Goal: Task Accomplishment & Management: Complete application form

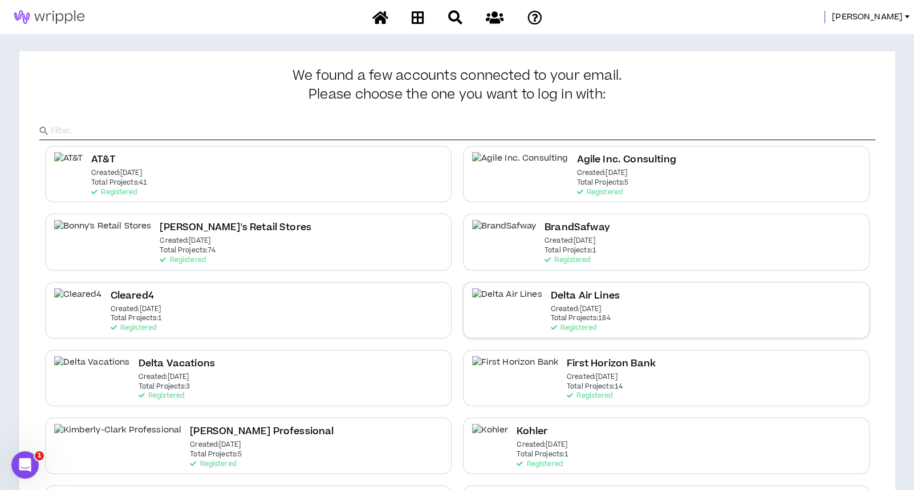
click at [571, 299] on h2 "Delta Air Lines" at bounding box center [585, 295] width 69 height 15
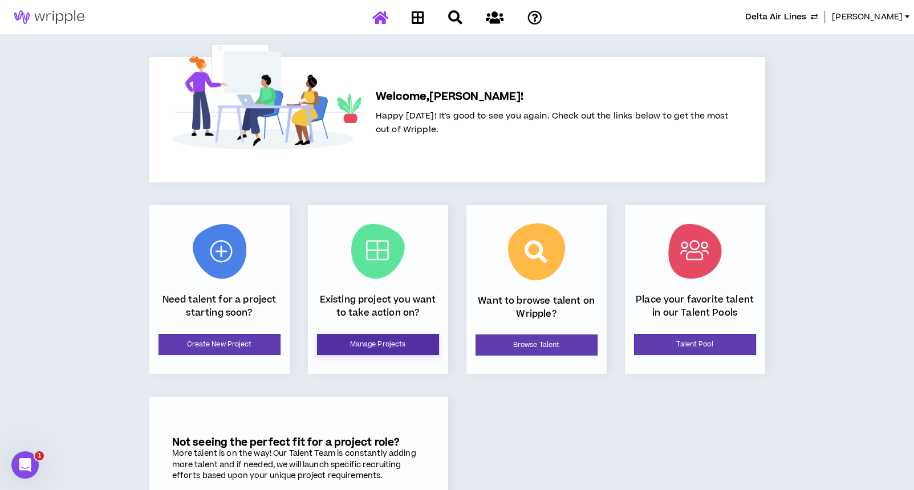
click at [405, 345] on link "Manage Projects" at bounding box center [378, 344] width 122 height 21
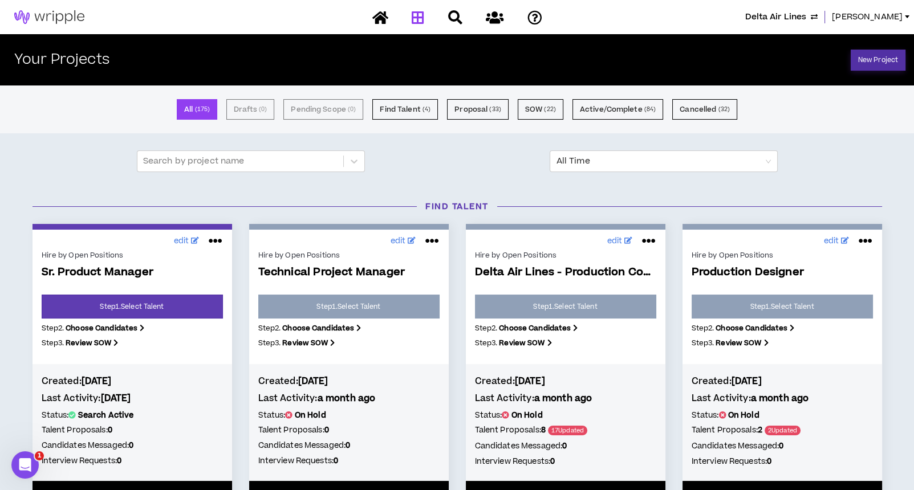
click at [881, 62] on link "New Project" at bounding box center [877, 60] width 55 height 21
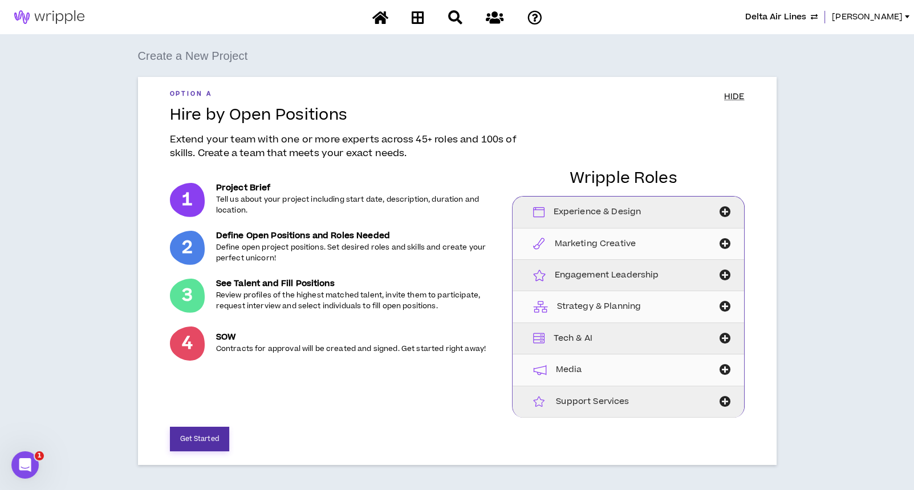
click at [194, 438] on button "Get Started" at bounding box center [199, 439] width 59 height 25
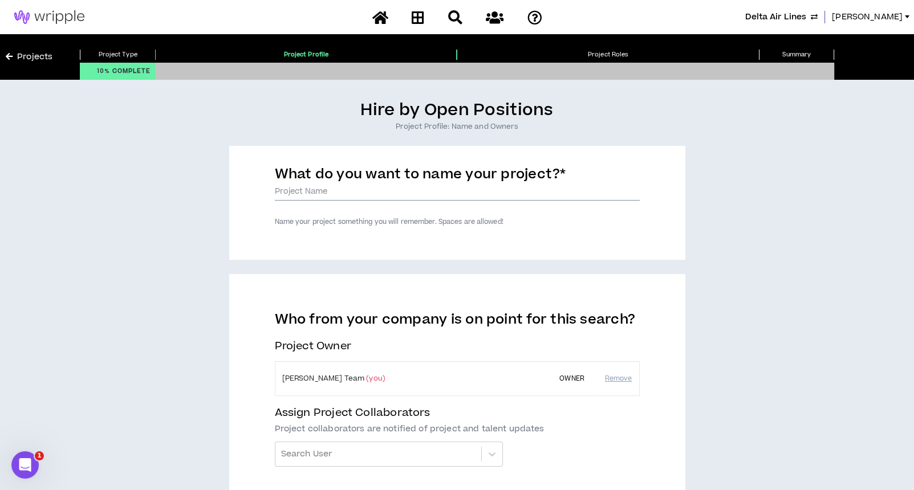
click at [348, 192] on input "What do you want to name your project? *" at bounding box center [457, 192] width 365 height 17
type input "S"
drag, startPoint x: 340, startPoint y: 189, endPoint x: 412, endPoint y: 192, distance: 71.9
click at [412, 192] on input "Brand Manager, Partnerships" at bounding box center [457, 192] width 365 height 17
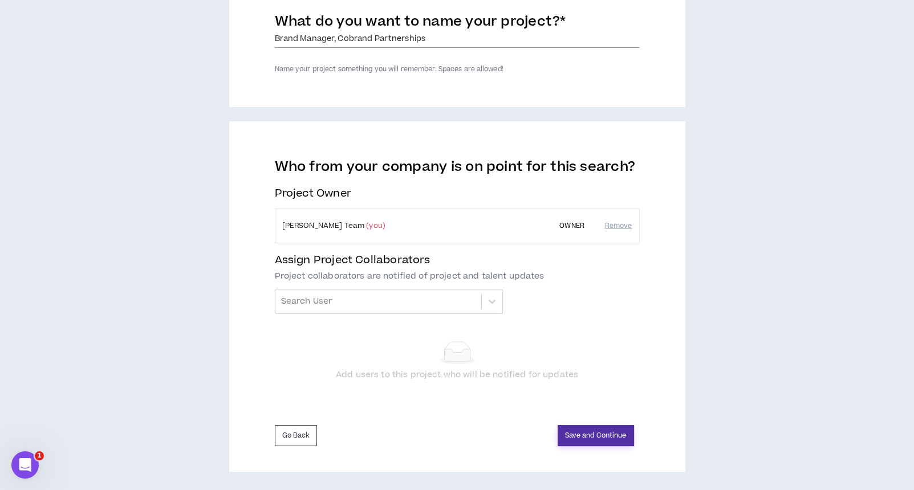
type input "Brand Manager, Cobrand Partnerships"
click at [569, 431] on button "Save and Continue" at bounding box center [595, 435] width 76 height 21
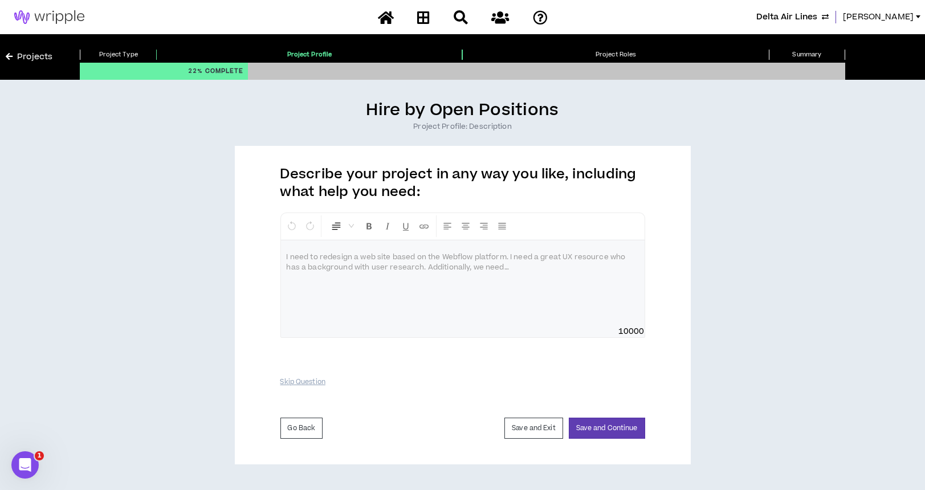
click at [485, 273] on div at bounding box center [463, 283] width 364 height 85
click at [437, 267] on div at bounding box center [463, 283] width 364 height 85
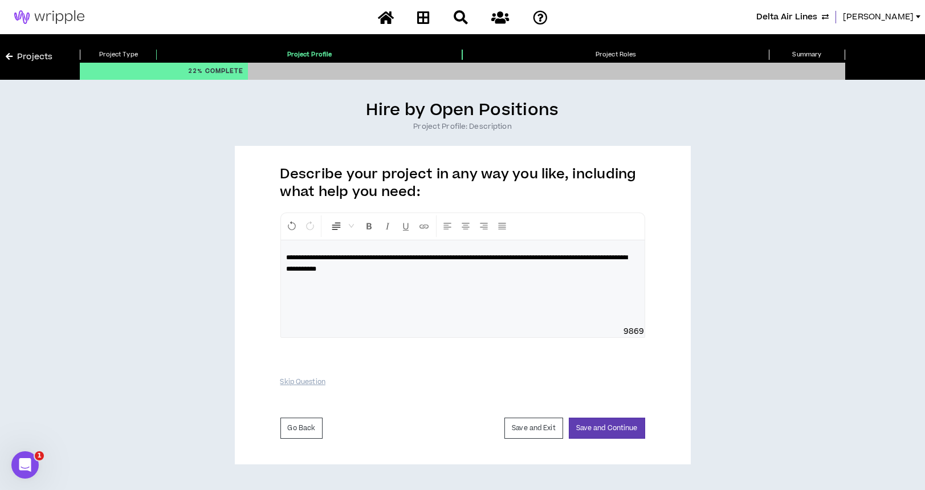
click at [586, 257] on span "**********" at bounding box center [457, 263] width 341 height 18
click at [376, 269] on span "**********" at bounding box center [457, 263] width 341 height 18
click at [476, 267] on p "**********" at bounding box center [463, 263] width 352 height 23
click at [326, 291] on p at bounding box center [463, 284] width 352 height 11
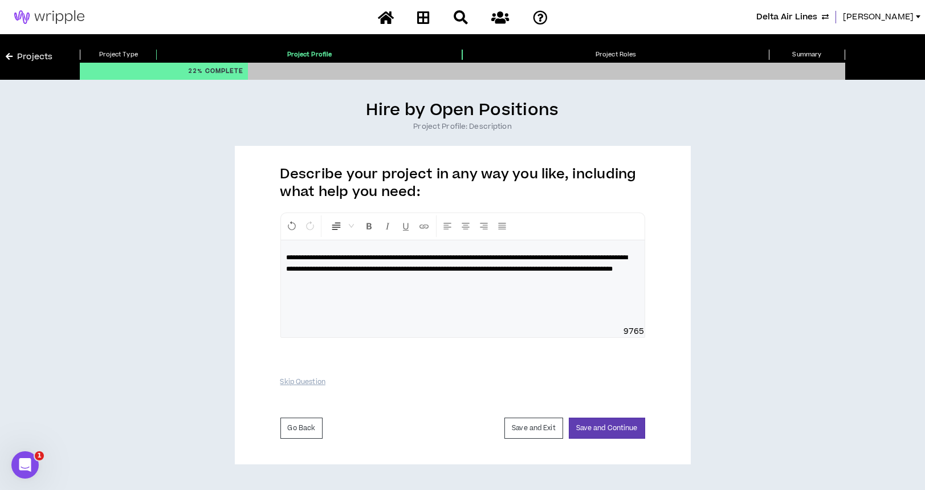
click at [326, 291] on p at bounding box center [463, 284] width 352 height 11
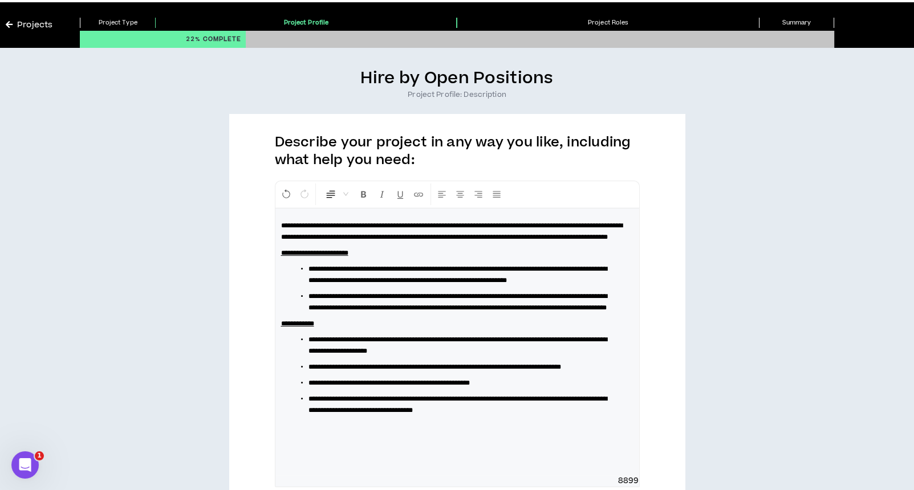
scroll to position [34, 0]
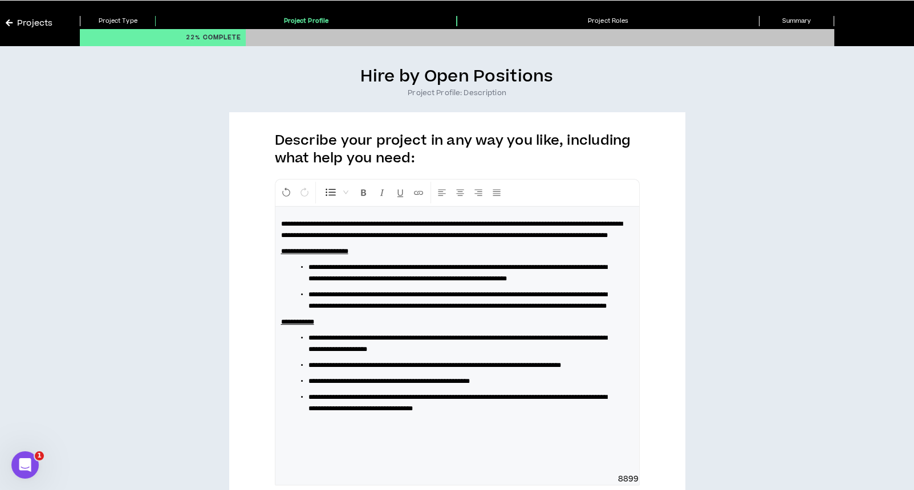
click at [347, 278] on span "**********" at bounding box center [457, 273] width 299 height 18
click at [362, 309] on span "**********" at bounding box center [457, 300] width 299 height 18
drag, startPoint x: 575, startPoint y: 324, endPoint x: 566, endPoint y: 323, distance: 9.2
click at [566, 309] on span "**********" at bounding box center [457, 300] width 299 height 18
drag, startPoint x: 327, startPoint y: 368, endPoint x: 337, endPoint y: 365, distance: 10.6
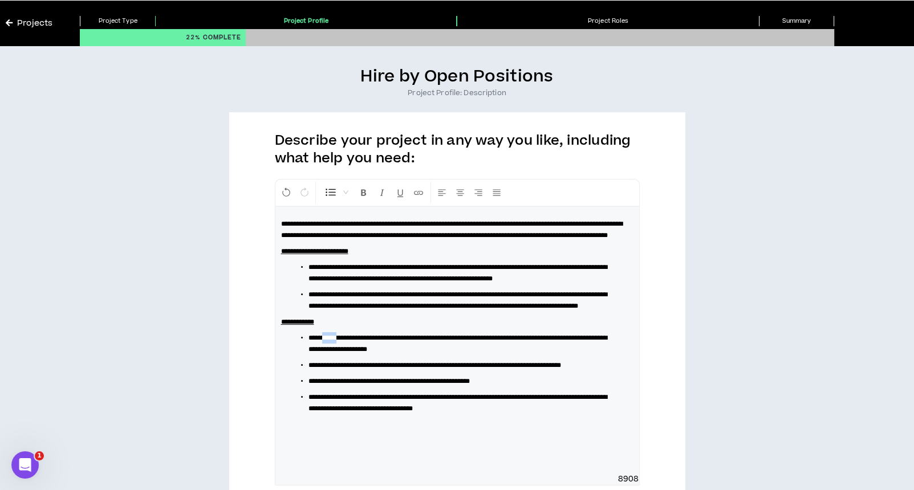
click at [337, 353] on span "**********" at bounding box center [457, 344] width 299 height 18
drag, startPoint x: 339, startPoint y: 397, endPoint x: 349, endPoint y: 397, distance: 10.8
click at [349, 369] on span "**********" at bounding box center [434, 365] width 252 height 7
drag, startPoint x: 332, startPoint y: 413, endPoint x: 343, endPoint y: 413, distance: 10.8
click at [343, 385] on span "**********" at bounding box center [388, 381] width 161 height 7
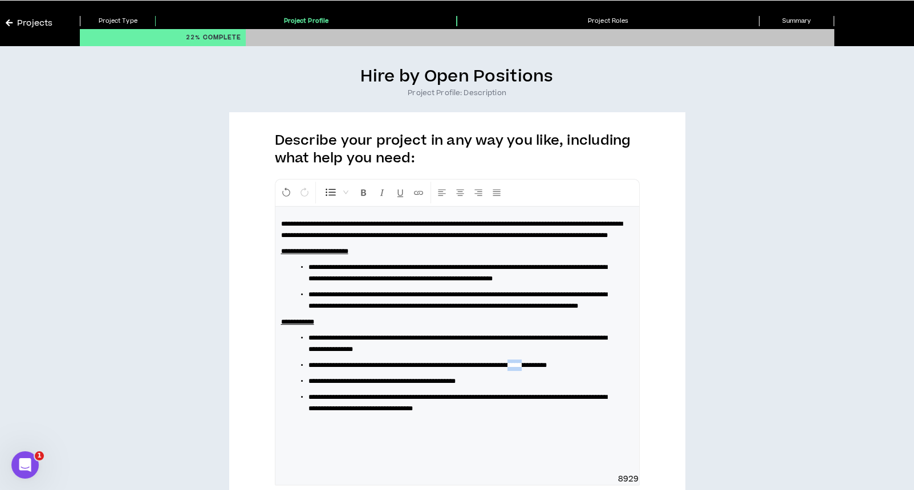
drag, startPoint x: 567, startPoint y: 396, endPoint x: 577, endPoint y: 398, distance: 10.0
click at [547, 369] on span "**********" at bounding box center [427, 365] width 238 height 7
drag, startPoint x: 486, startPoint y: 428, endPoint x: 495, endPoint y: 427, distance: 8.6
click at [495, 412] on span "**********" at bounding box center [457, 403] width 299 height 18
drag, startPoint x: 387, startPoint y: 440, endPoint x: 397, endPoint y: 439, distance: 10.3
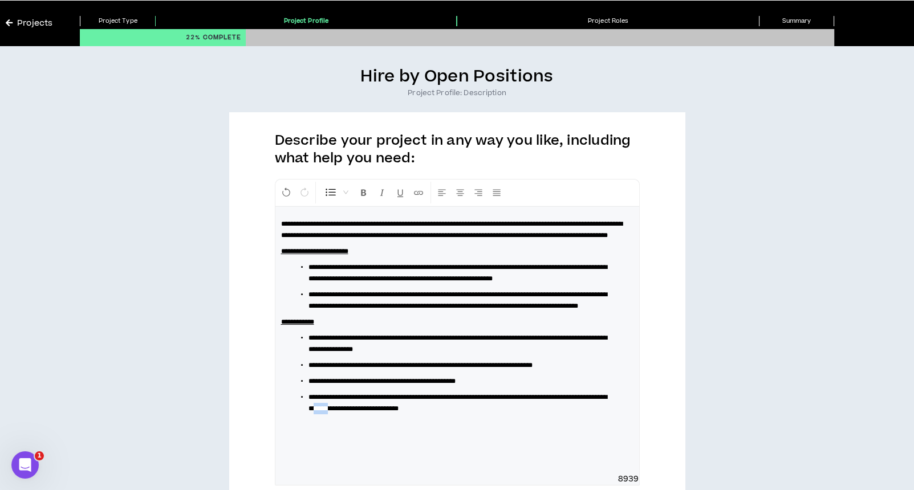
click at [397, 412] on span "**********" at bounding box center [457, 403] width 299 height 18
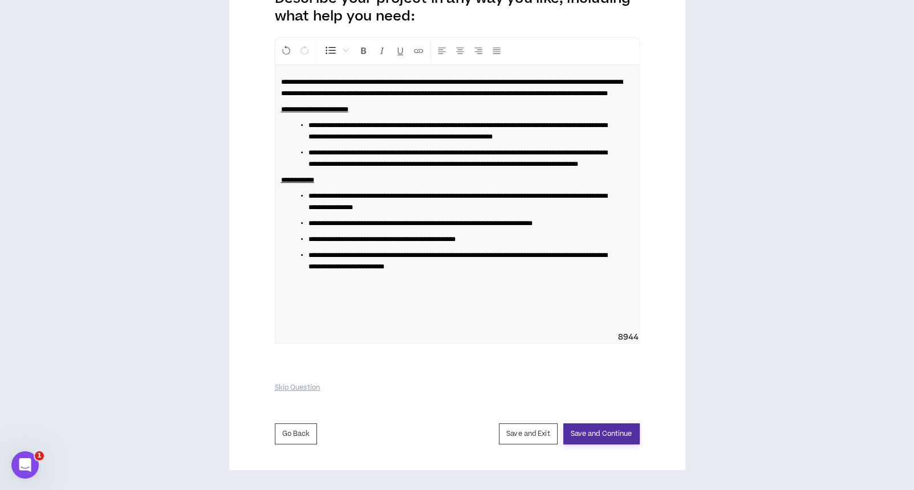
click at [592, 433] on button "Save and Continue" at bounding box center [601, 433] width 76 height 21
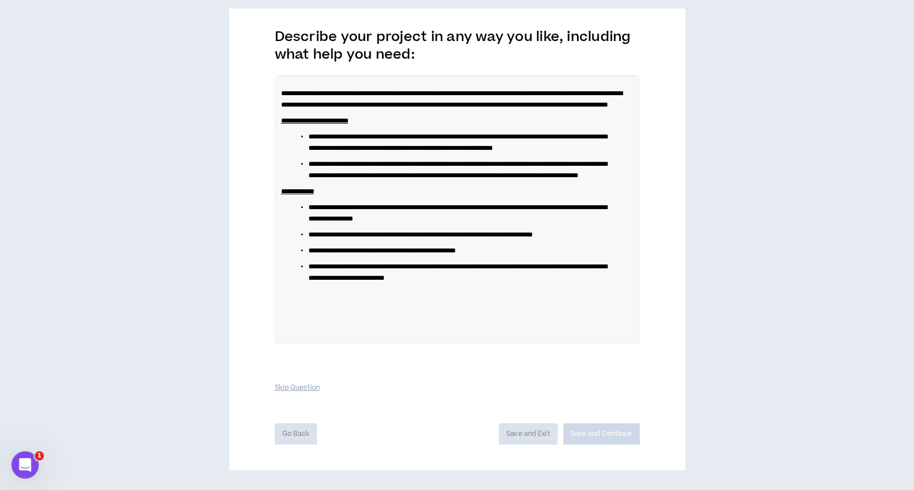
scroll to position [170, 0]
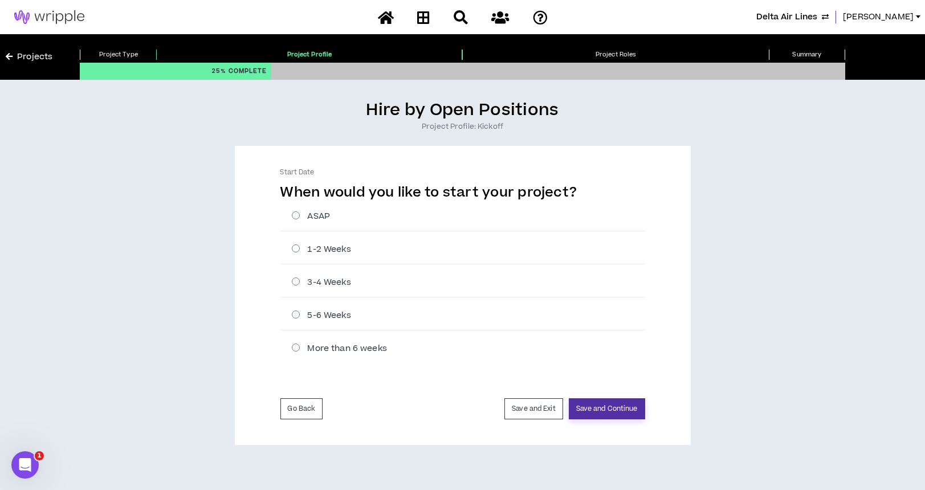
click at [601, 405] on button "Save and Continue" at bounding box center [607, 408] width 76 height 21
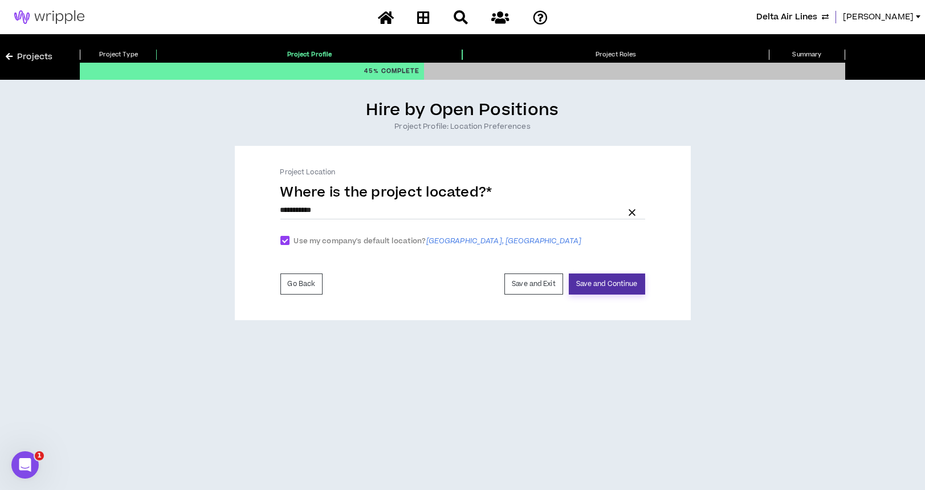
click at [600, 282] on button "Save and Continue" at bounding box center [607, 284] width 76 height 21
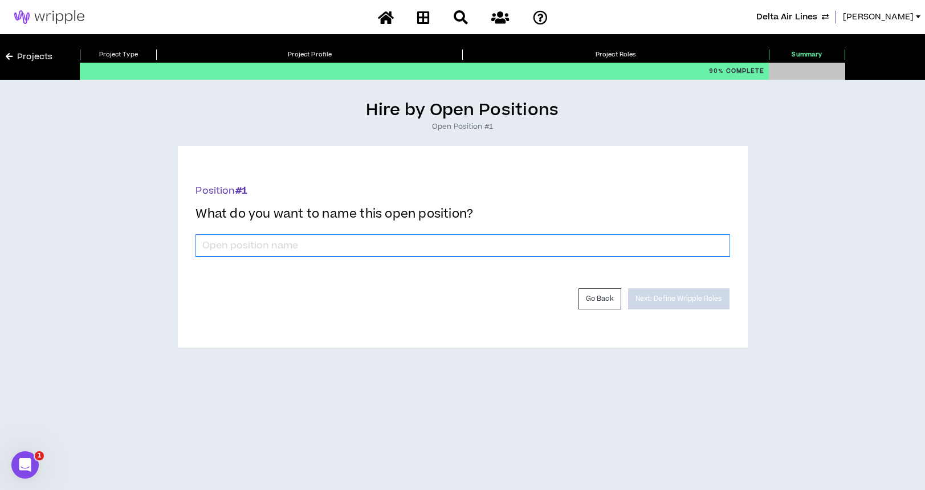
click at [573, 244] on input "*" at bounding box center [462, 246] width 533 height 22
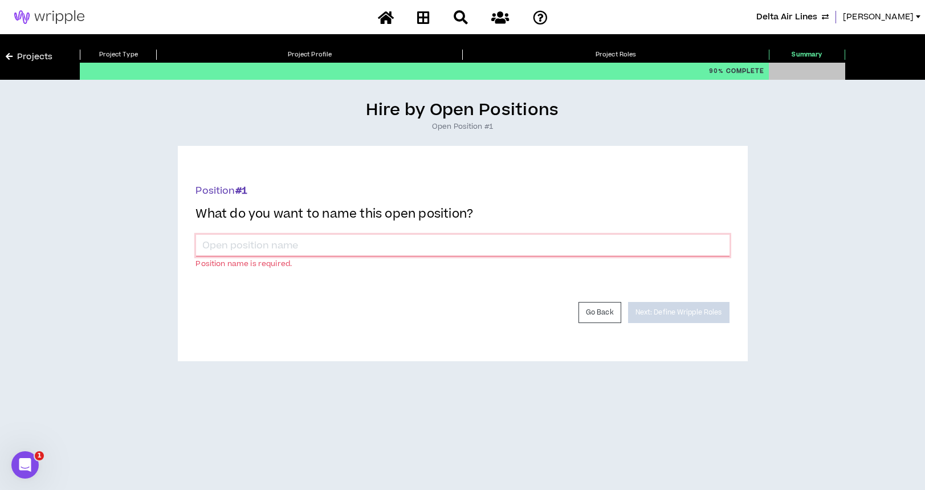
click at [385, 250] on input "*" at bounding box center [462, 246] width 533 height 22
paste input "Maternity Leave Contractor, Brand Marketing Manager (Cobrand Partnerships)"
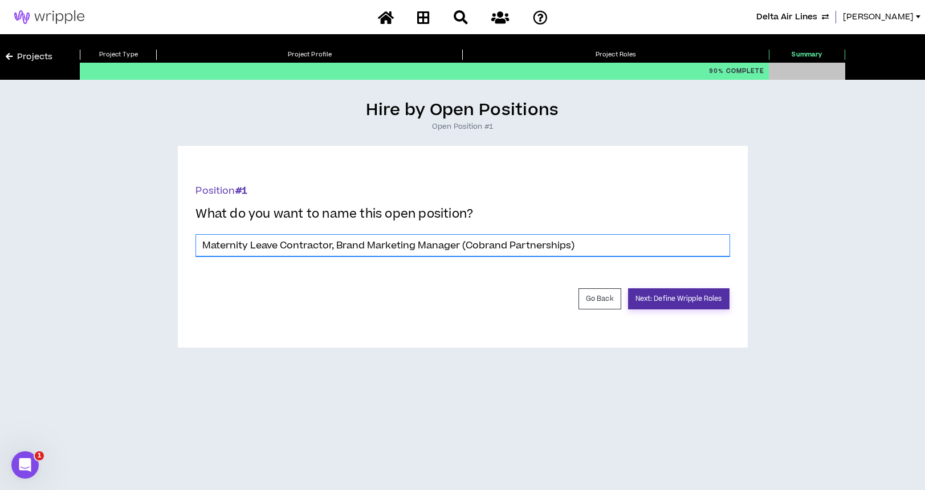
type input "Maternity Leave Contractor, Brand Marketing Manager (Cobrand Partnerships)"
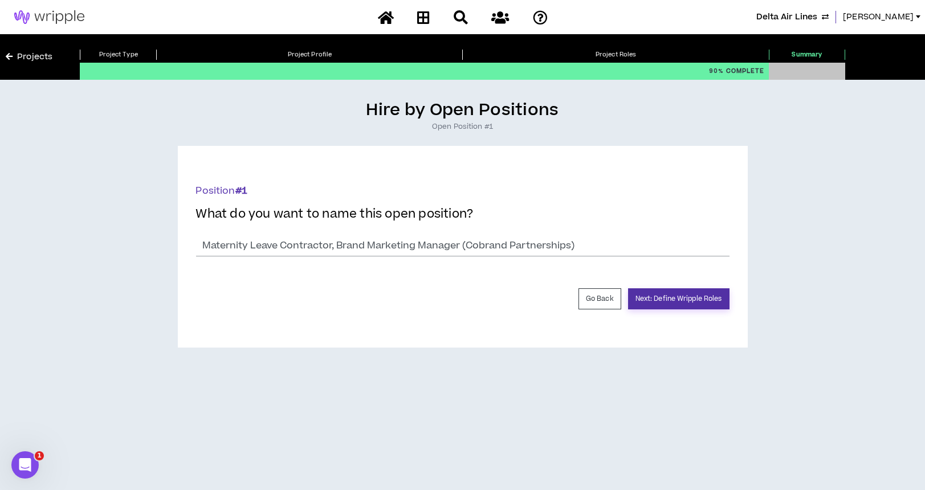
click at [661, 297] on button "Next: Define Wripple Roles" at bounding box center [678, 298] width 101 height 21
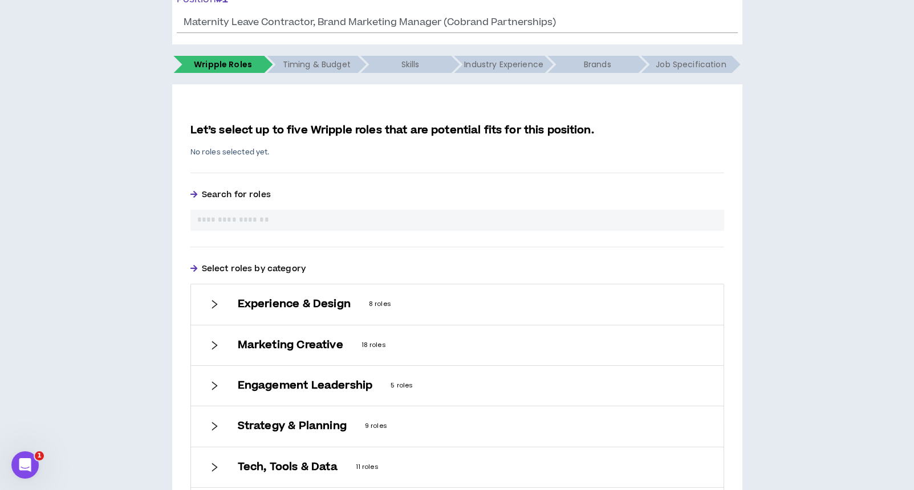
scroll to position [282, 0]
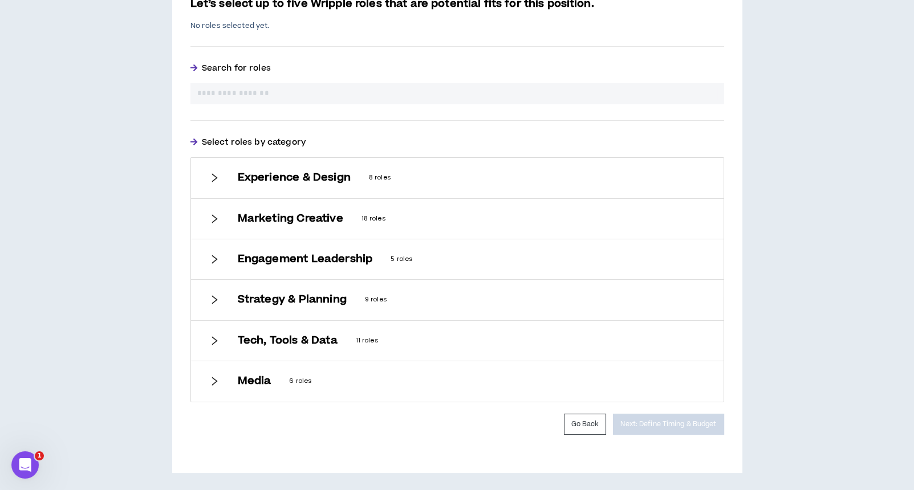
click at [254, 92] on input "text" at bounding box center [457, 94] width 520 height 12
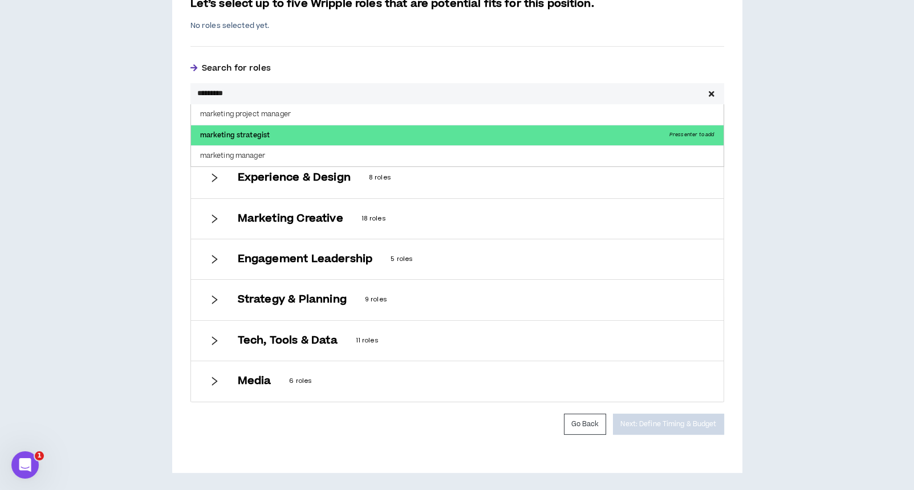
type input "*********"
click at [258, 137] on p "marketing strategist Press enter to add" at bounding box center [457, 135] width 532 height 21
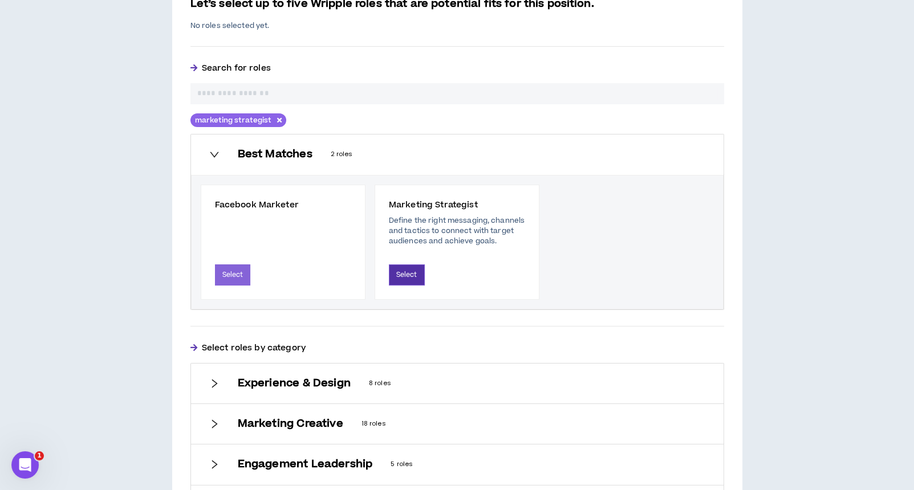
click at [401, 270] on button "Select" at bounding box center [407, 274] width 36 height 21
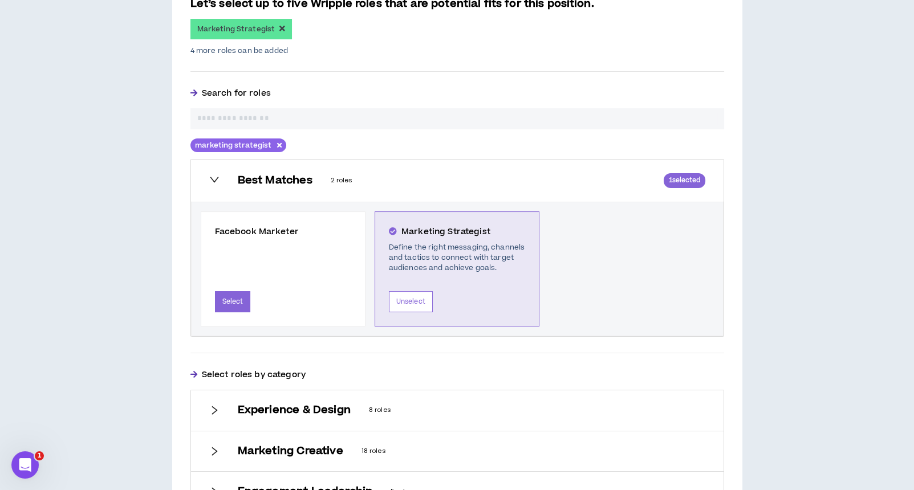
click at [286, 120] on input "text" at bounding box center [457, 119] width 520 height 12
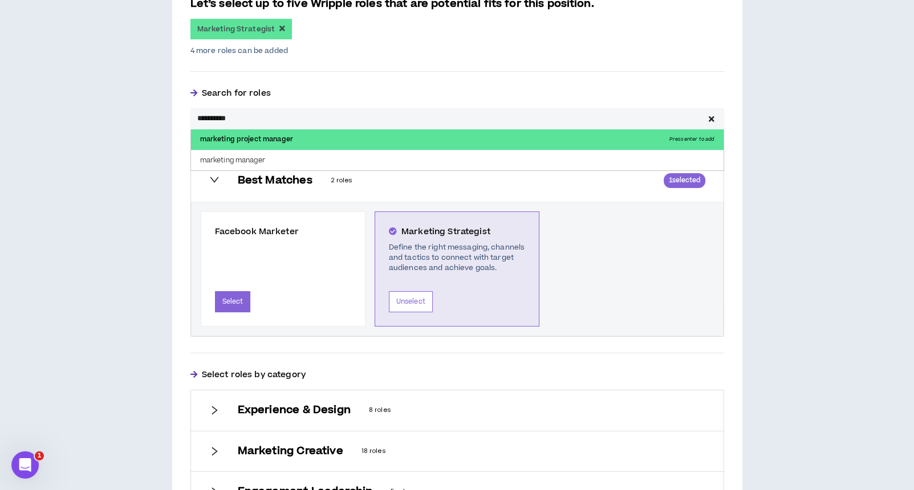
type input "*********"
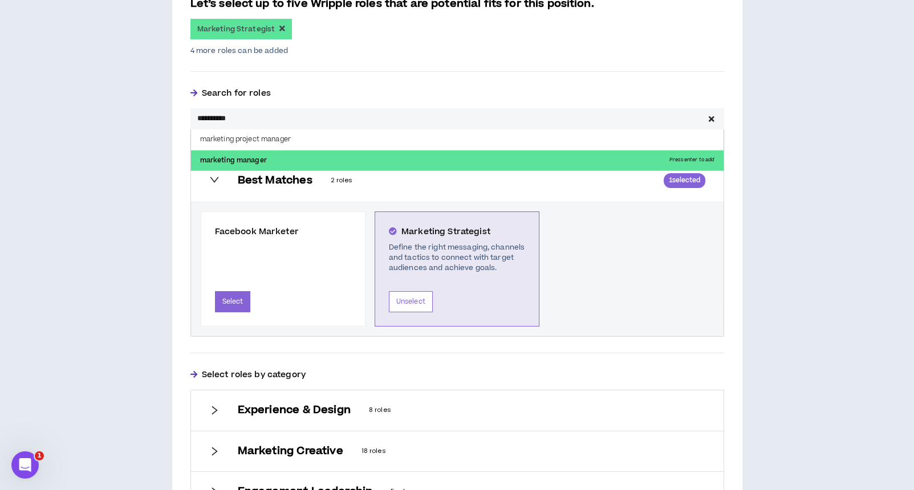
click at [263, 153] on p "marketing manager Press enter to add" at bounding box center [457, 160] width 532 height 21
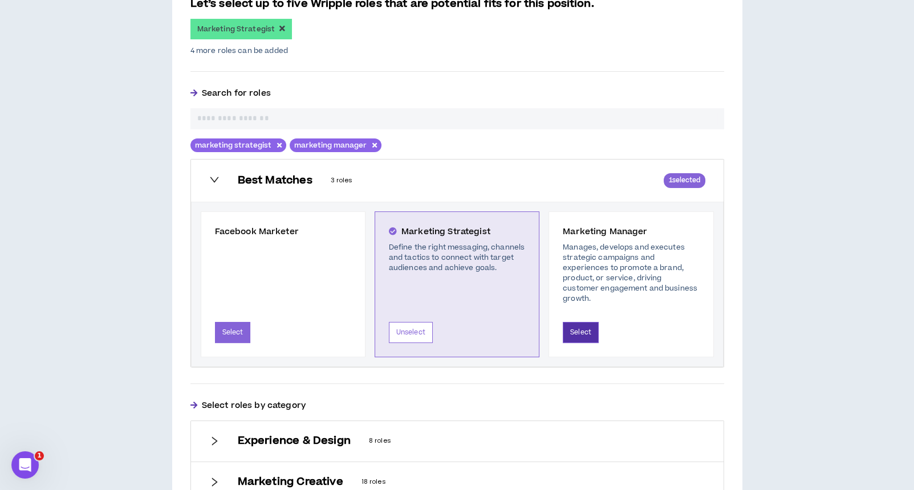
click at [573, 322] on button "Select" at bounding box center [581, 332] width 36 height 21
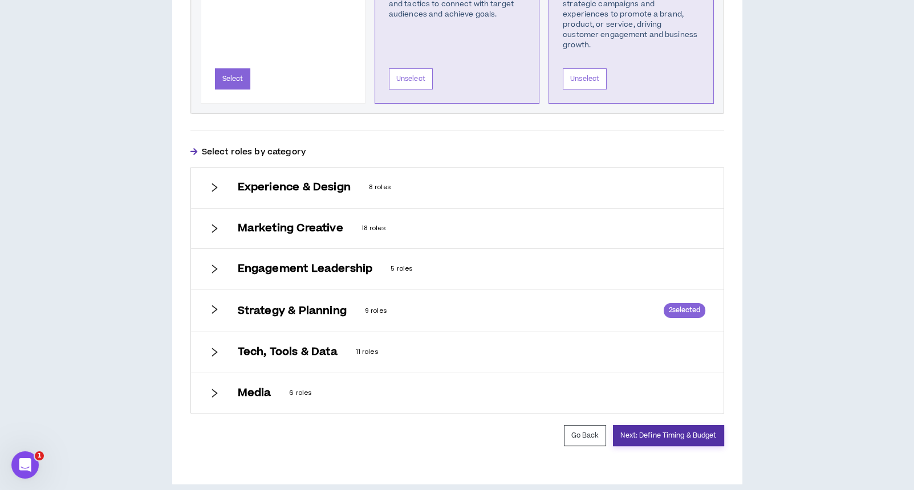
click at [645, 425] on button "Next: Define Timing & Budget" at bounding box center [668, 435] width 111 height 21
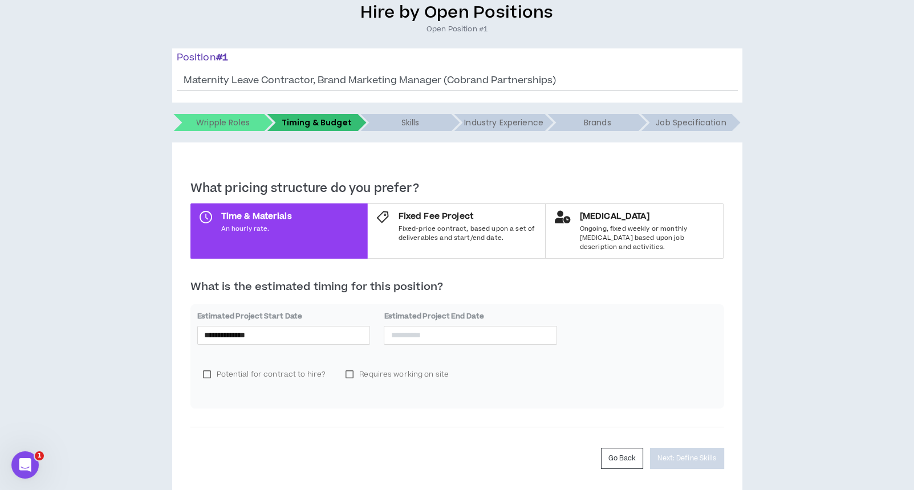
scroll to position [124, 0]
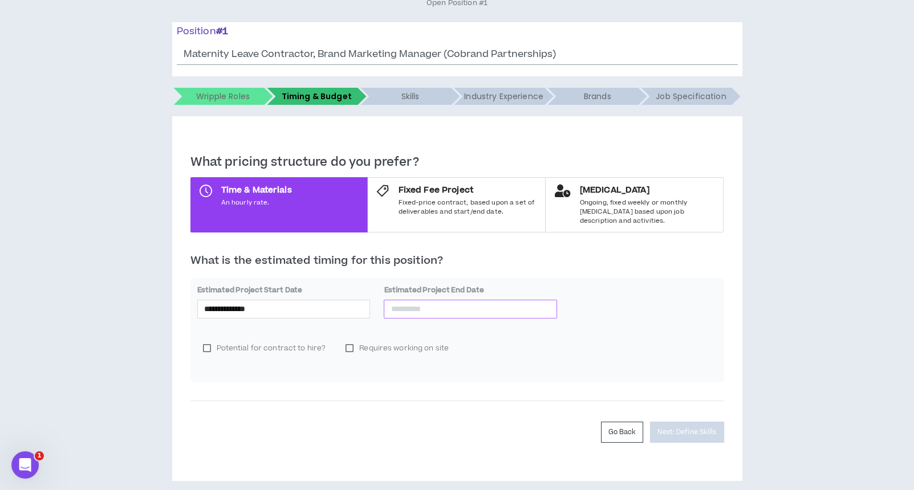
click at [430, 303] on input at bounding box center [470, 309] width 160 height 13
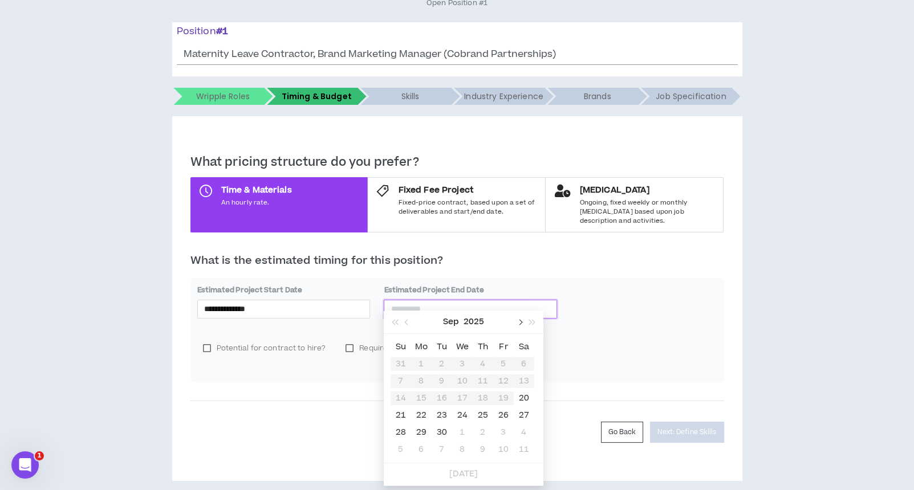
click at [517, 318] on button "button" at bounding box center [519, 322] width 13 height 23
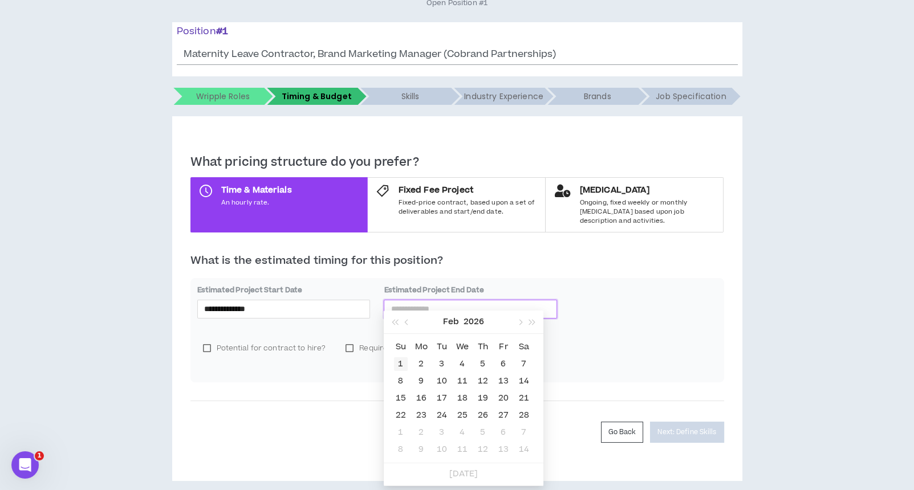
type input "**********"
click at [399, 359] on div "1" at bounding box center [401, 364] width 14 height 14
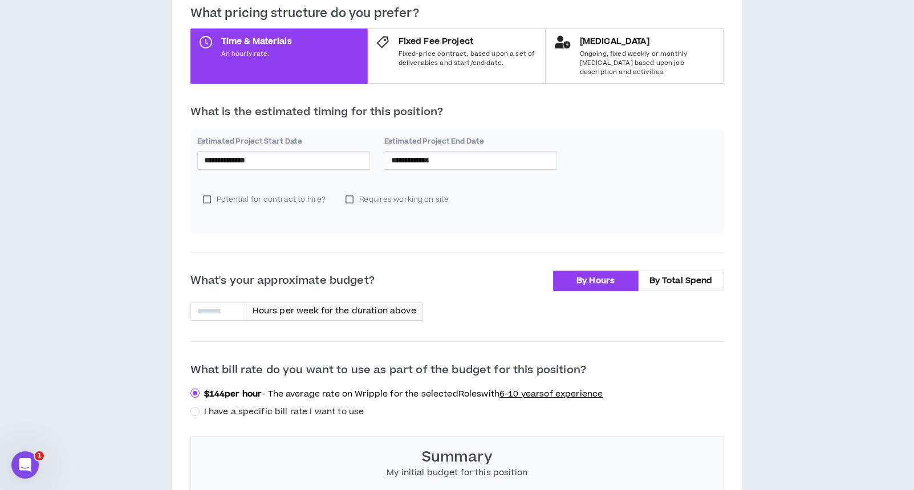
scroll to position [276, 0]
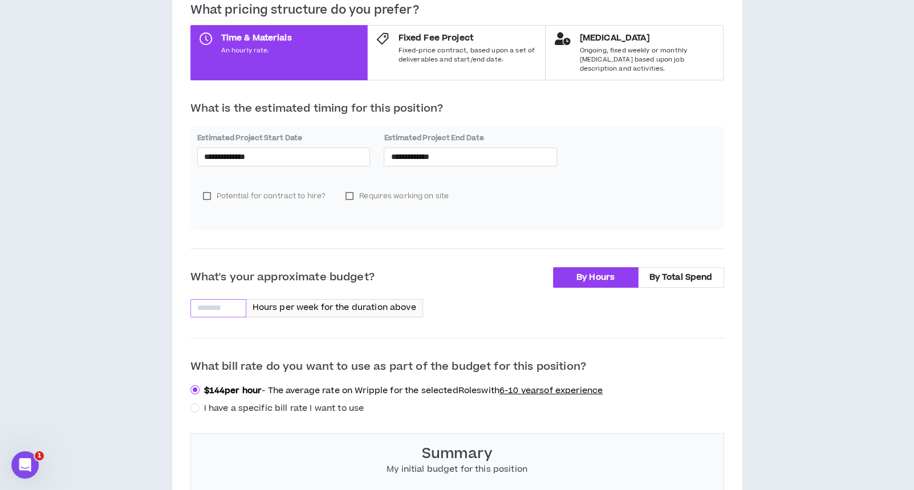
click at [220, 300] on input at bounding box center [218, 308] width 55 height 17
type input "**"
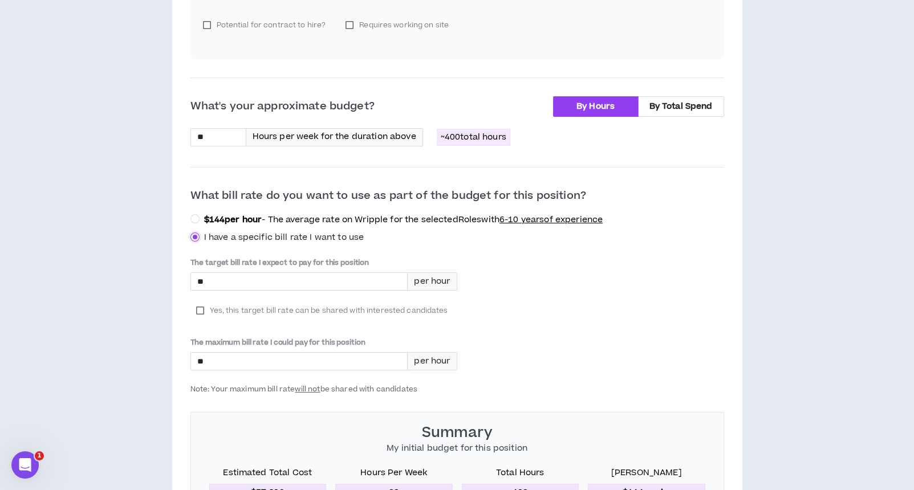
scroll to position [504, 0]
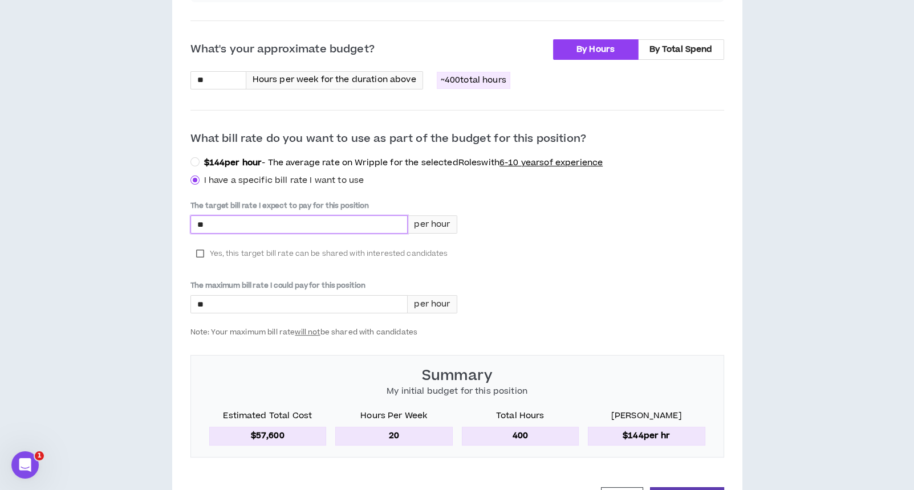
click at [245, 216] on input "*" at bounding box center [299, 224] width 217 height 17
click at [197, 245] on label "Yes, this target bill rate can be shared with interested candidates" at bounding box center [321, 253] width 263 height 17
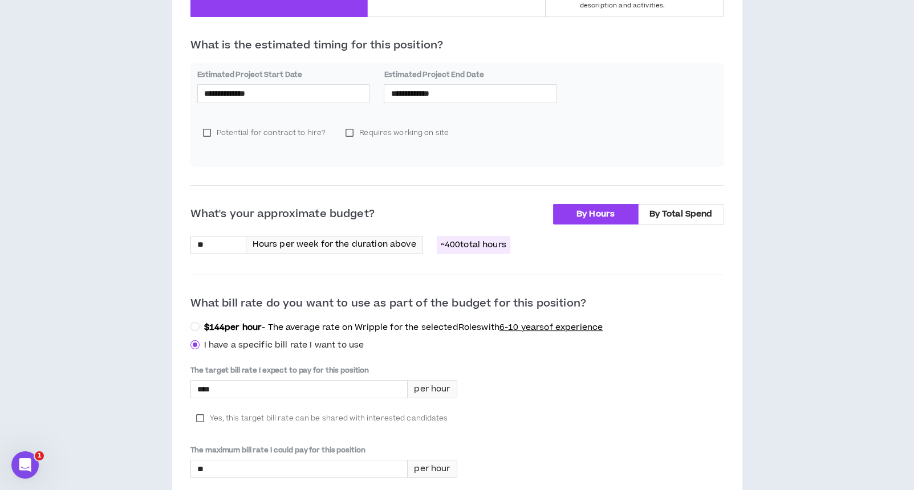
scroll to position [380, 0]
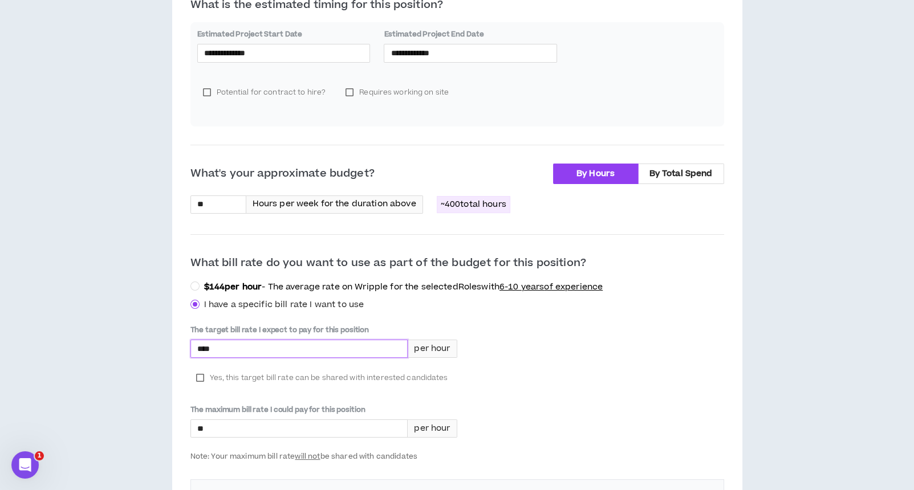
drag, startPoint x: 208, startPoint y: 337, endPoint x: 230, endPoint y: 335, distance: 21.8
click at [230, 340] on input "****" at bounding box center [299, 348] width 217 height 17
type input "****"
click at [468, 368] on div "The target bill rate I expect to pay for this position **** per hour Yes, this …" at bounding box center [456, 393] width 533 height 136
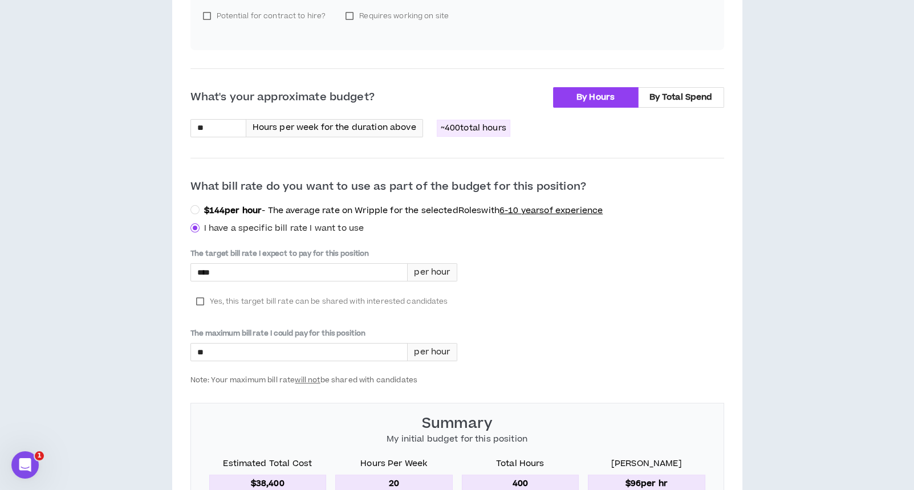
scroll to position [567, 0]
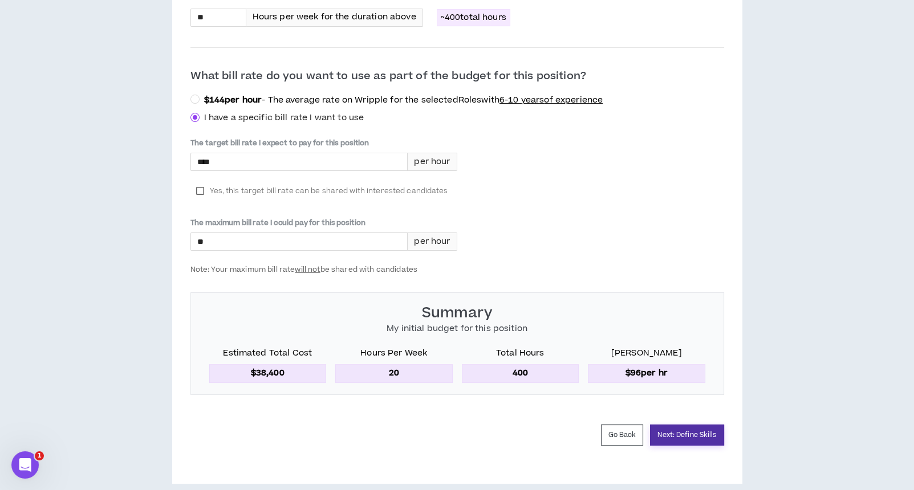
click at [681, 425] on button "Next: Define Skills" at bounding box center [687, 435] width 74 height 21
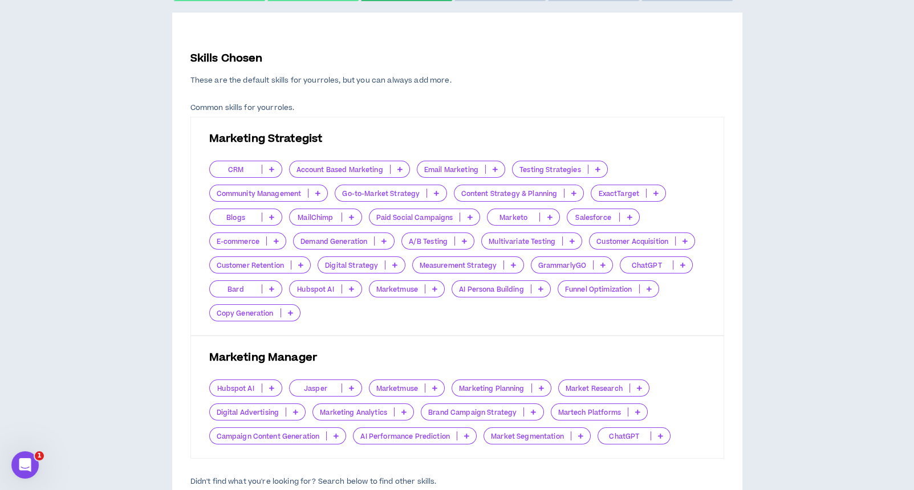
scroll to position [380, 0]
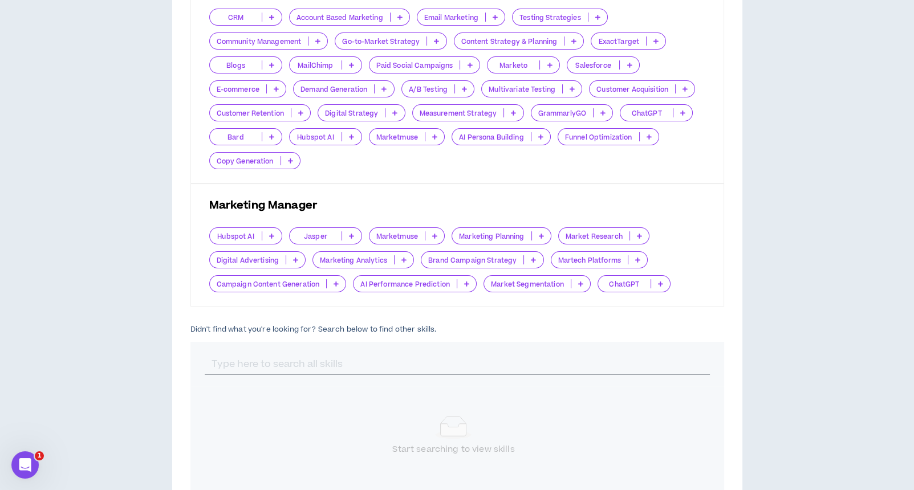
click at [574, 346] on div at bounding box center [456, 364] width 533 height 44
click at [559, 347] on div at bounding box center [456, 364] width 533 height 44
click at [533, 260] on icon at bounding box center [533, 260] width 5 height 6
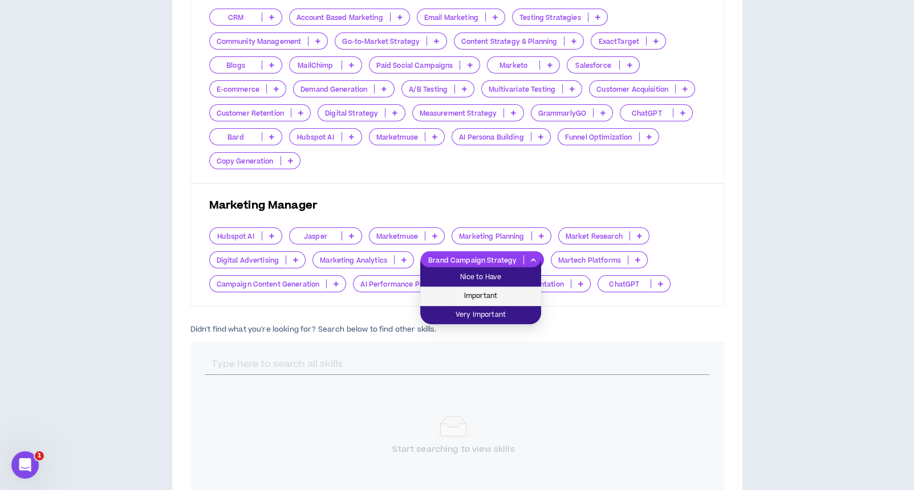
click at [510, 300] on span "Important" at bounding box center [480, 296] width 107 height 13
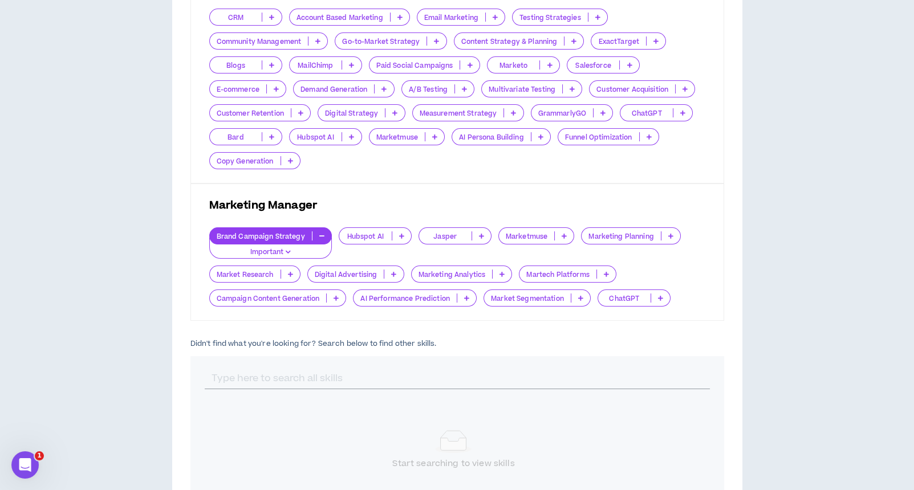
click at [499, 365] on div at bounding box center [456, 378] width 533 height 44
click at [461, 368] on input "text" at bounding box center [457, 379] width 505 height 22
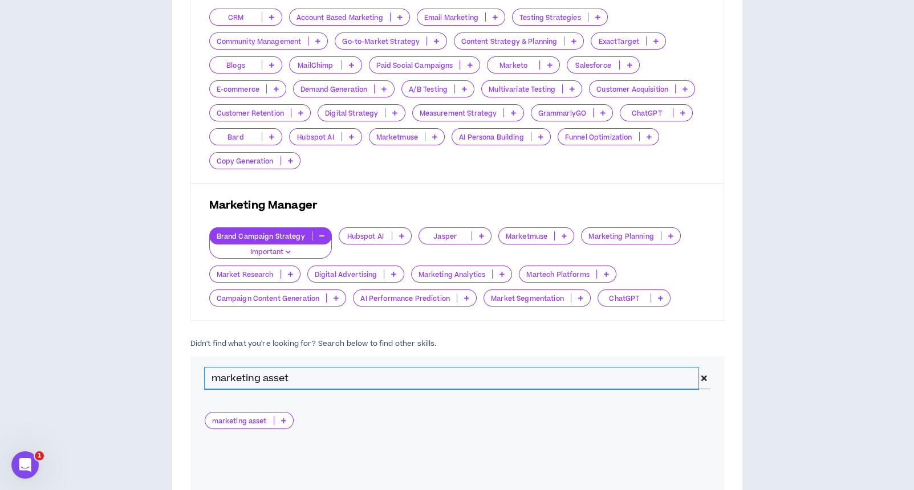
drag, startPoint x: 304, startPoint y: 374, endPoint x: 198, endPoint y: 363, distance: 107.1
click at [198, 363] on div "marketing asset" at bounding box center [456, 378] width 533 height 44
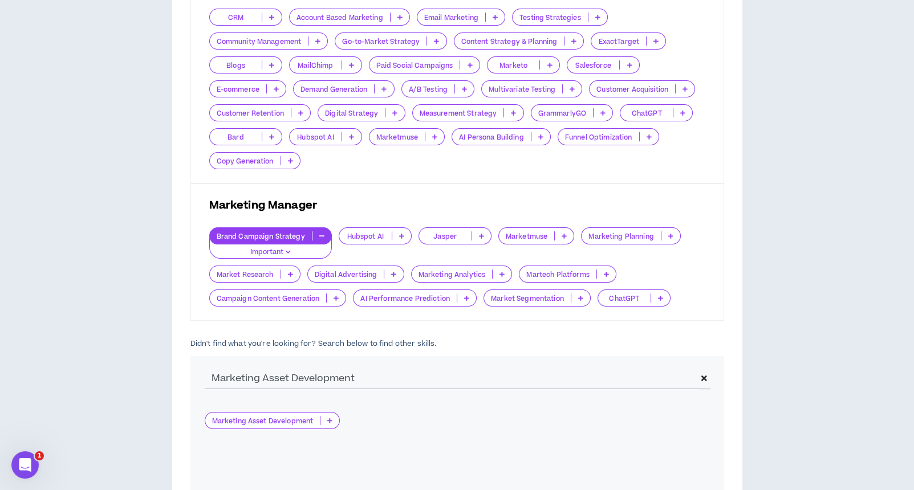
click at [329, 418] on icon at bounding box center [329, 421] width 5 height 6
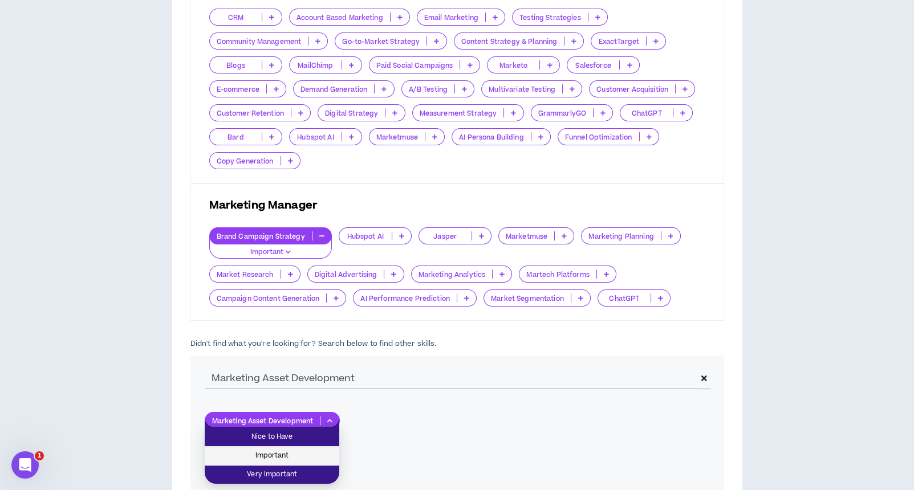
click at [296, 453] on span "Important" at bounding box center [271, 456] width 121 height 13
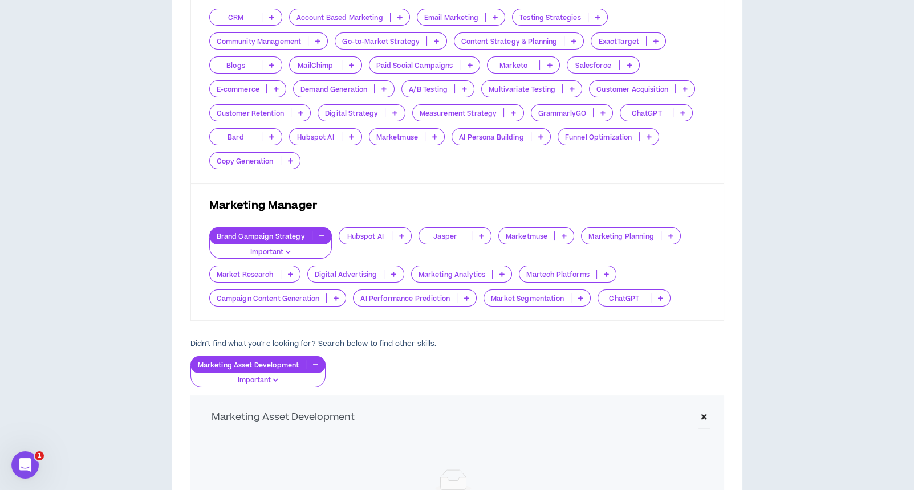
click at [346, 402] on div "Marketing Asset Development" at bounding box center [456, 418] width 533 height 44
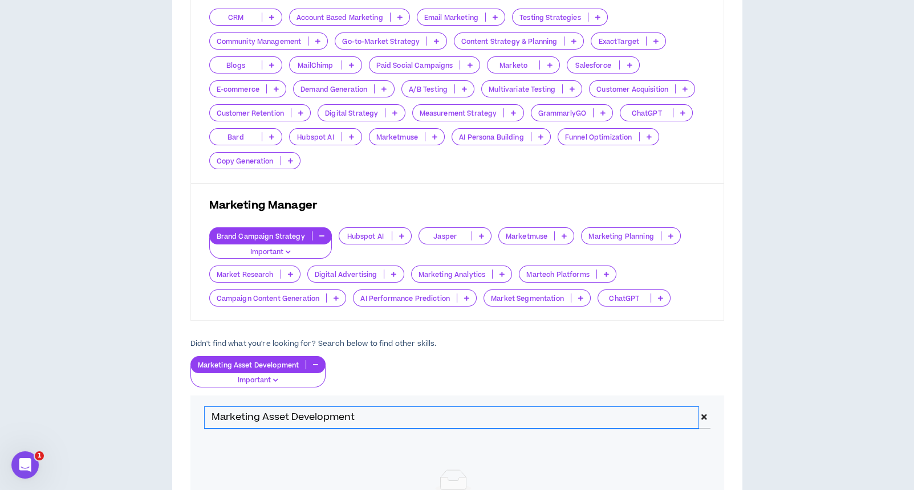
click at [350, 412] on input "Marketing Asset Development" at bounding box center [452, 418] width 494 height 22
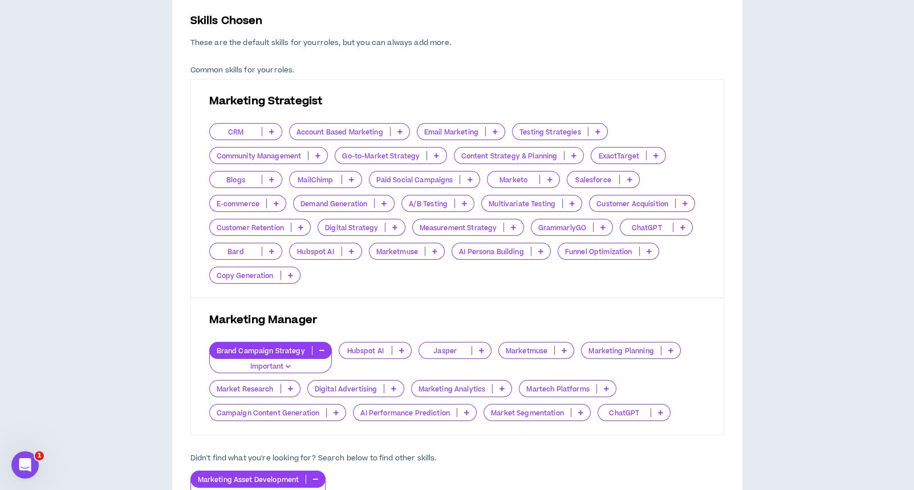
scroll to position [304, 0]
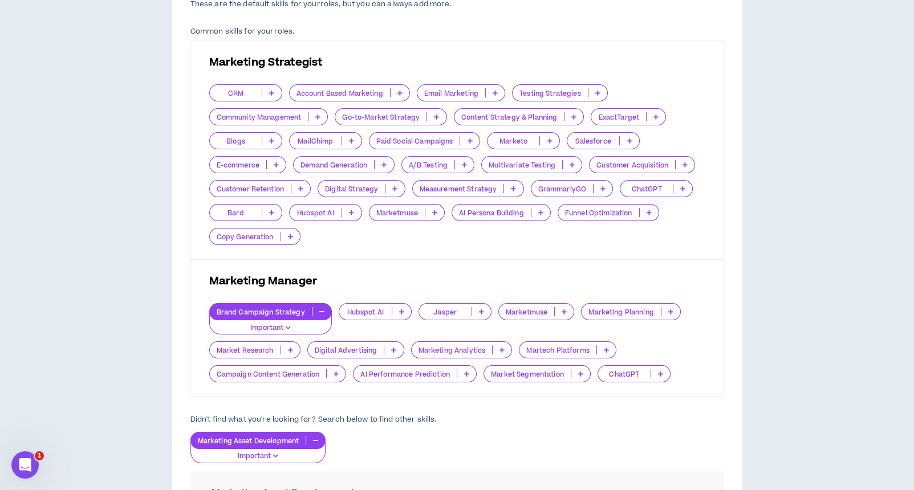
click at [437, 117] on icon at bounding box center [436, 117] width 5 height 6
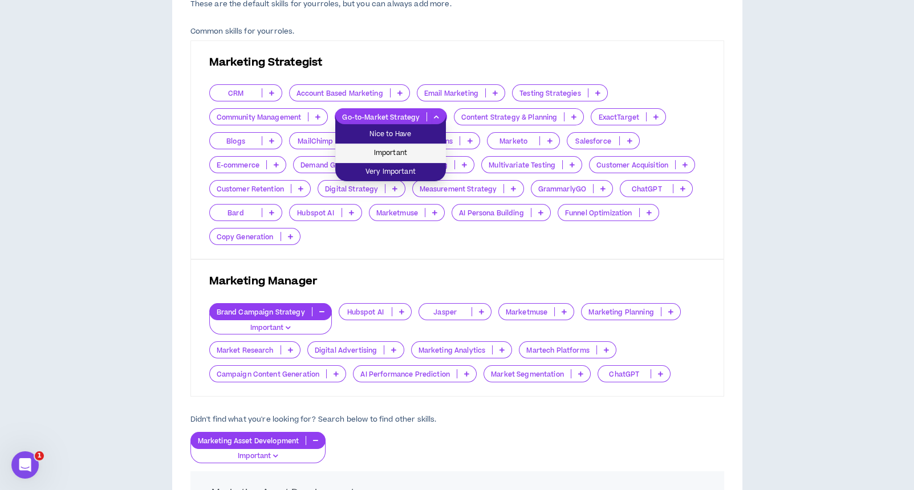
click at [423, 153] on span "Important" at bounding box center [390, 153] width 97 height 13
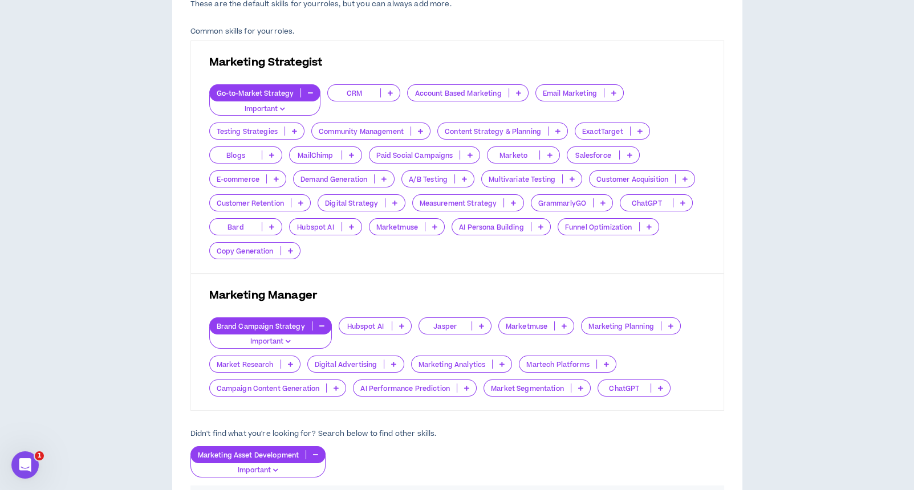
click at [467, 153] on icon at bounding box center [469, 155] width 5 height 6
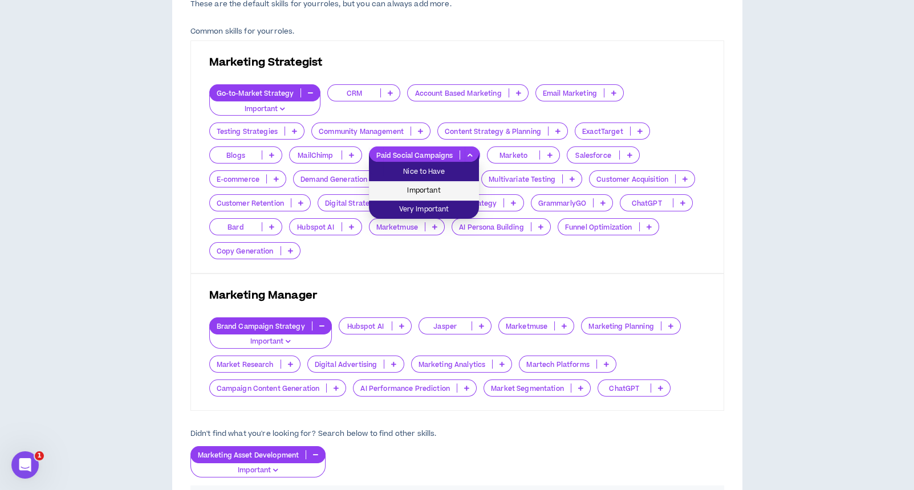
click at [451, 188] on span "Important" at bounding box center [424, 191] width 96 height 13
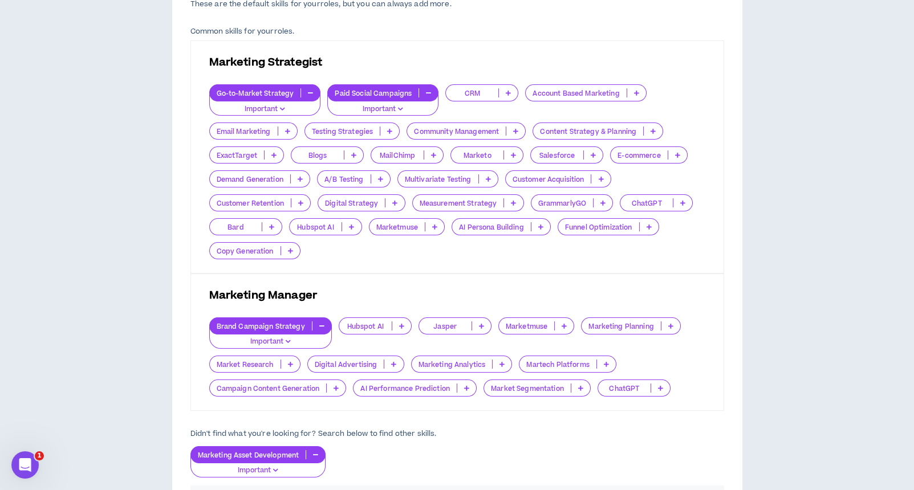
scroll to position [456, 0]
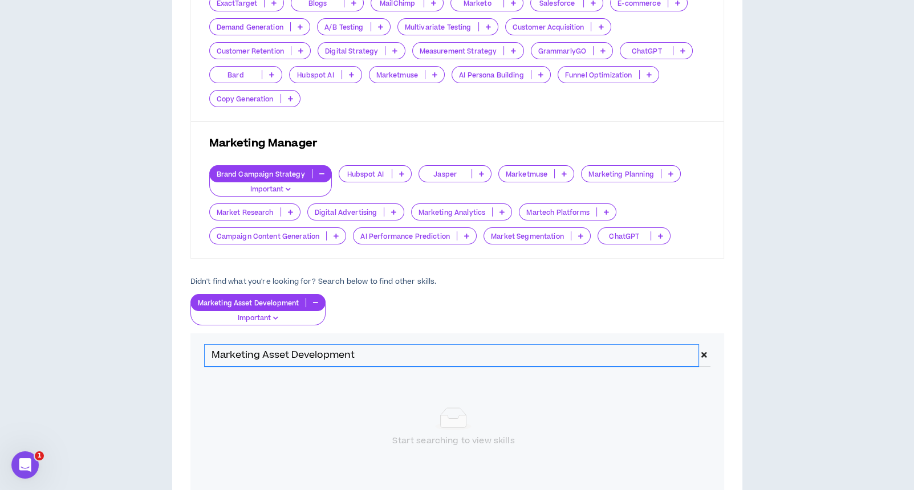
drag, startPoint x: 372, startPoint y: 352, endPoint x: 136, endPoint y: 344, distance: 236.6
click at [136, 344] on div "Hire by Open Positions Open Position #1 Position # 1 Maternity Leave Contractor…" at bounding box center [457, 117] width 902 height 947
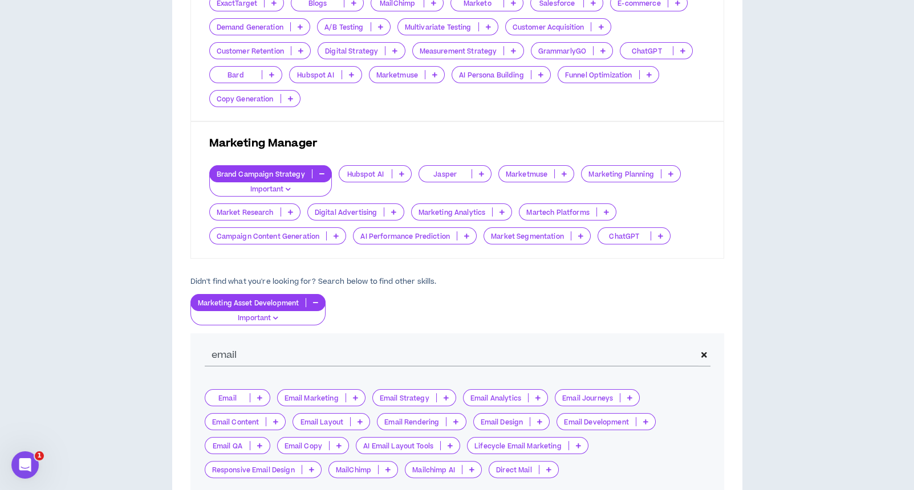
click at [355, 396] on icon at bounding box center [355, 398] width 5 height 6
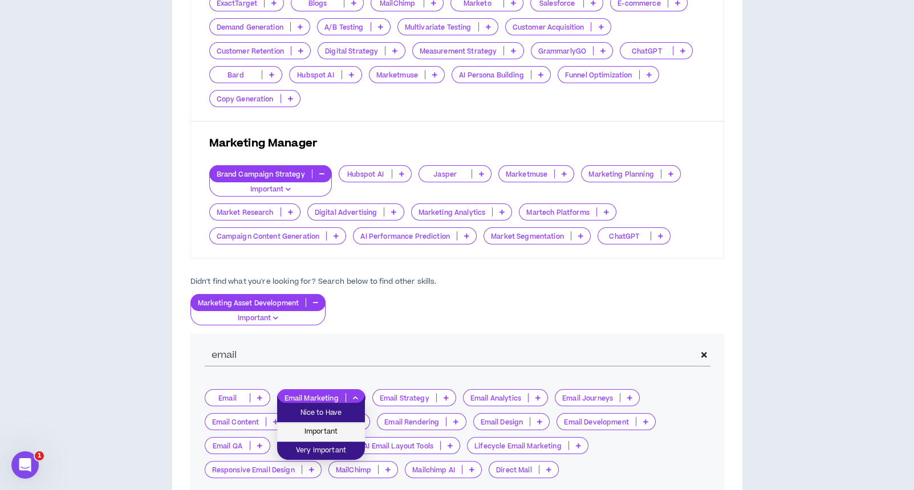
click at [339, 428] on span "Important" at bounding box center [321, 432] width 74 height 13
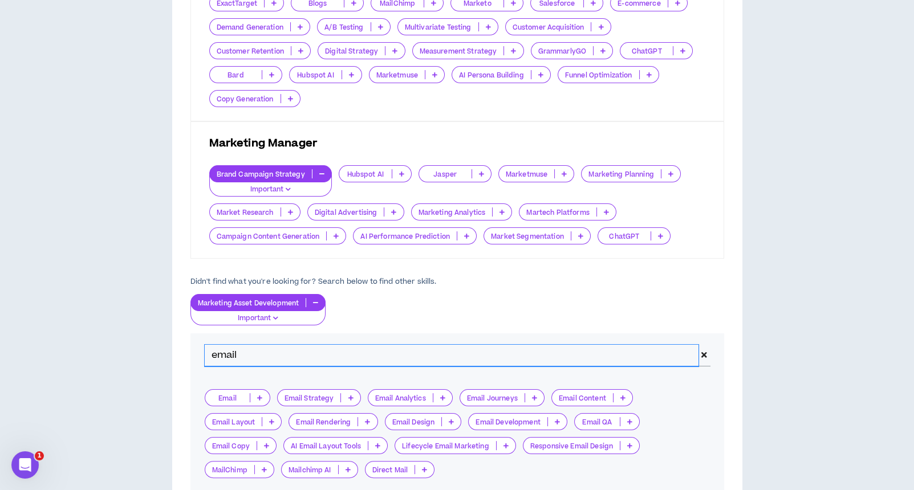
drag, startPoint x: 284, startPoint y: 357, endPoint x: 174, endPoint y: 355, distance: 109.4
click at [174, 355] on div "Skills Chosen These are the default skills for your roles , but you can always …" at bounding box center [457, 187] width 570 height 806
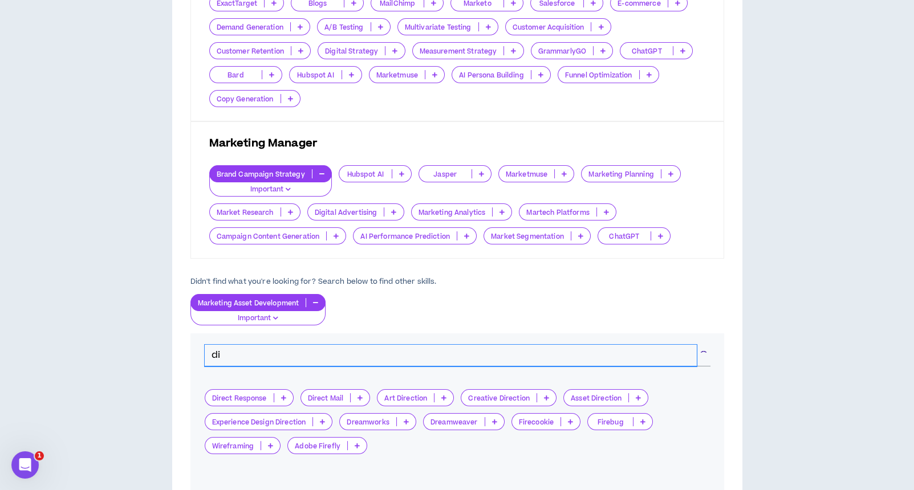
type input "d"
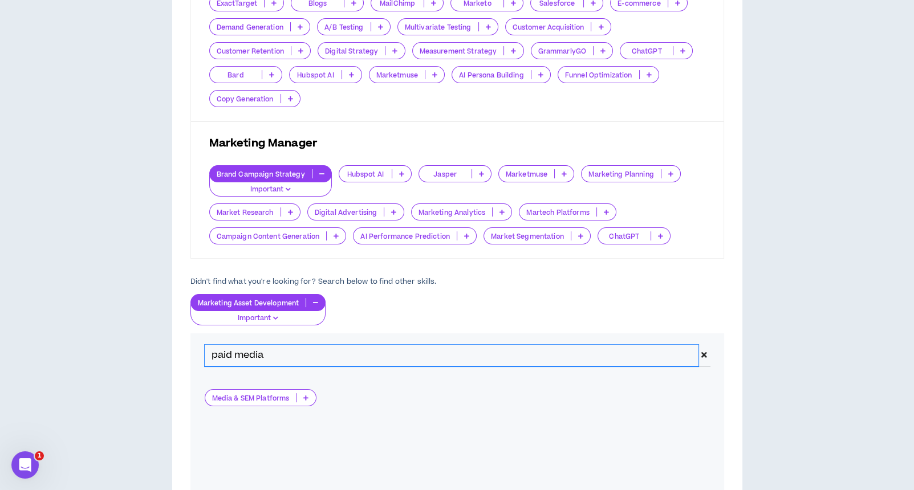
drag, startPoint x: 283, startPoint y: 353, endPoint x: 185, endPoint y: 325, distance: 102.3
click at [189, 347] on div "Skills Chosen These are the default skills for your roles , but you can always …" at bounding box center [457, 187] width 570 height 806
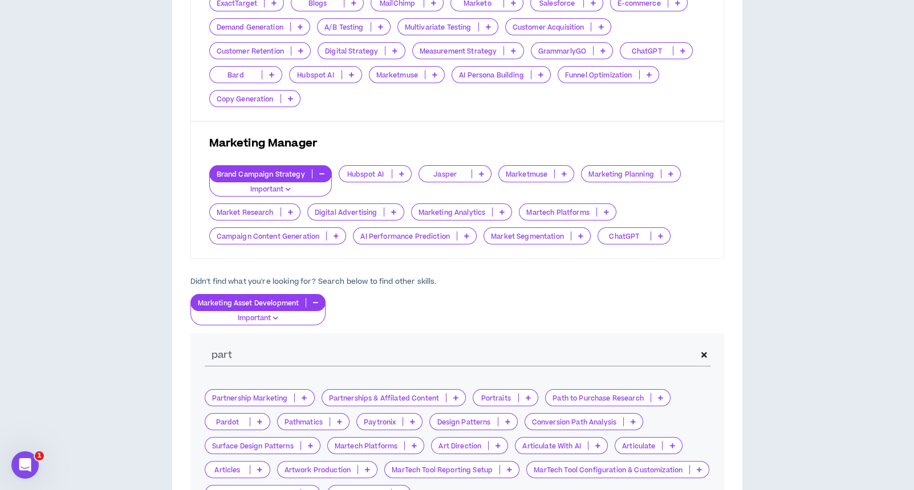
click at [303, 395] on icon at bounding box center [304, 398] width 5 height 6
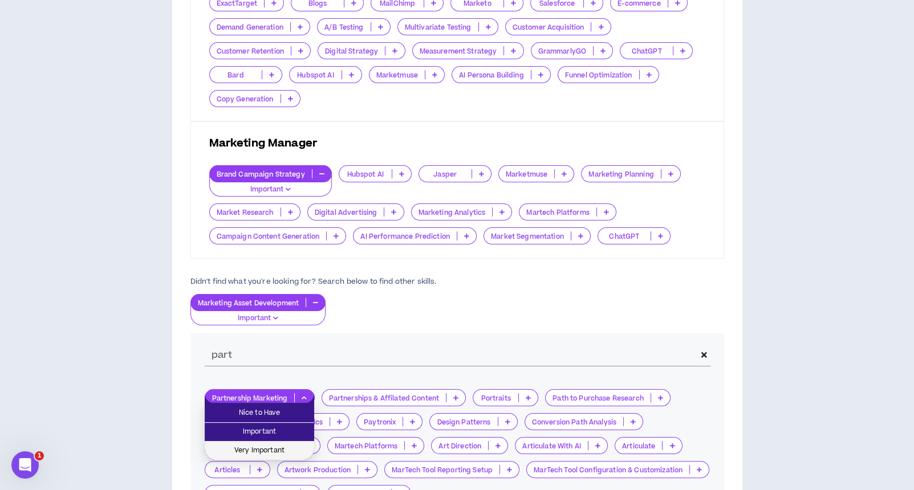
click at [276, 446] on span "Very Important" at bounding box center [259, 451] width 96 height 13
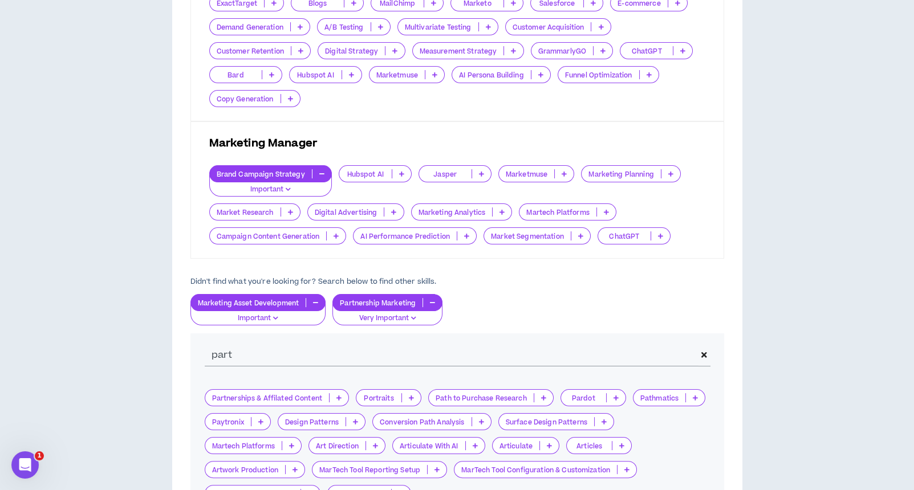
click at [339, 396] on icon at bounding box center [338, 398] width 5 height 6
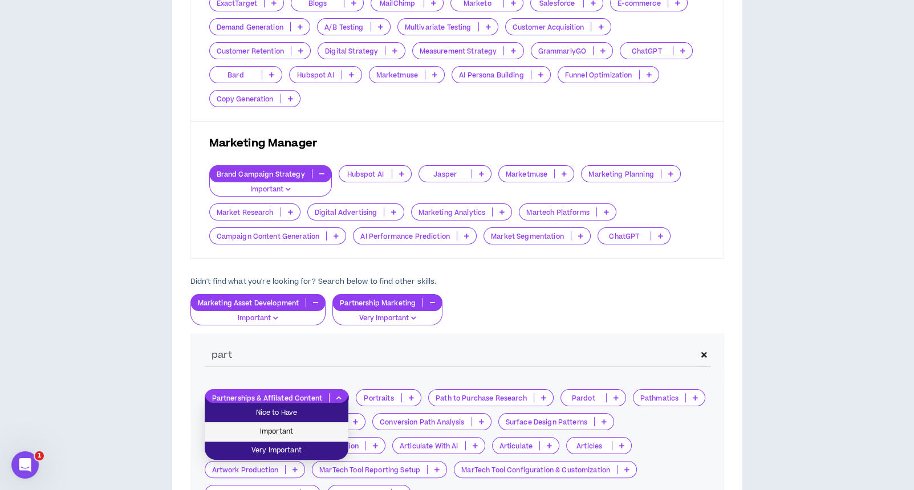
click at [309, 427] on span "Important" at bounding box center [276, 432] width 130 height 13
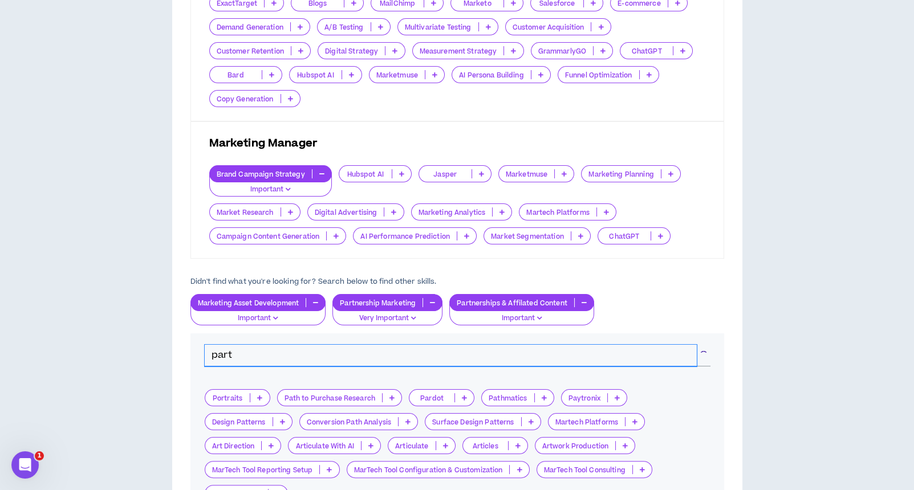
click at [249, 352] on input "part" at bounding box center [451, 356] width 492 height 22
drag, startPoint x: 247, startPoint y: 353, endPoint x: 158, endPoint y: 353, distance: 88.9
click at [158, 353] on div "Hire by Open Positions Open Position #1 Position # 1 Maternity Leave Contractor…" at bounding box center [457, 117] width 902 height 947
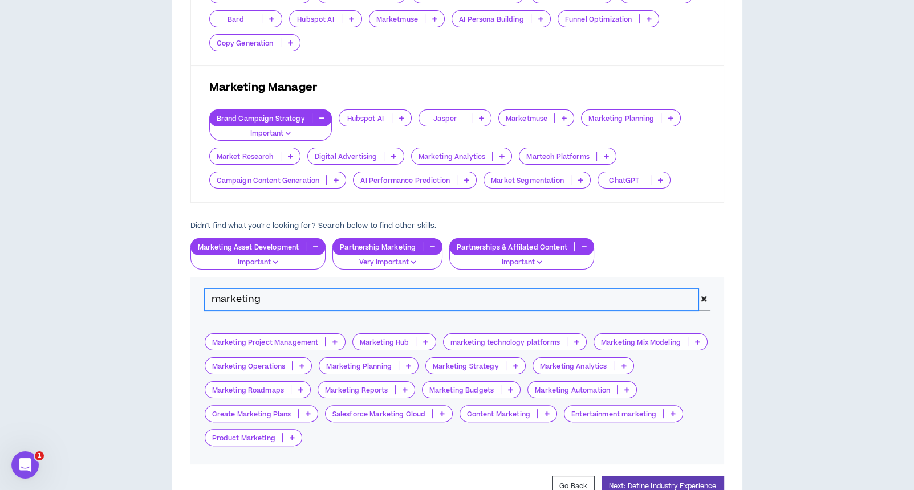
scroll to position [531, 0]
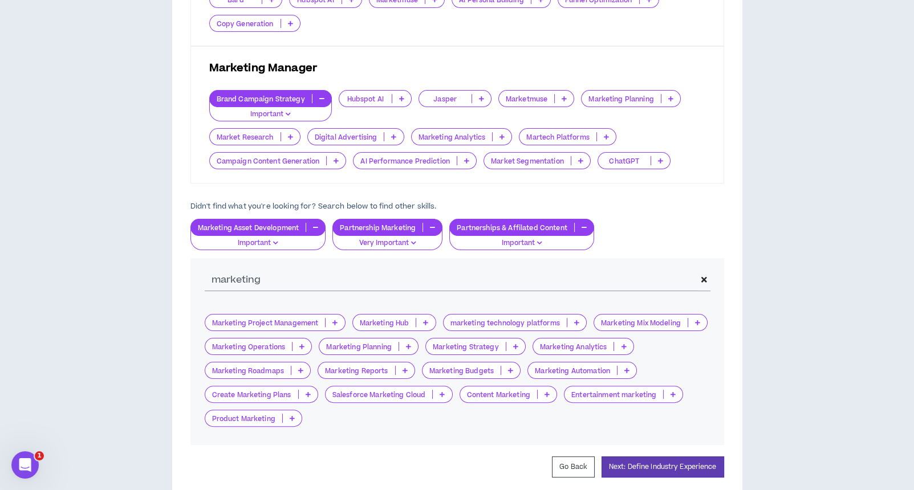
click at [408, 344] on icon at bounding box center [408, 347] width 5 height 6
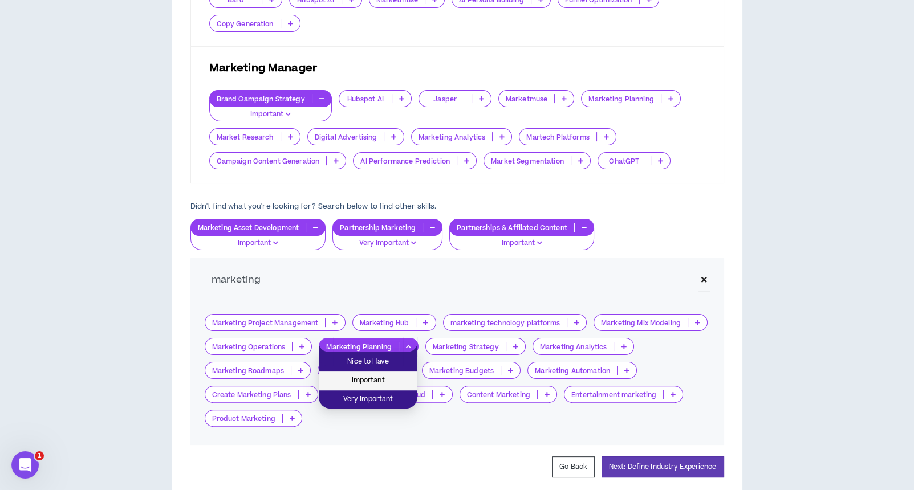
click at [376, 381] on span "Important" at bounding box center [367, 380] width 85 height 13
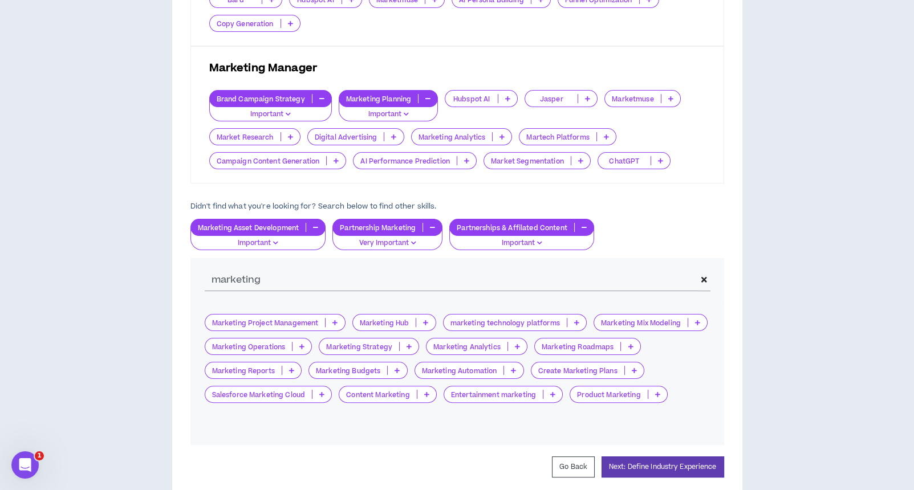
click at [406, 345] on icon at bounding box center [408, 347] width 5 height 6
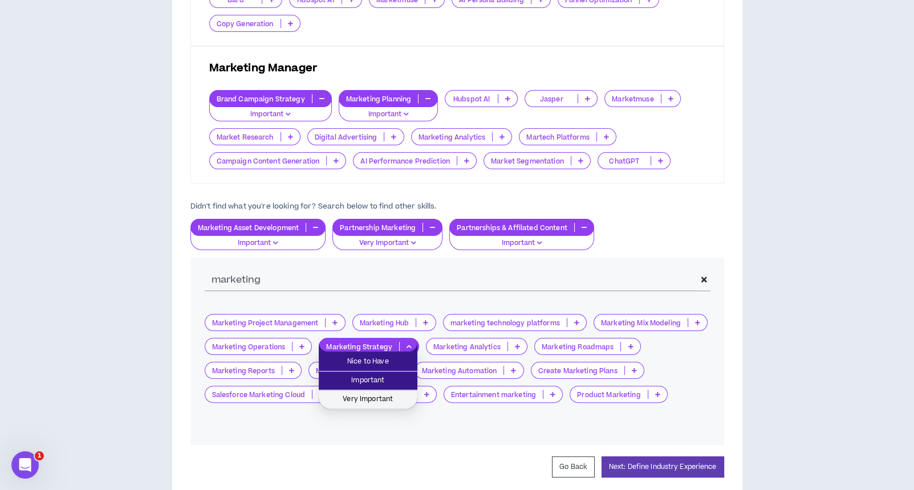
click at [386, 394] on span "Very Important" at bounding box center [367, 399] width 85 height 13
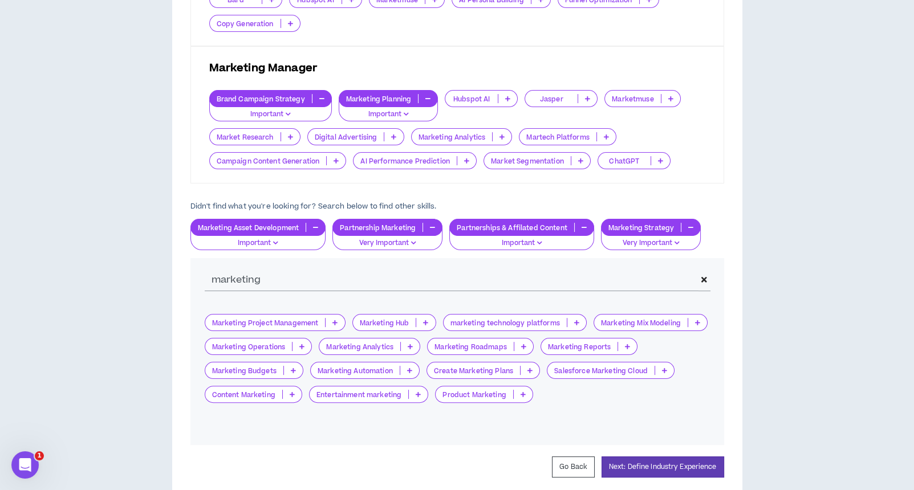
click at [528, 368] on icon at bounding box center [529, 371] width 5 height 6
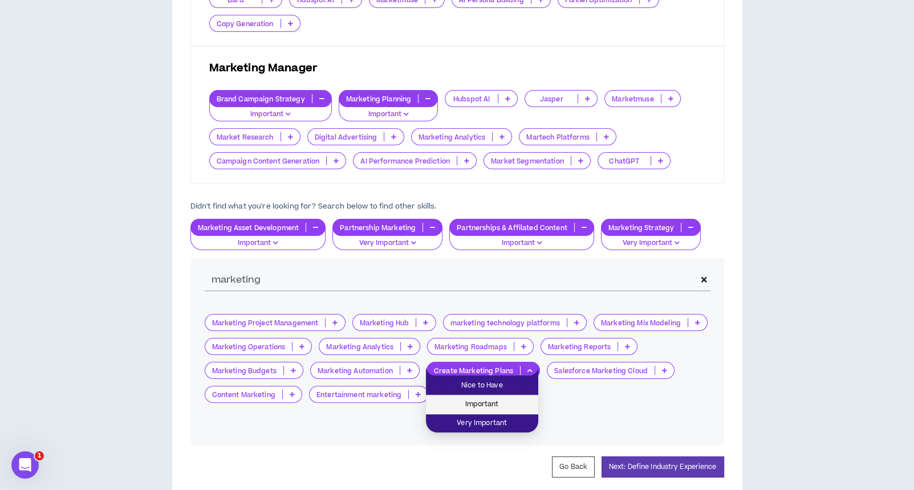
click at [506, 400] on span "Important" at bounding box center [482, 404] width 99 height 13
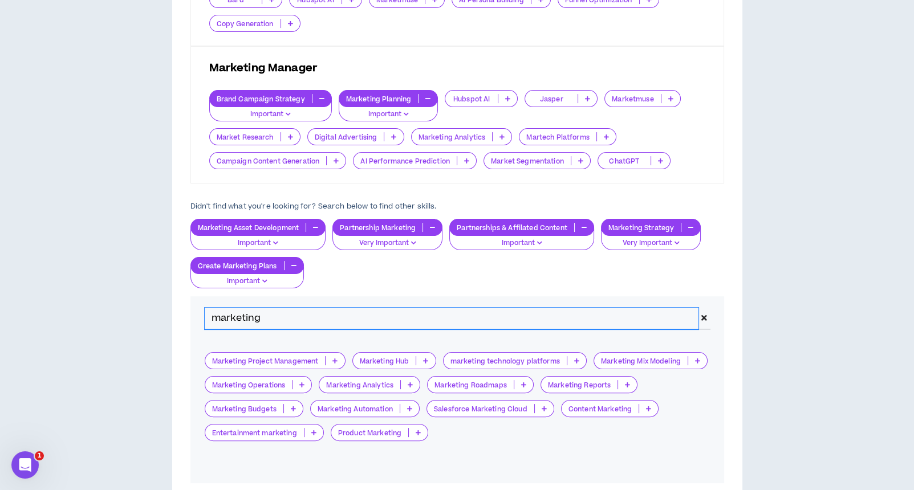
drag, startPoint x: 264, startPoint y: 314, endPoint x: 270, endPoint y: 311, distance: 6.2
click at [194, 309] on div "marketing" at bounding box center [456, 318] width 533 height 44
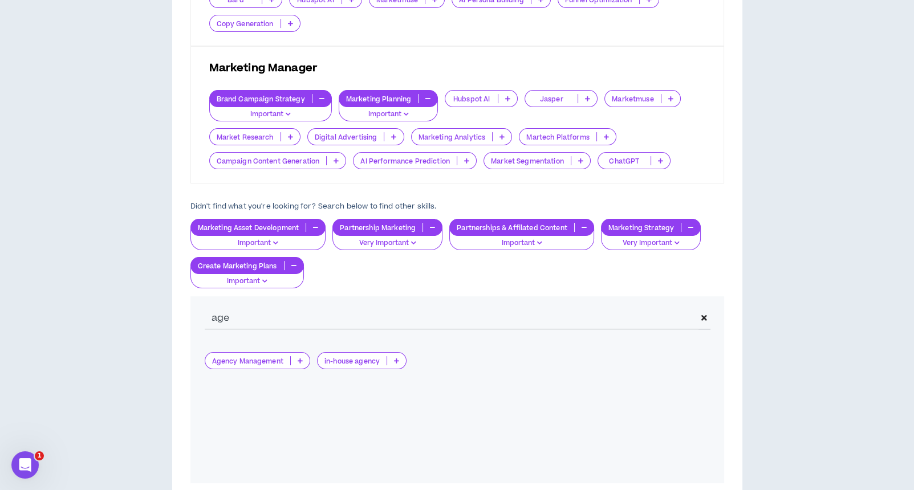
click at [304, 358] on p at bounding box center [300, 360] width 19 height 9
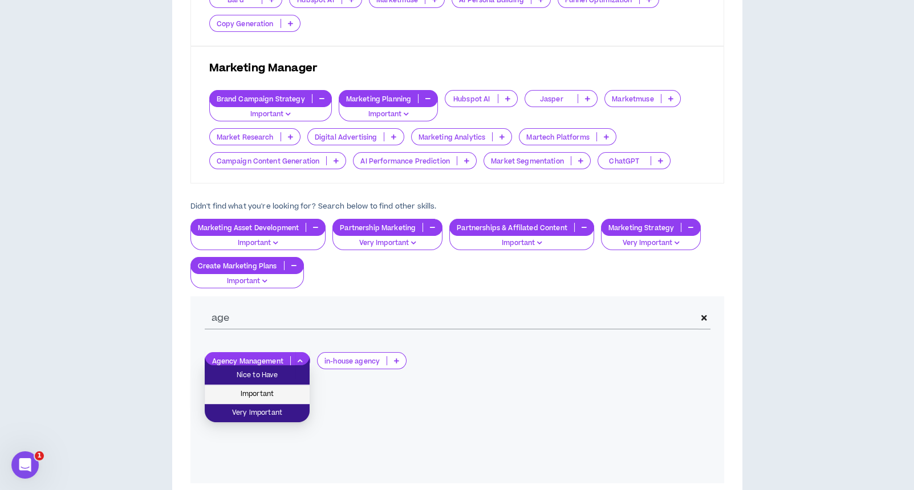
click at [276, 396] on span "Important" at bounding box center [256, 394] width 91 height 13
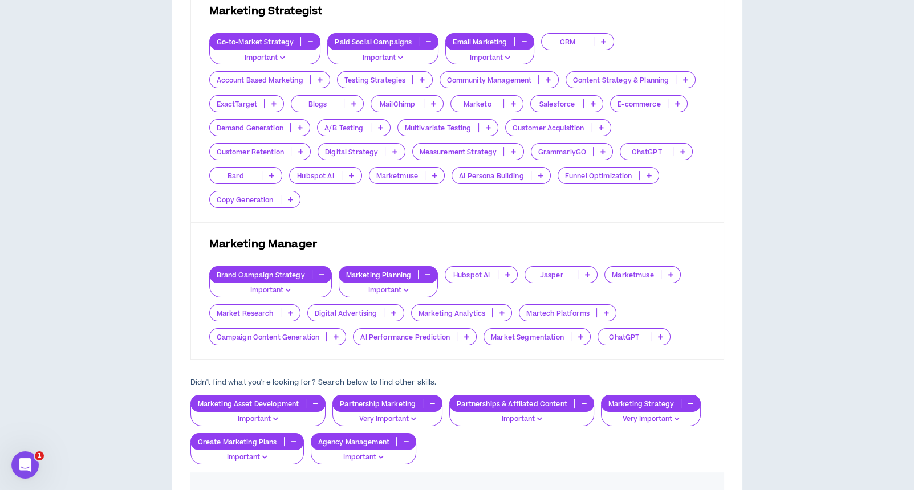
scroll to position [456, 0]
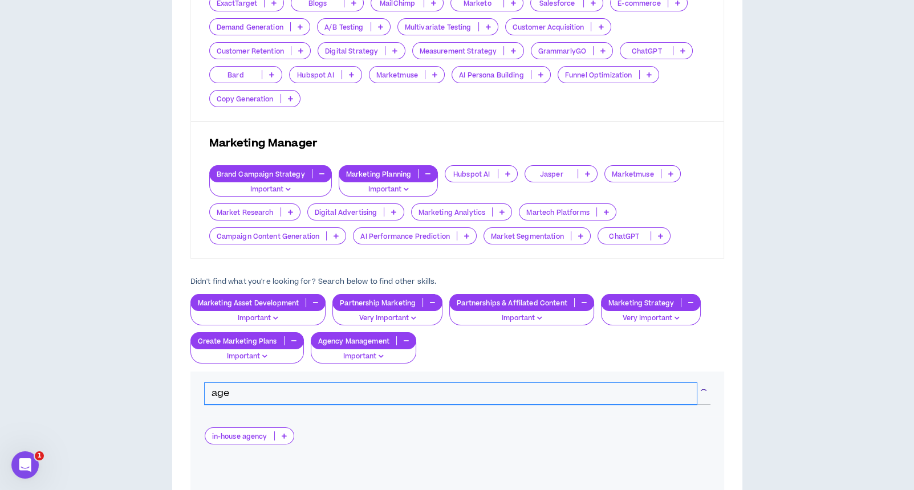
drag, startPoint x: 252, startPoint y: 394, endPoint x: 190, endPoint y: 387, distance: 63.1
click at [190, 387] on div "age" at bounding box center [456, 394] width 533 height 44
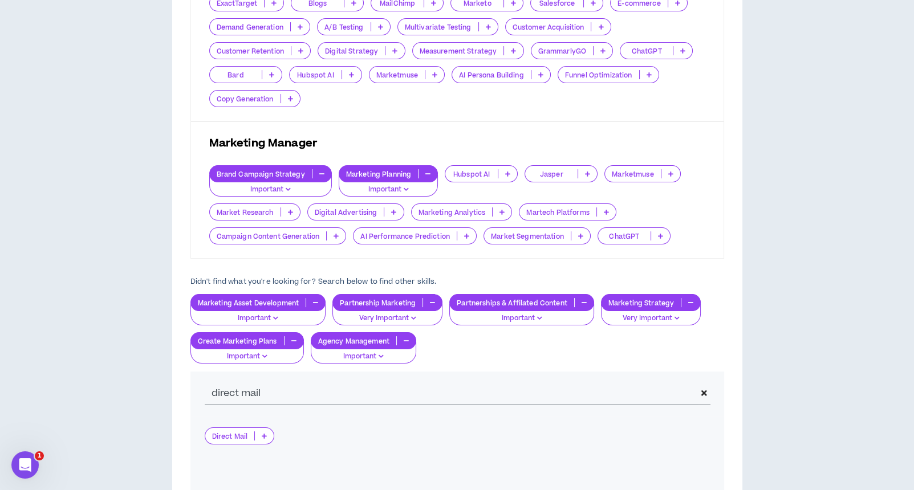
click at [269, 436] on p at bounding box center [264, 435] width 19 height 9
click at [266, 467] on span "Important" at bounding box center [238, 469] width 55 height 13
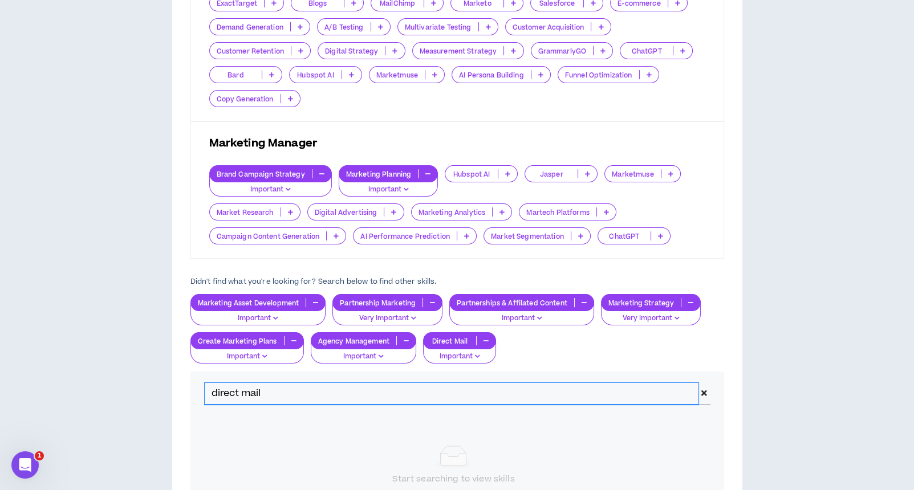
click at [269, 392] on input "direct mail" at bounding box center [452, 394] width 494 height 22
drag, startPoint x: 315, startPoint y: 392, endPoint x: 172, endPoint y: 389, distance: 143.1
click at [172, 389] on div "Skills Chosen These are the default skills for your roles , but you can always …" at bounding box center [457, 206] width 570 height 845
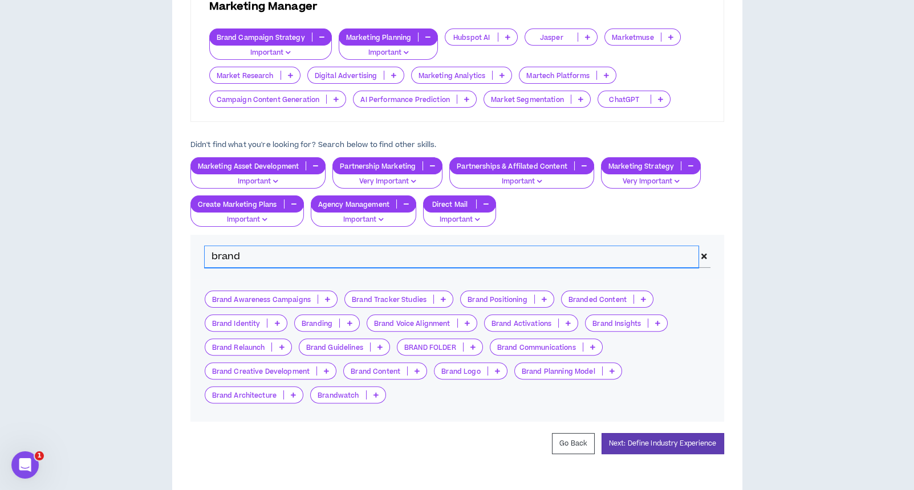
scroll to position [608, 0]
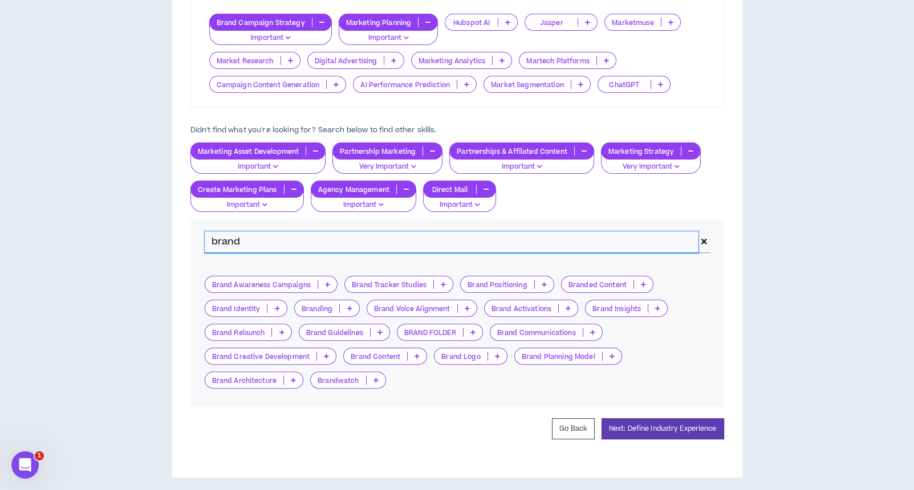
type input "brand"
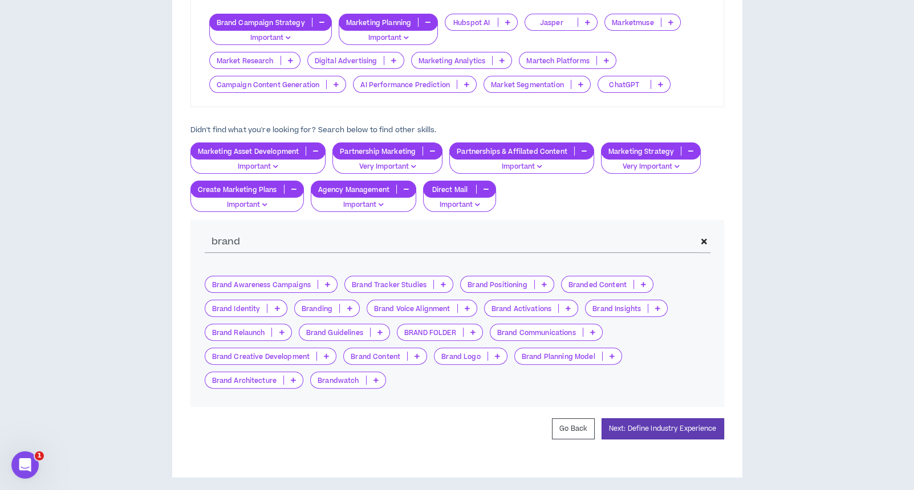
click at [548, 283] on p at bounding box center [544, 284] width 19 height 9
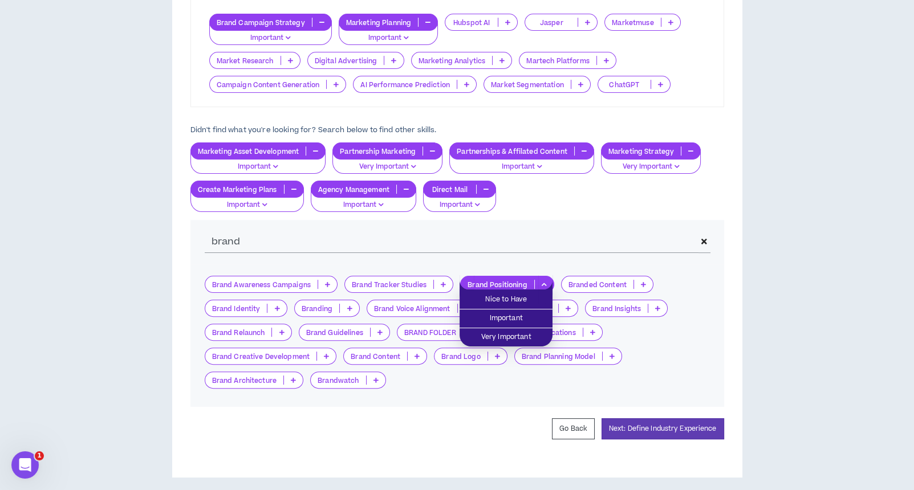
click at [353, 304] on p at bounding box center [349, 308] width 19 height 9
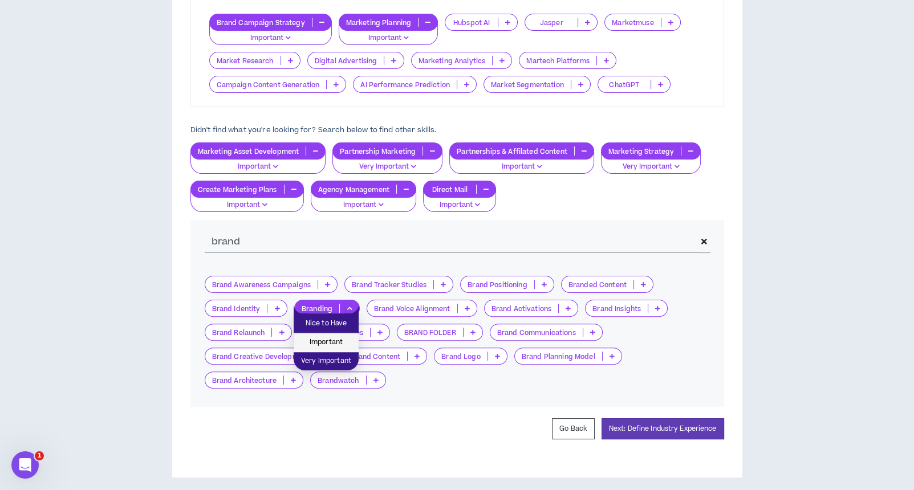
click at [344, 337] on span "Important" at bounding box center [325, 342] width 51 height 13
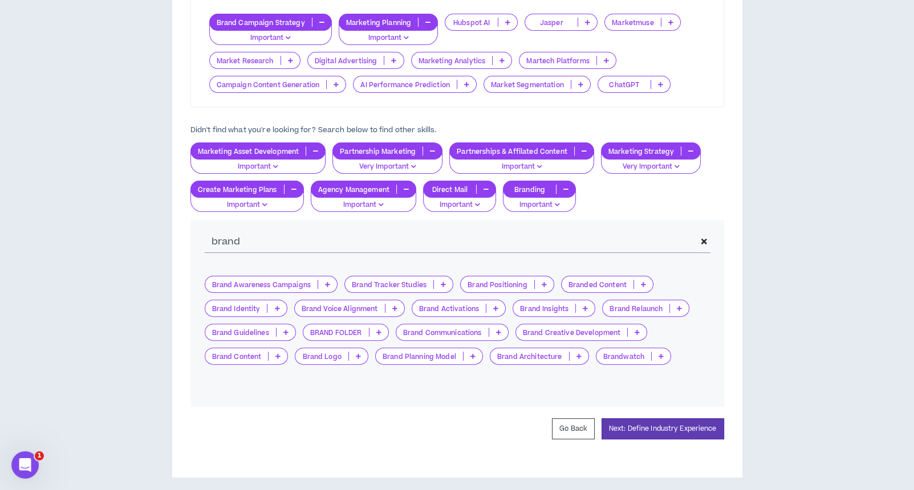
click at [325, 282] on icon at bounding box center [327, 285] width 5 height 6
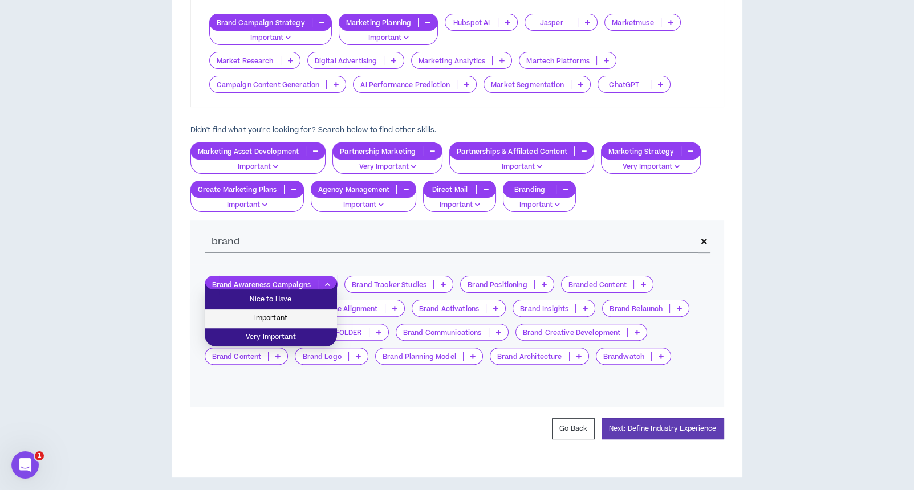
click at [321, 312] on span "Important" at bounding box center [270, 318] width 119 height 13
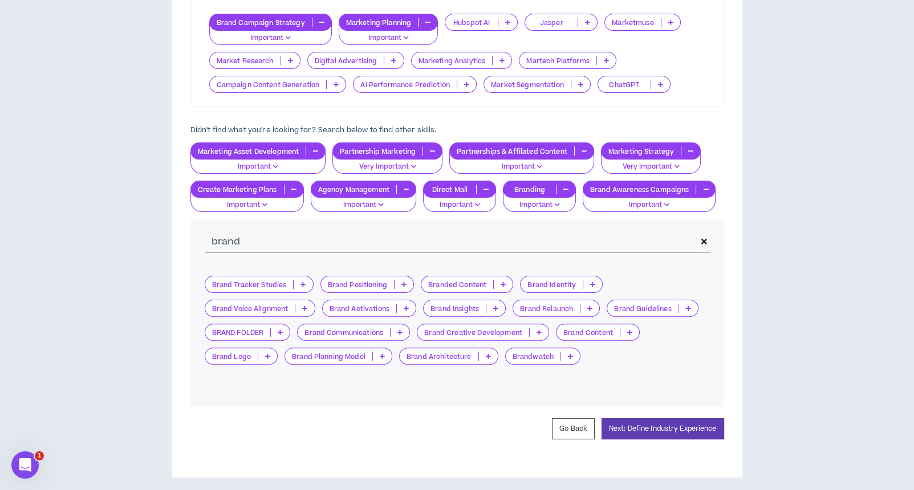
click at [493, 305] on icon at bounding box center [495, 308] width 5 height 6
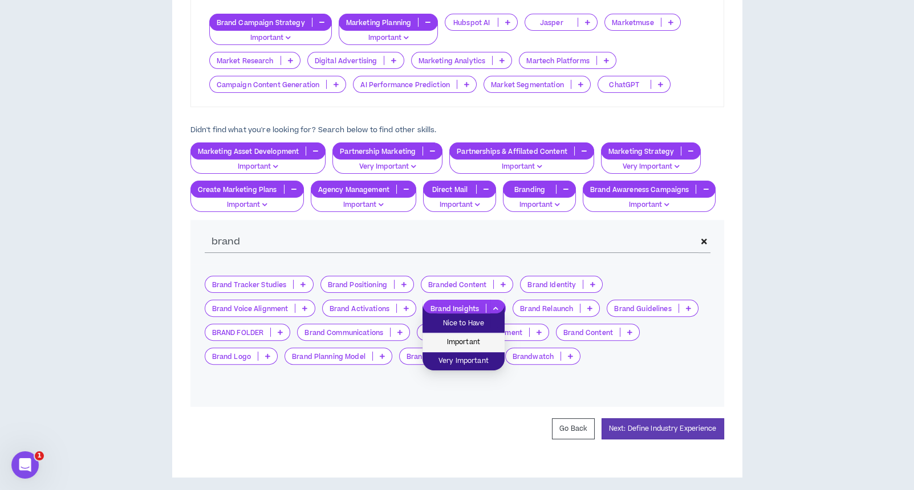
click at [476, 336] on span "Important" at bounding box center [463, 342] width 68 height 13
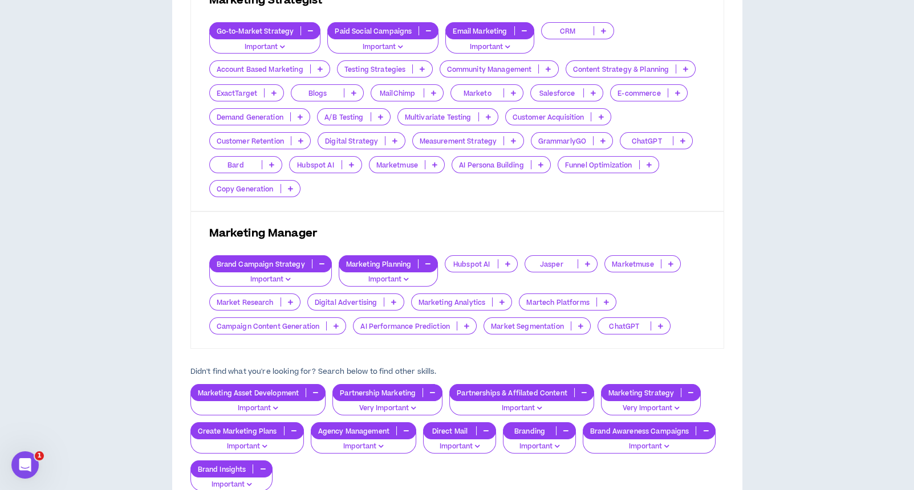
scroll to position [304, 0]
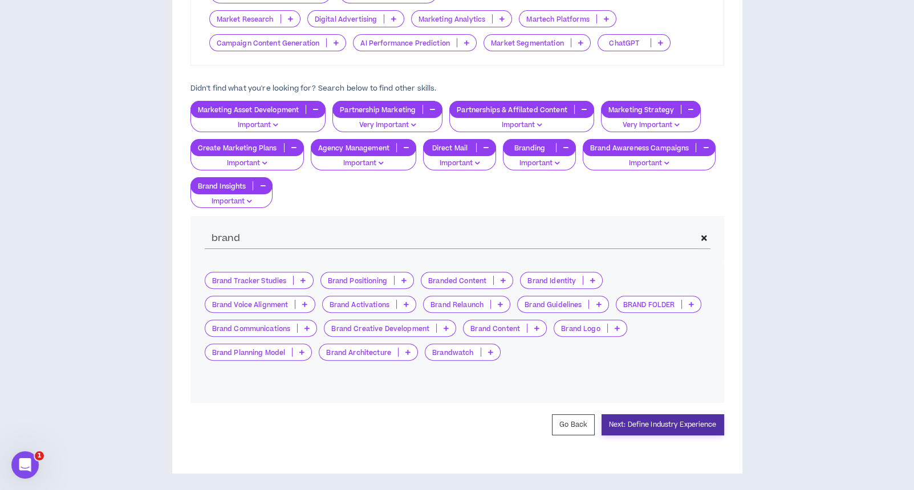
click at [662, 423] on button "Next: Define Industry Experience" at bounding box center [662, 424] width 123 height 21
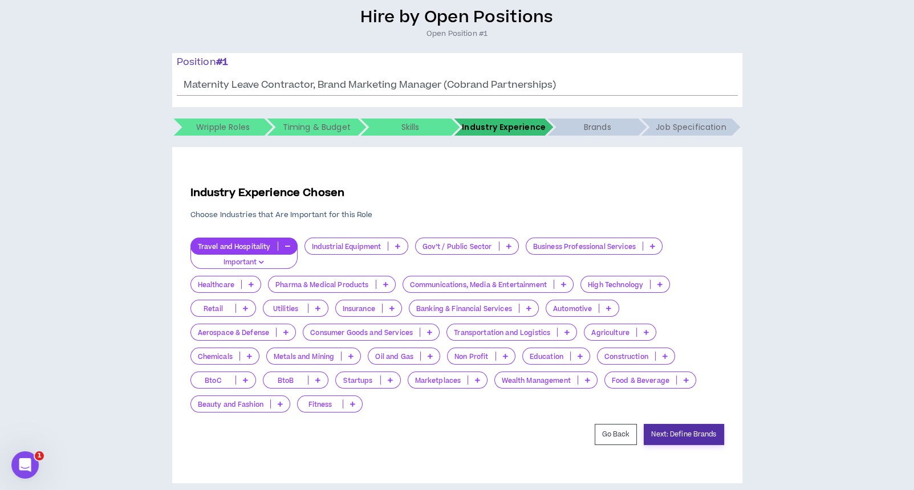
scroll to position [105, 0]
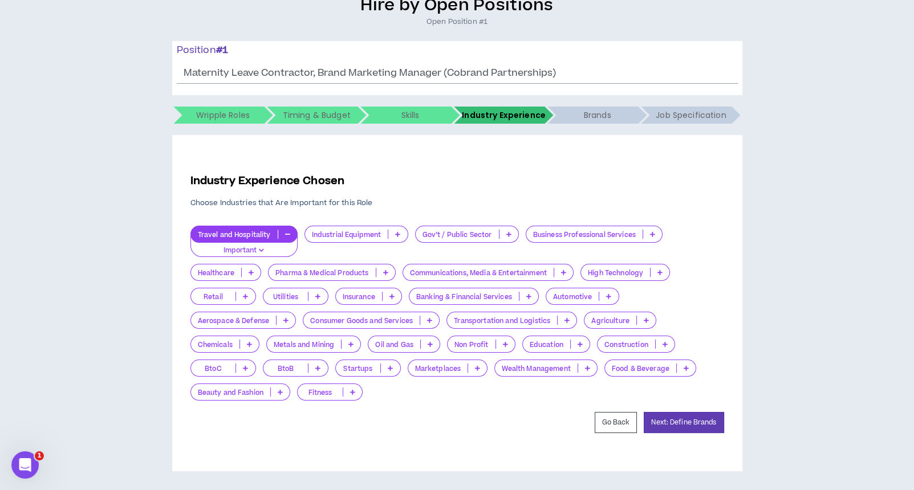
click at [256, 247] on p "Important" at bounding box center [244, 251] width 92 height 10
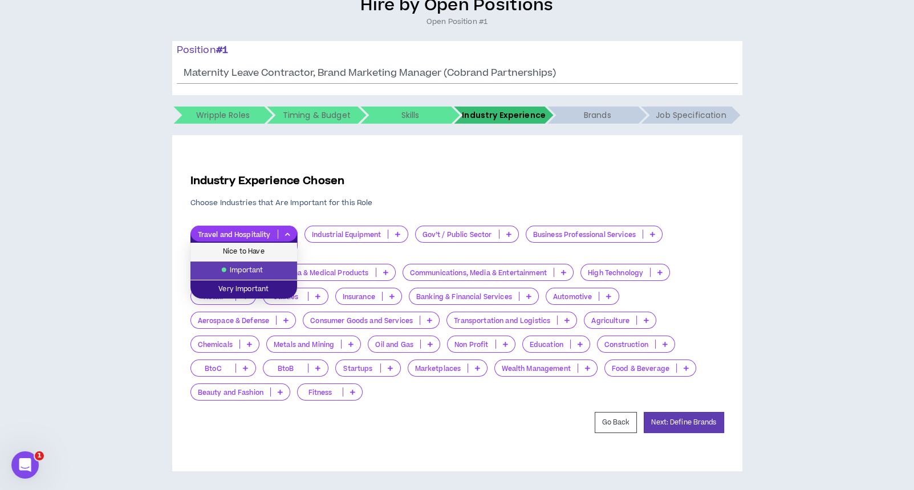
click at [256, 247] on span "Nice to Have" at bounding box center [243, 252] width 93 height 13
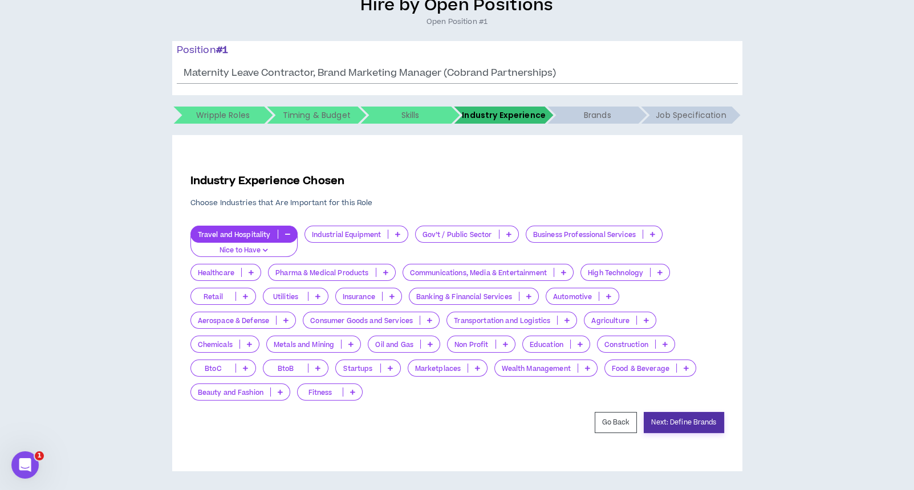
click at [690, 425] on button "Next: Define Brands" at bounding box center [683, 422] width 80 height 21
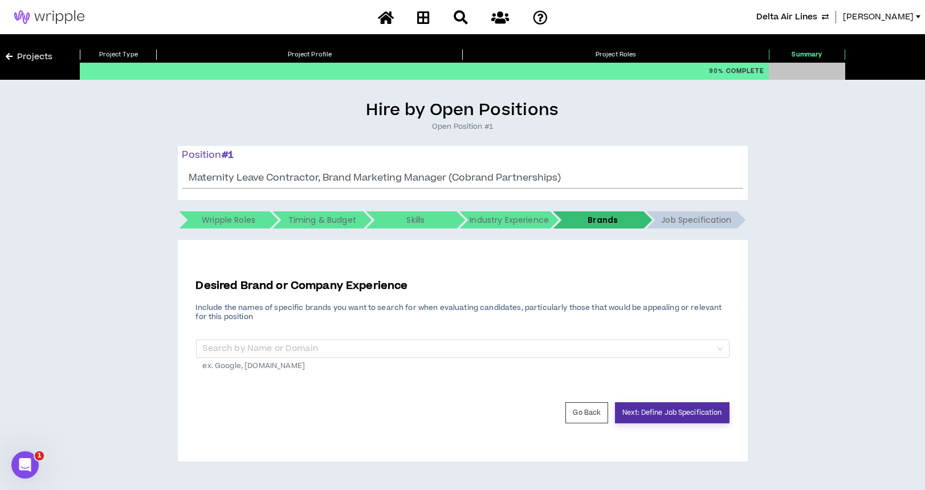
click at [684, 414] on button "Next: Define Job Specification" at bounding box center [672, 412] width 114 height 21
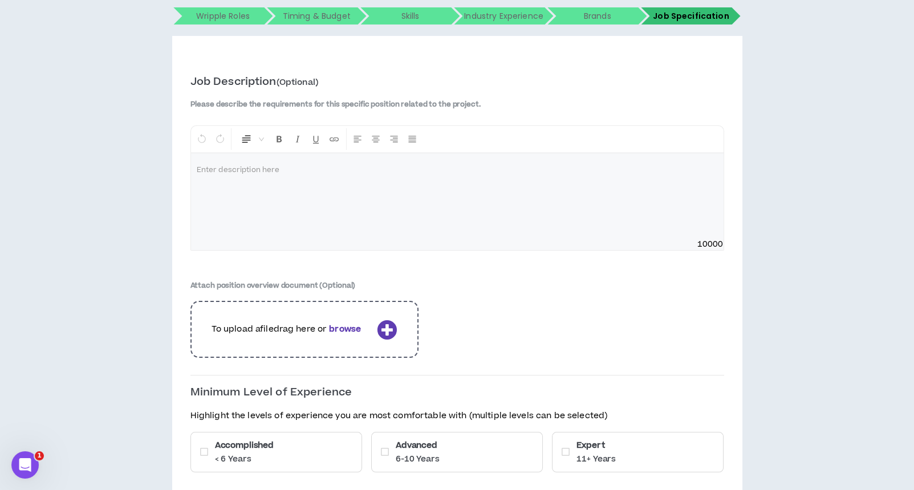
scroll to position [288, 0]
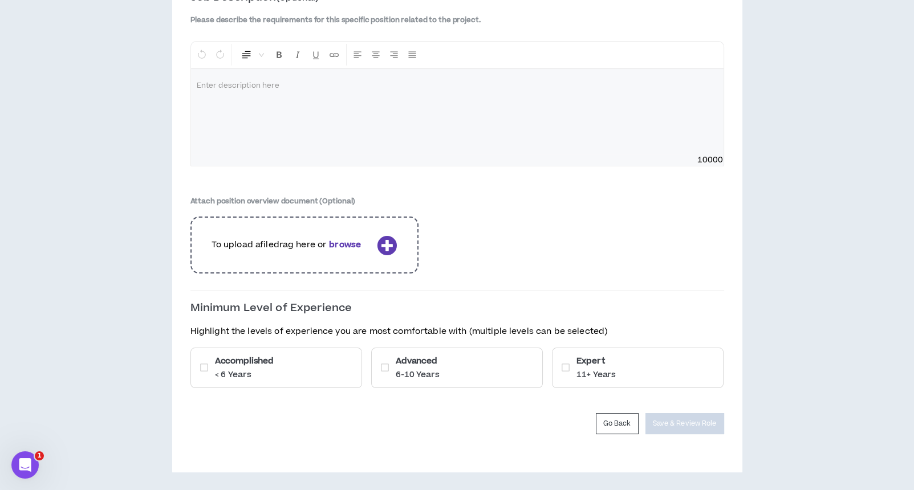
click at [485, 117] on div at bounding box center [457, 111] width 532 height 85
drag, startPoint x: 504, startPoint y: 85, endPoint x: 164, endPoint y: 84, distance: 340.3
click at [164, 84] on div "**********" at bounding box center [457, 141] width 902 height 661
click at [385, 370] on icon at bounding box center [385, 367] width 8 height 9
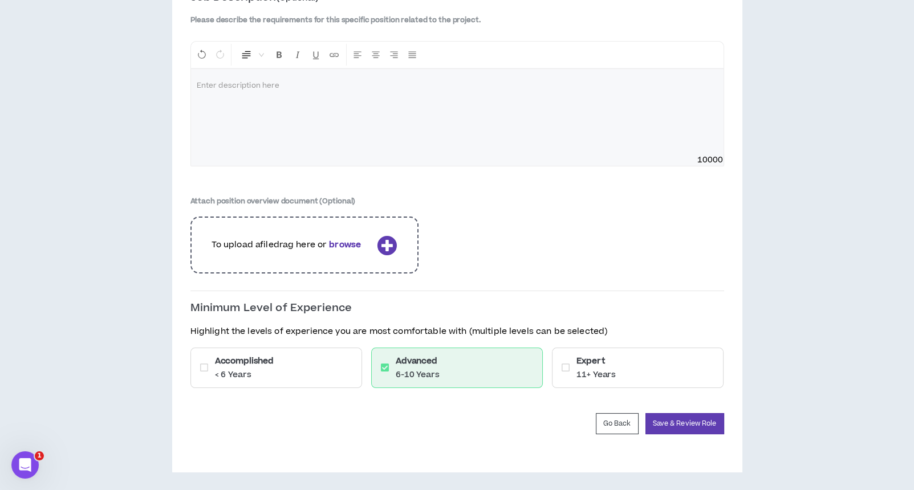
click at [555, 368] on div "Expert 11+ Years" at bounding box center [638, 368] width 172 height 40
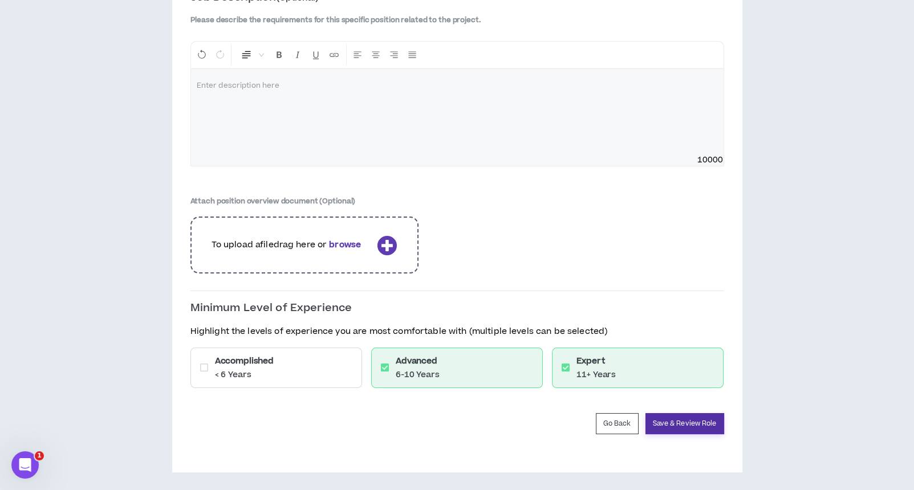
click at [673, 419] on button "Save & Review Role" at bounding box center [684, 423] width 79 height 21
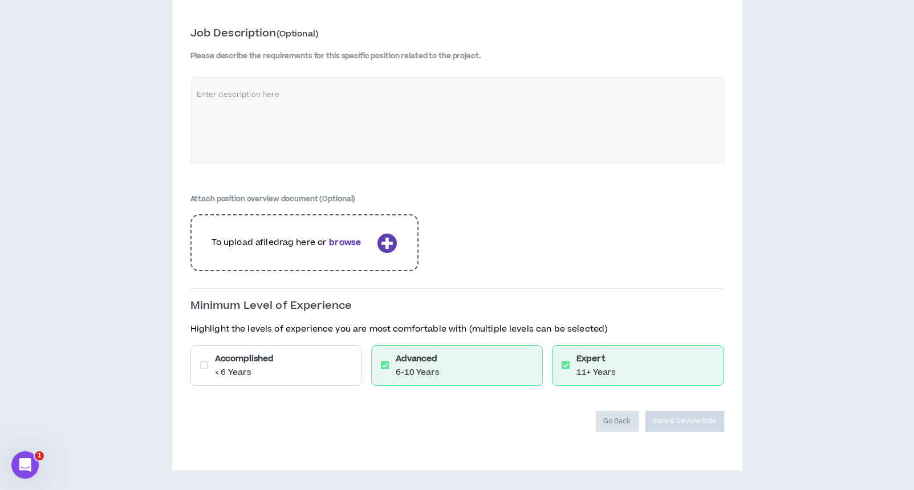
scroll to position [250, 0]
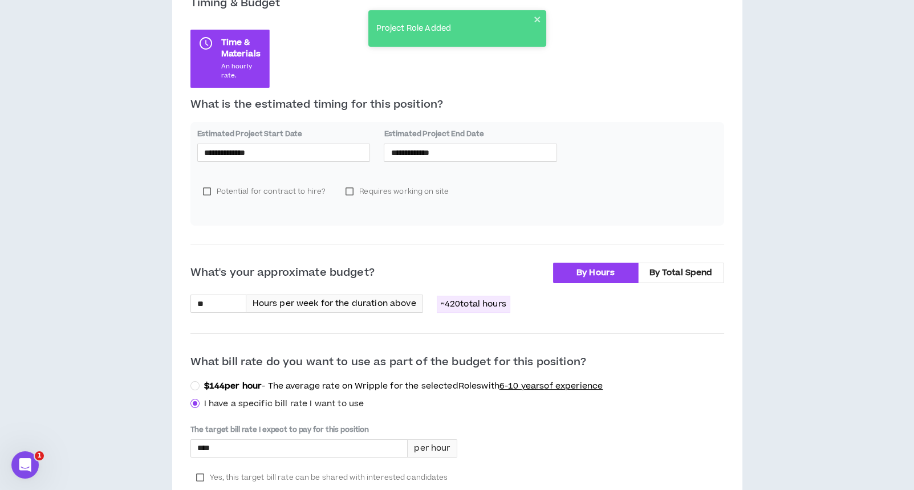
scroll to position [380, 0]
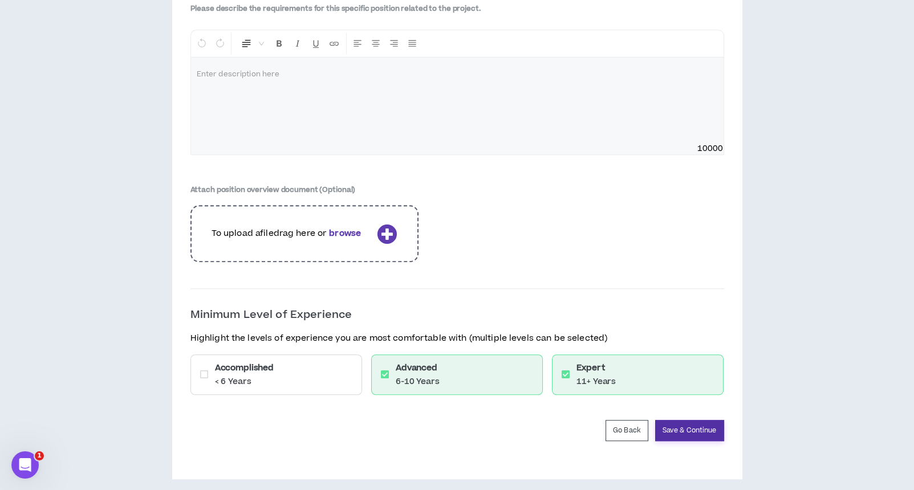
click at [683, 423] on button "Save & Continue" at bounding box center [689, 430] width 69 height 21
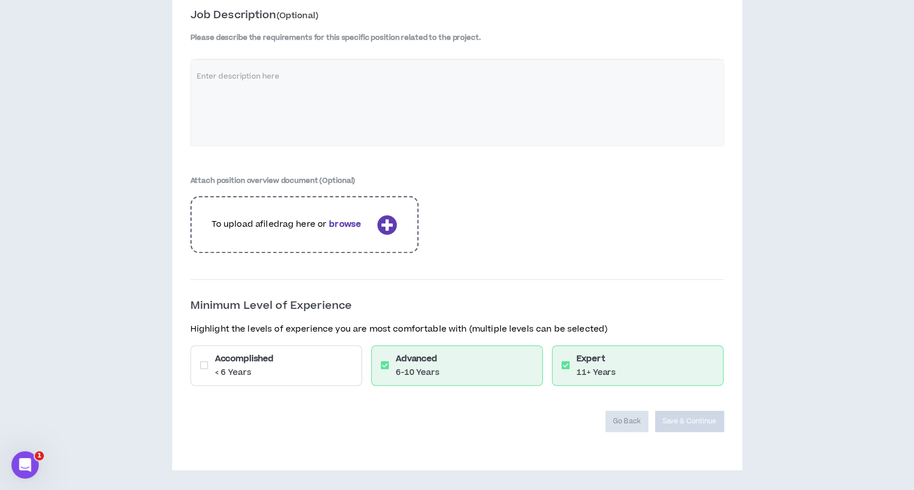
scroll to position [1556, 0]
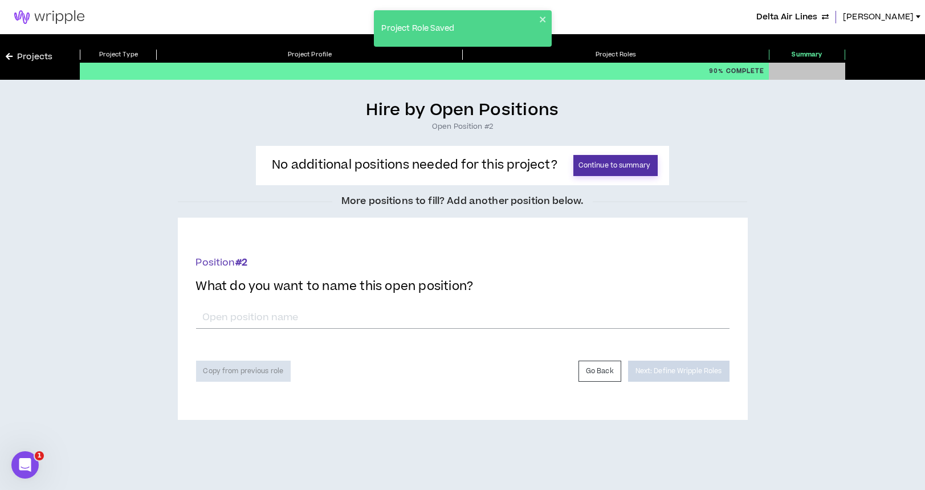
click at [597, 162] on button "Continue to summary" at bounding box center [615, 165] width 84 height 21
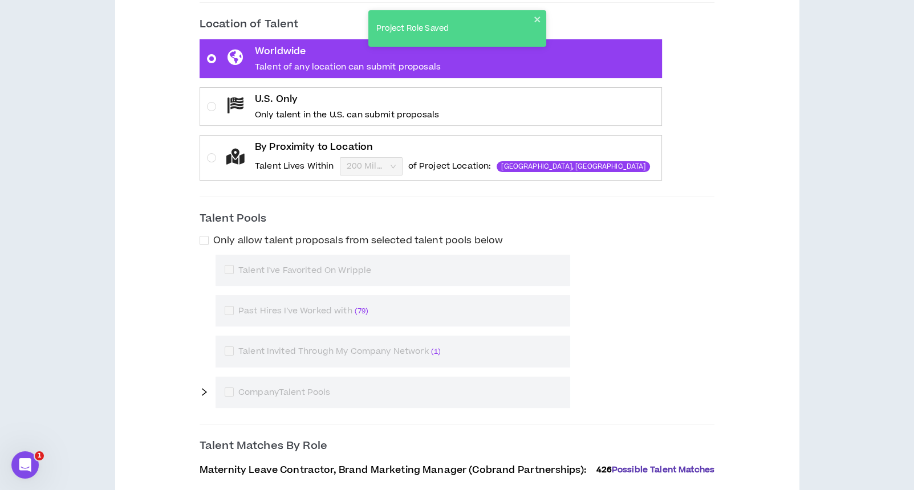
scroll to position [304, 0]
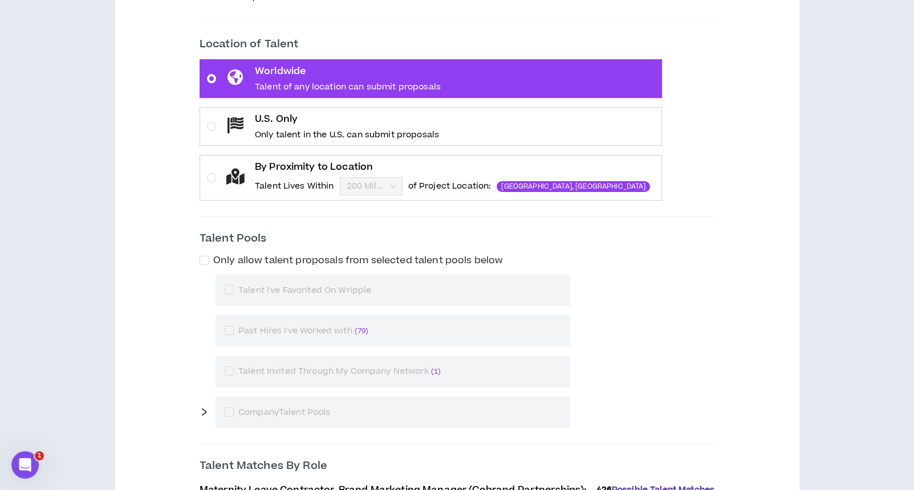
click at [208, 120] on label "U.S. Only Only talent in the U.S. can submit proposals" at bounding box center [430, 126] width 463 height 39
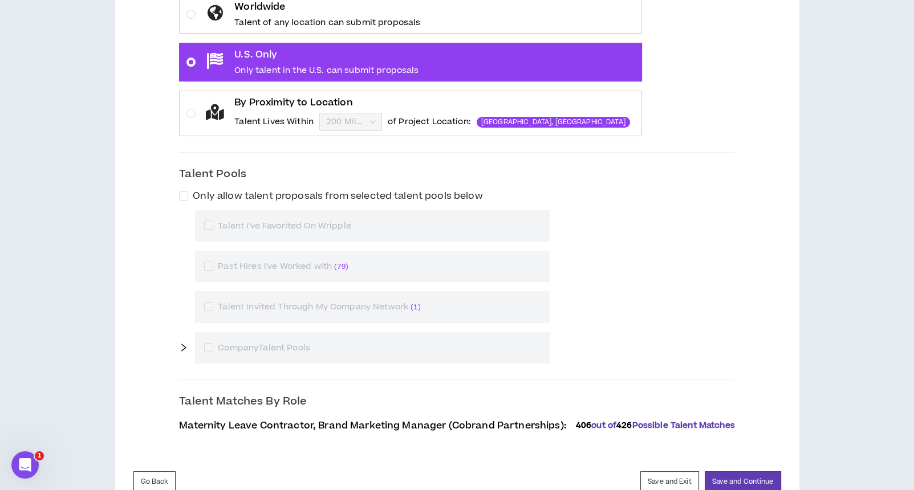
scroll to position [404, 0]
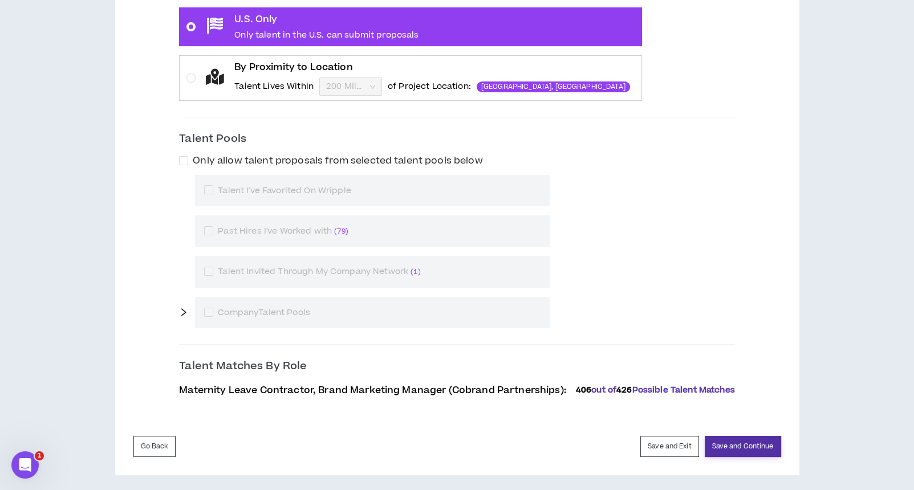
click at [731, 438] on button "Save and Continue" at bounding box center [742, 446] width 76 height 21
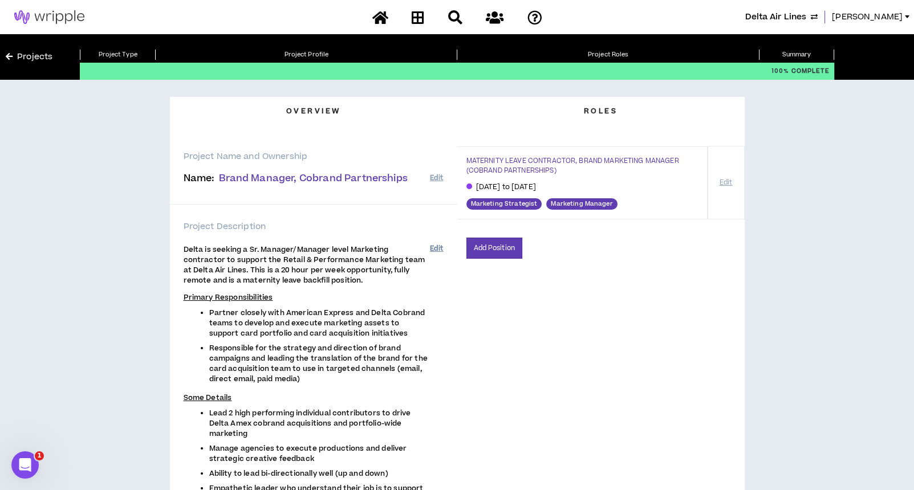
click at [432, 247] on button "Edit" at bounding box center [436, 248] width 13 height 19
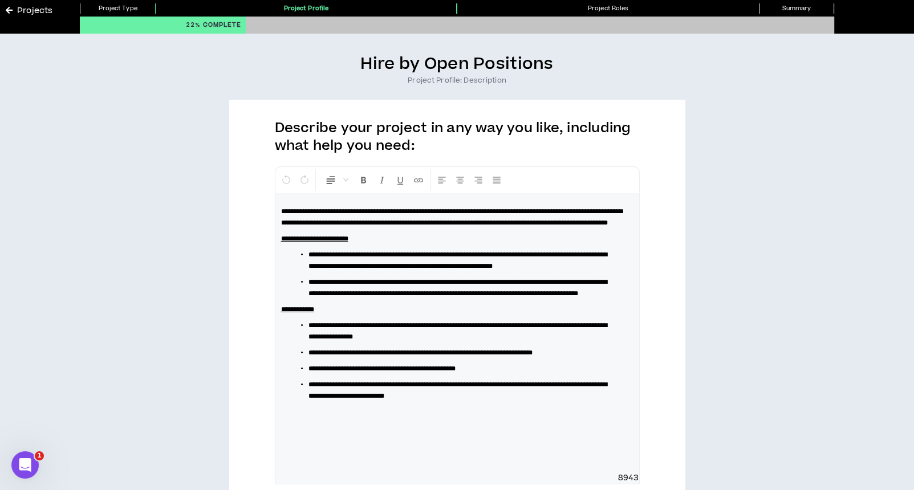
scroll to position [50, 0]
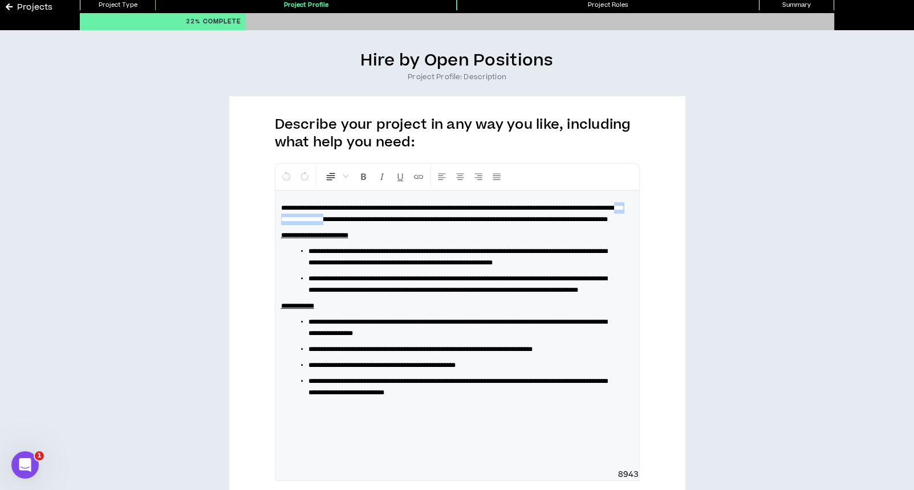
drag, startPoint x: 390, startPoint y: 219, endPoint x: 451, endPoint y: 219, distance: 61.6
click at [451, 219] on span "**********" at bounding box center [451, 214] width 341 height 18
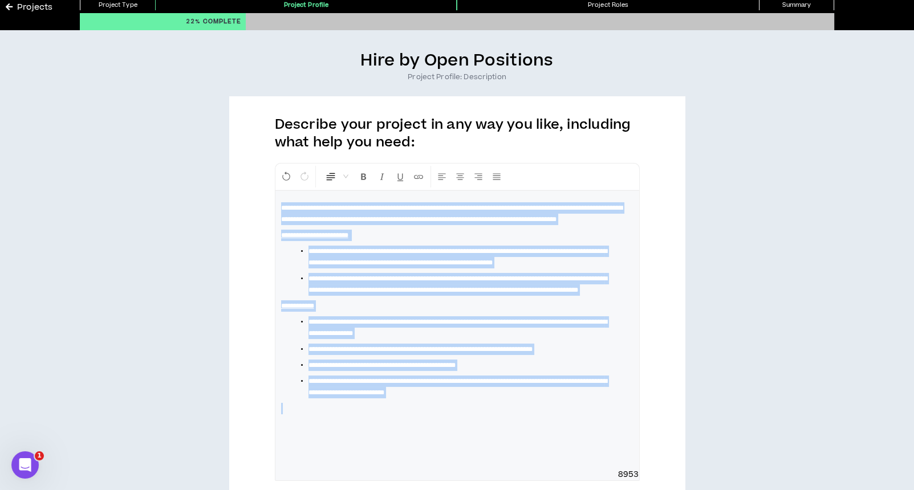
drag, startPoint x: 500, startPoint y: 428, endPoint x: 275, endPoint y: 194, distance: 324.9
click at [275, 194] on div "**********" at bounding box center [457, 330] width 364 height 278
copy div "**********"
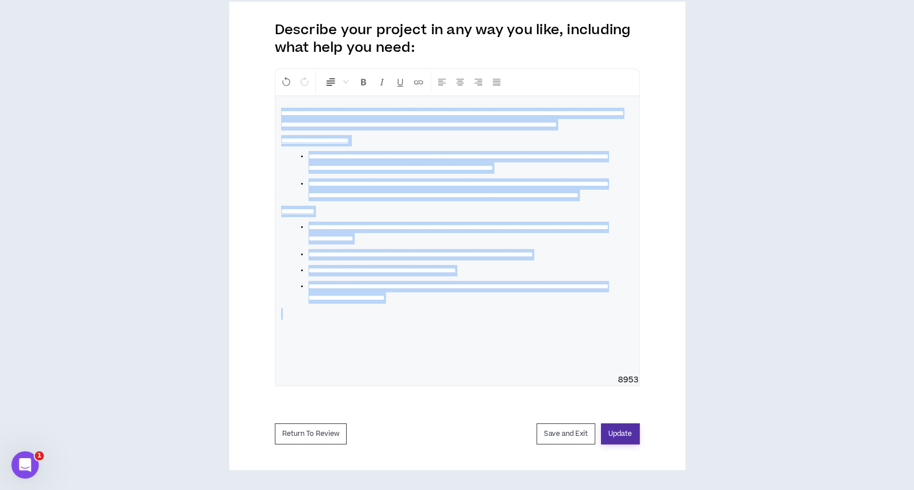
click at [628, 438] on button "Update" at bounding box center [620, 433] width 39 height 21
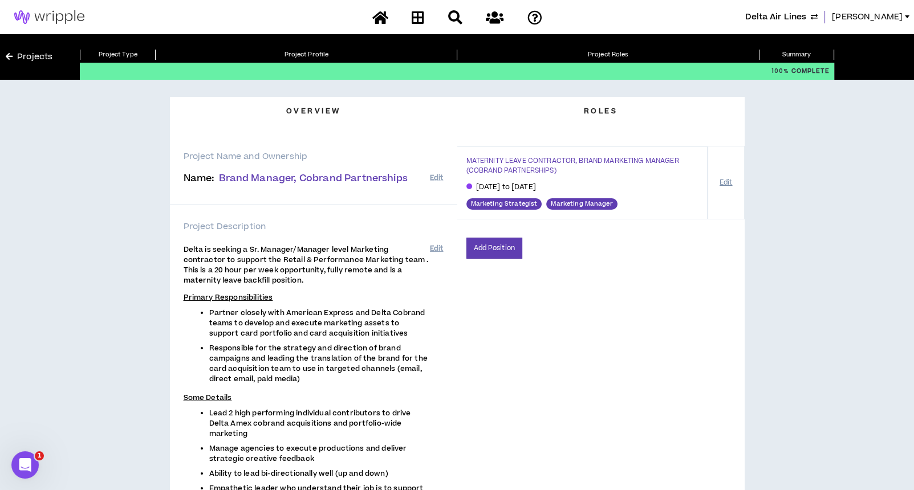
click at [731, 182] on button "Edit" at bounding box center [726, 183] width 22 height 20
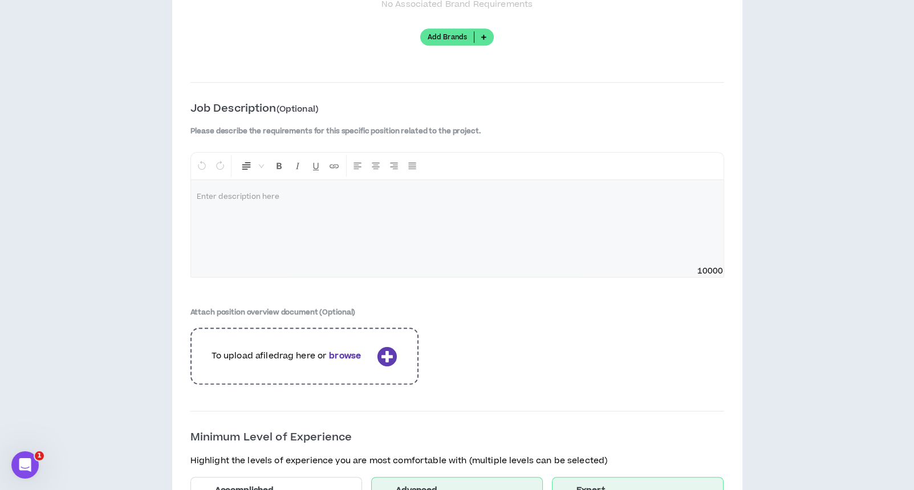
scroll to position [1519, 0]
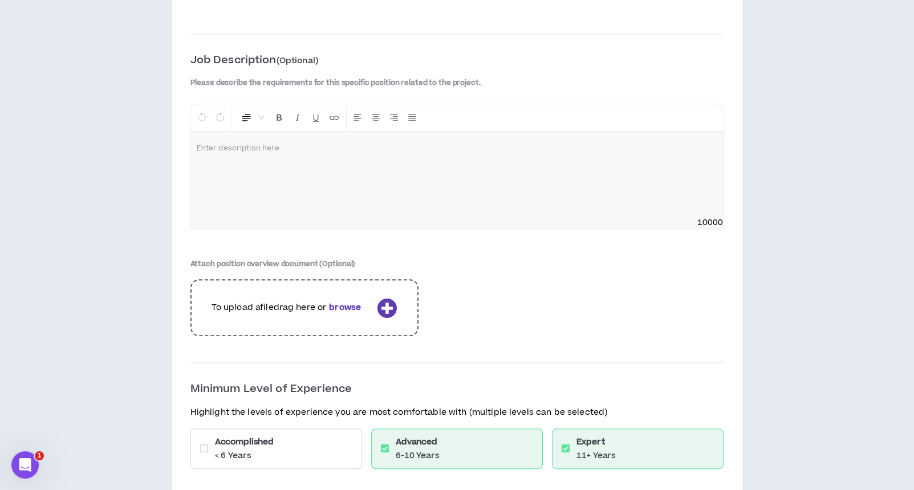
click at [299, 152] on div at bounding box center [457, 174] width 532 height 85
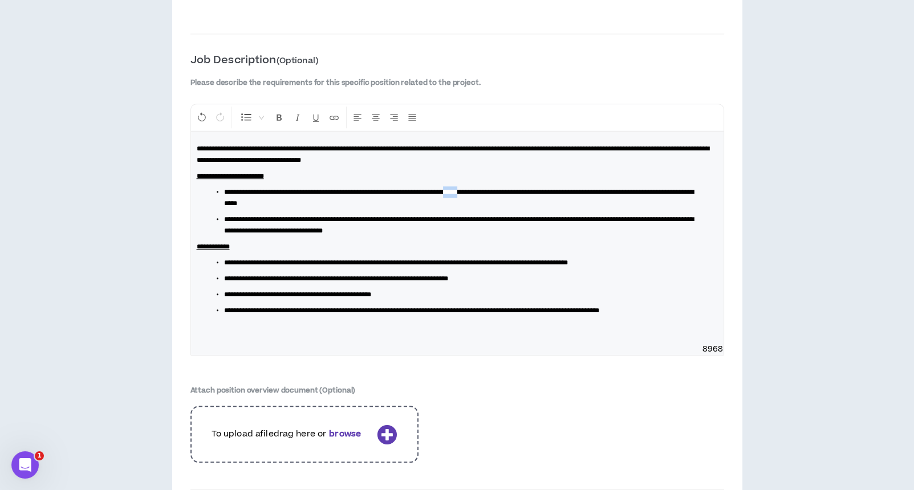
drag, startPoint x: 517, startPoint y: 184, endPoint x: 527, endPoint y: 188, distance: 10.8
click at [527, 189] on span "**********" at bounding box center [459, 198] width 470 height 18
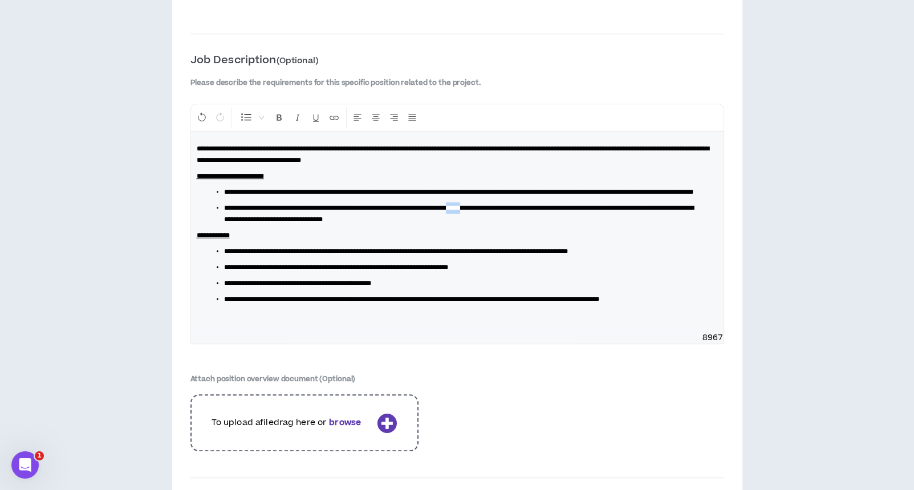
drag, startPoint x: 512, startPoint y: 210, endPoint x: 523, endPoint y: 212, distance: 10.4
click at [523, 212] on span "**********" at bounding box center [459, 214] width 470 height 18
drag, startPoint x: 501, startPoint y: 252, endPoint x: 511, endPoint y: 252, distance: 9.7
click at [511, 252] on span "**********" at bounding box center [396, 251] width 344 height 7
drag, startPoint x: 660, startPoint y: 302, endPoint x: 683, endPoint y: 320, distance: 28.8
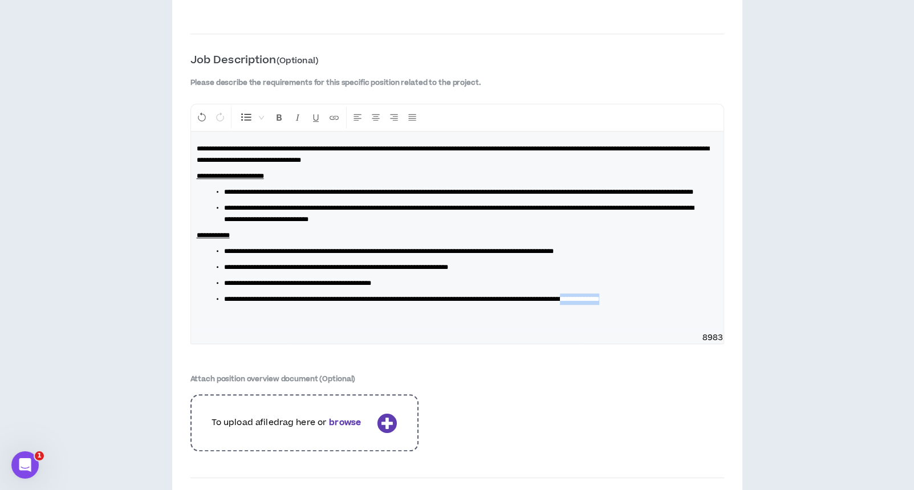
click at [683, 305] on li "**********" at bounding box center [461, 299] width 475 height 11
drag, startPoint x: 333, startPoint y: 194, endPoint x: 344, endPoint y: 193, distance: 11.0
click at [344, 193] on span "**********" at bounding box center [458, 192] width 469 height 7
click at [430, 250] on span "**********" at bounding box center [388, 251] width 329 height 7
click at [632, 145] on span "**********" at bounding box center [453, 154] width 512 height 18
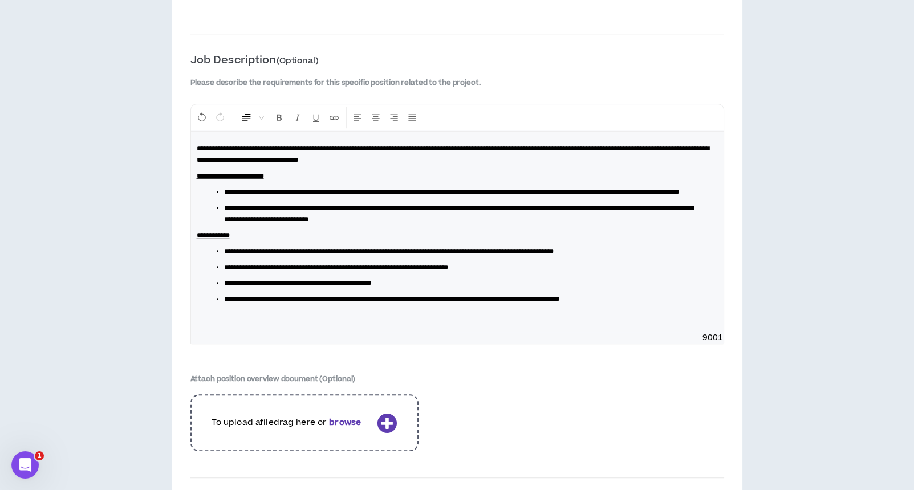
click at [608, 234] on p "**********" at bounding box center [457, 235] width 521 height 11
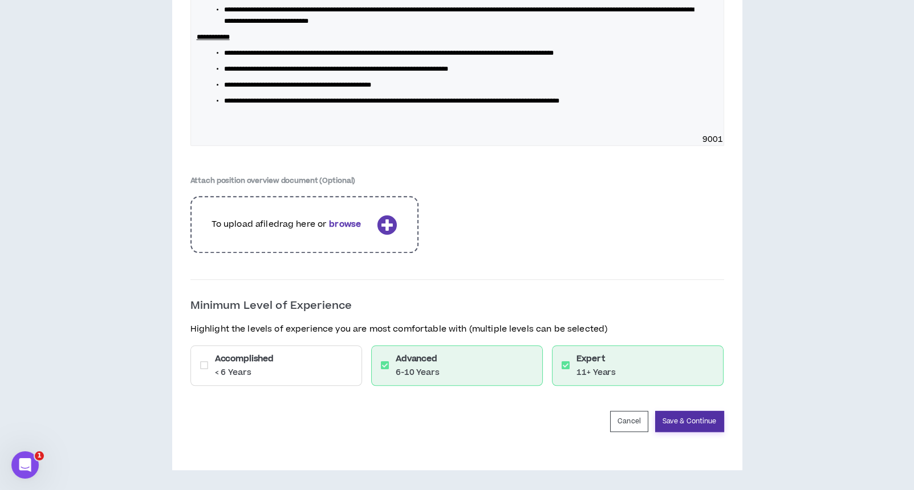
click at [687, 421] on button "Save & Continue" at bounding box center [689, 421] width 69 height 21
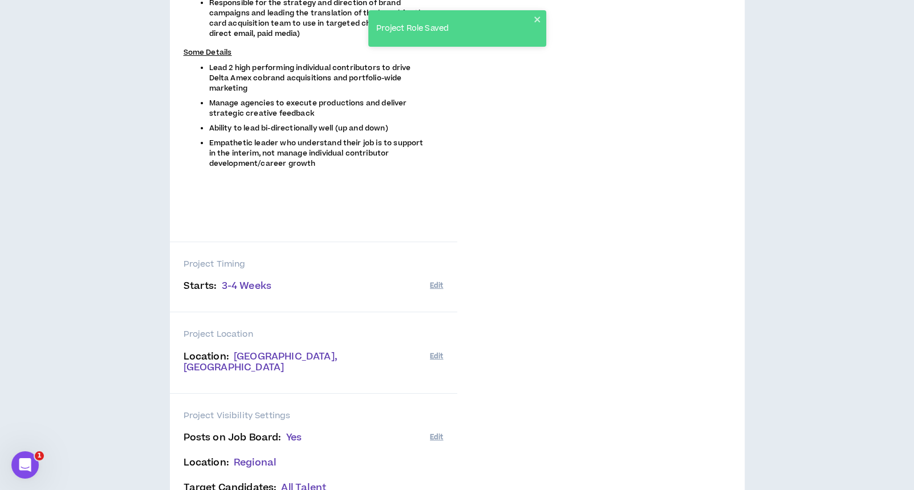
scroll to position [456, 0]
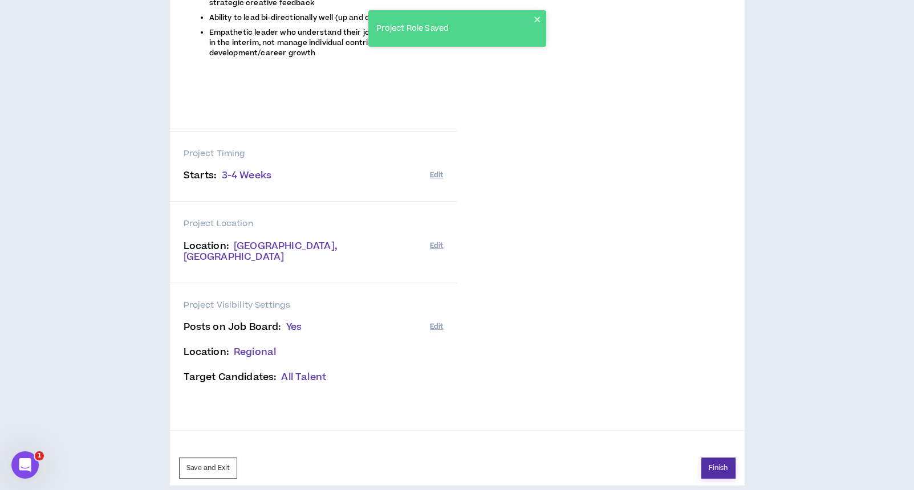
click at [710, 458] on button "Finish" at bounding box center [718, 468] width 34 height 21
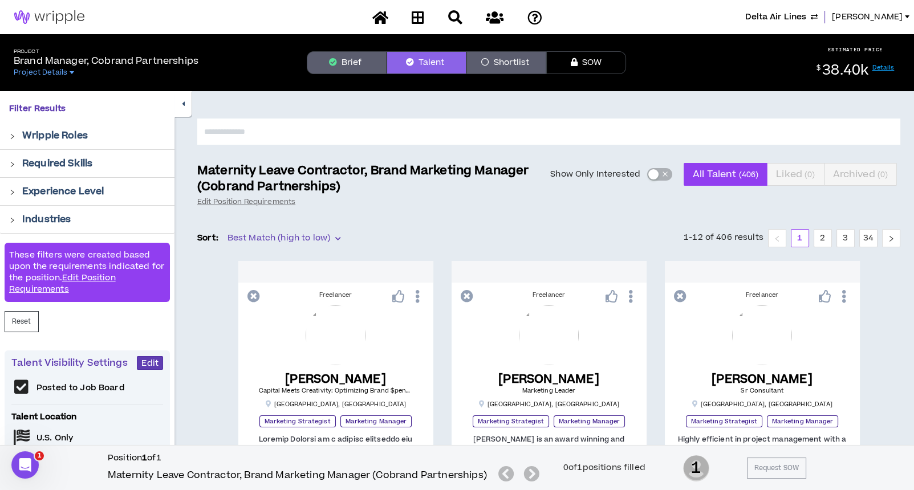
click at [339, 63] on button "Brief" at bounding box center [347, 62] width 80 height 23
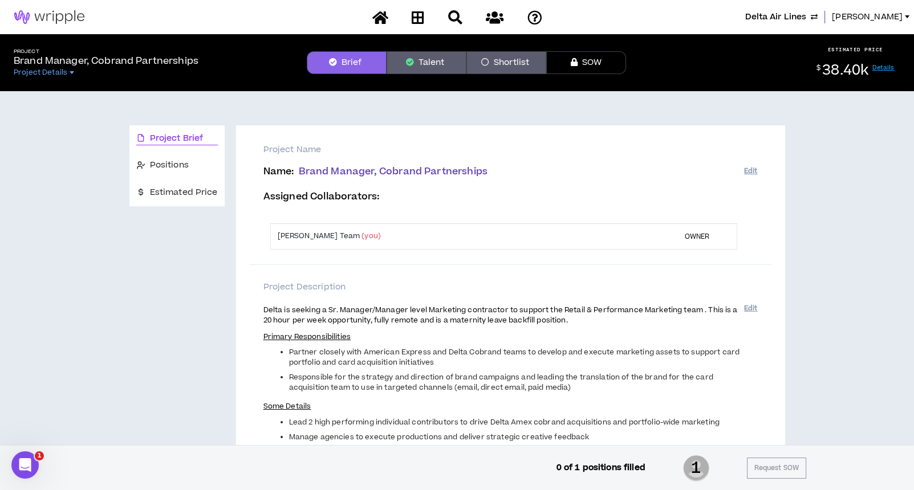
click at [421, 60] on button "Talent" at bounding box center [426, 62] width 80 height 23
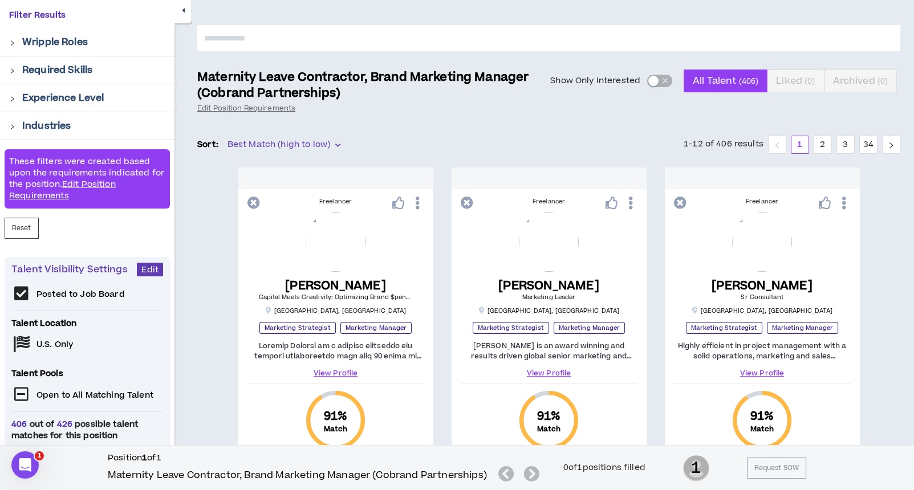
scroll to position [227, 0]
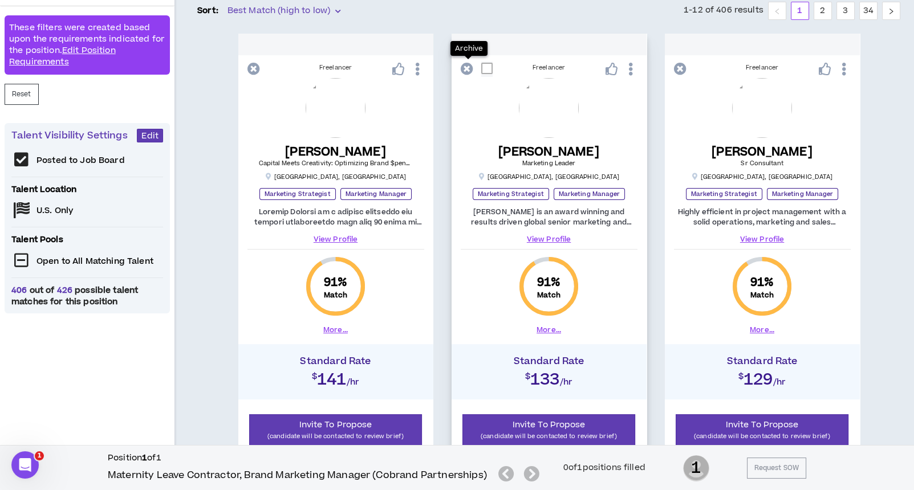
click at [470, 70] on icon at bounding box center [467, 69] width 13 height 13
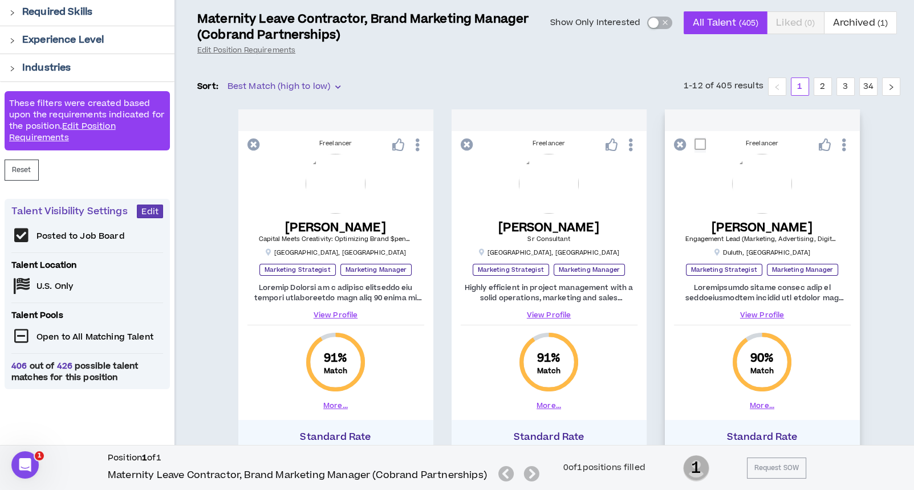
scroll to position [0, 0]
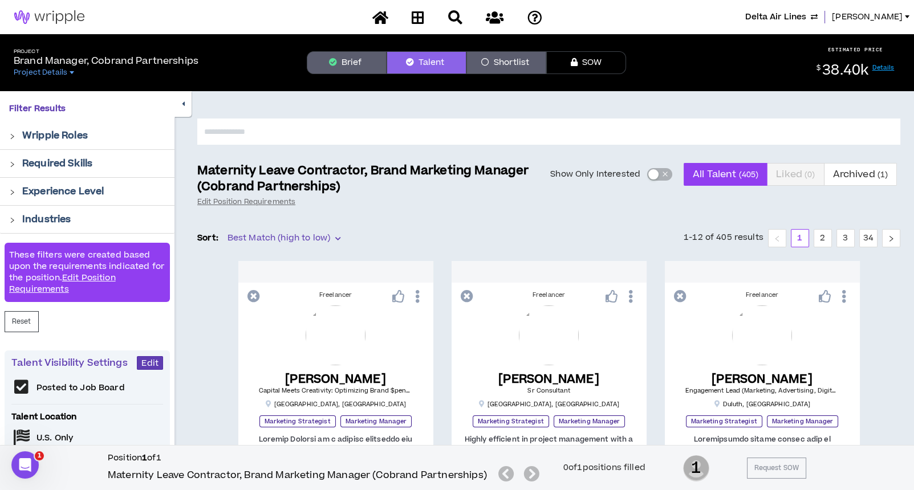
click at [361, 61] on button "Brief" at bounding box center [347, 62] width 80 height 23
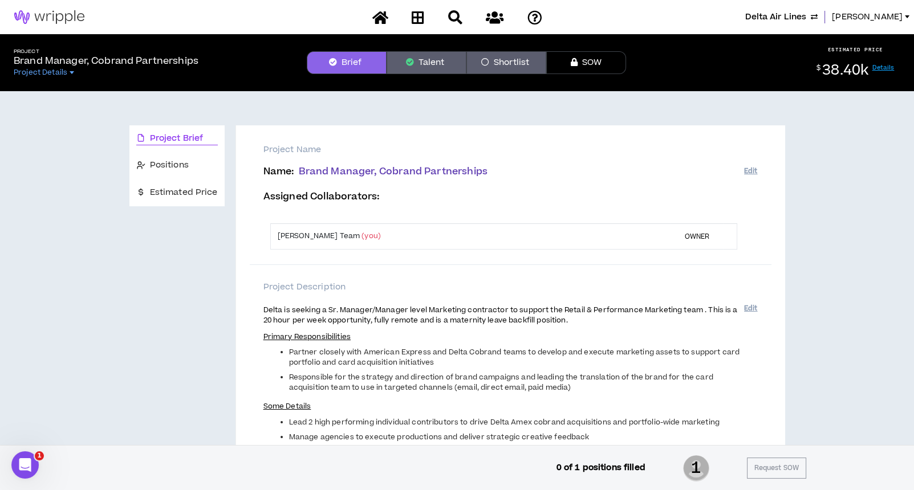
click at [406, 60] on icon "button" at bounding box center [410, 62] width 8 height 8
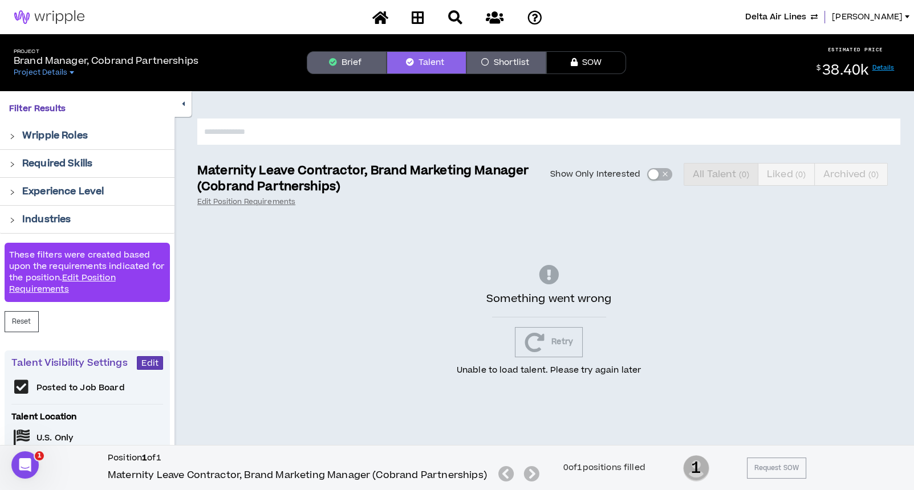
click at [551, 353] on button "Retry" at bounding box center [549, 342] width 68 height 30
click at [551, 342] on button "Retry" at bounding box center [549, 342] width 68 height 30
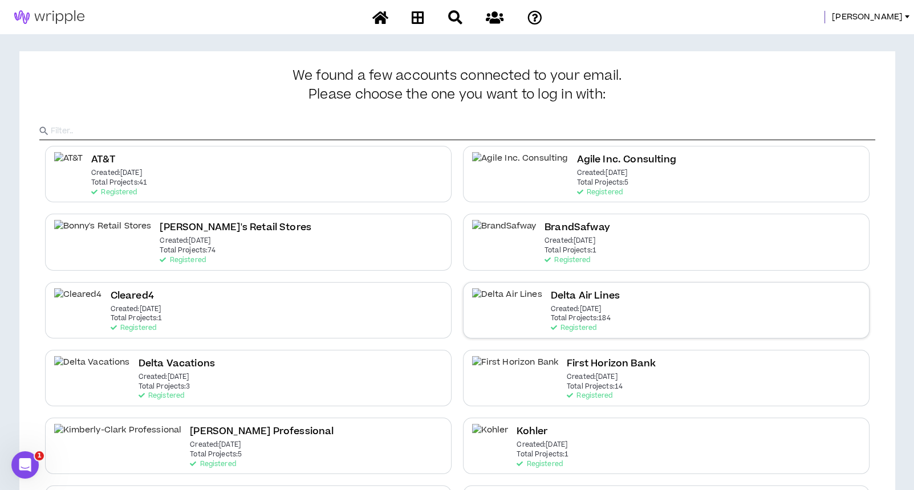
click at [551, 308] on p "Created: Dec 7 2020" at bounding box center [576, 309] width 51 height 8
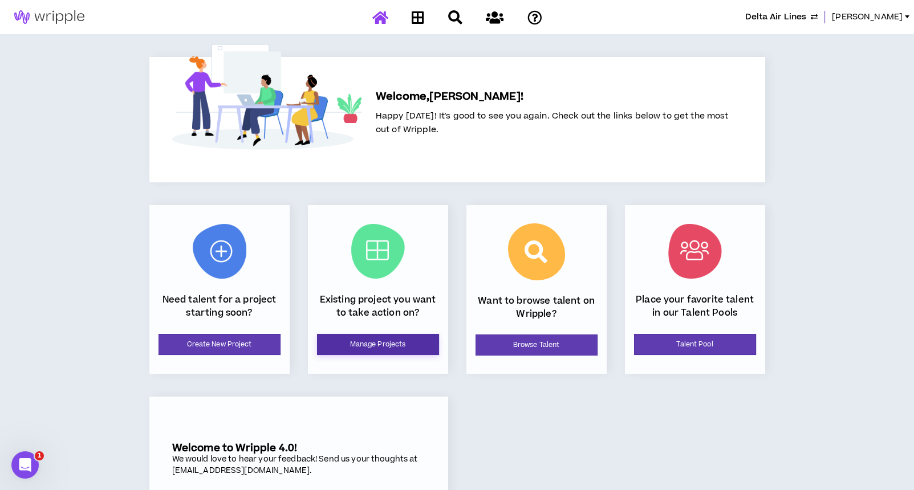
click at [374, 340] on link "Manage Projects" at bounding box center [378, 344] width 122 height 21
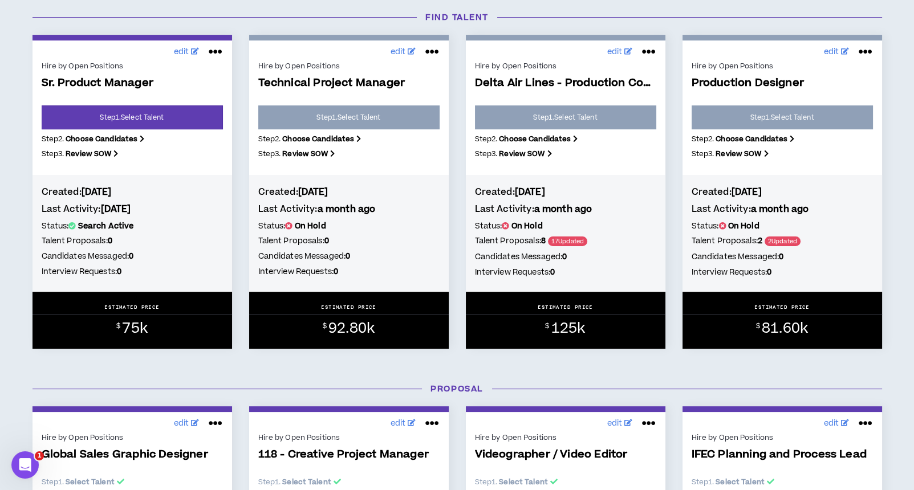
scroll to position [152, 0]
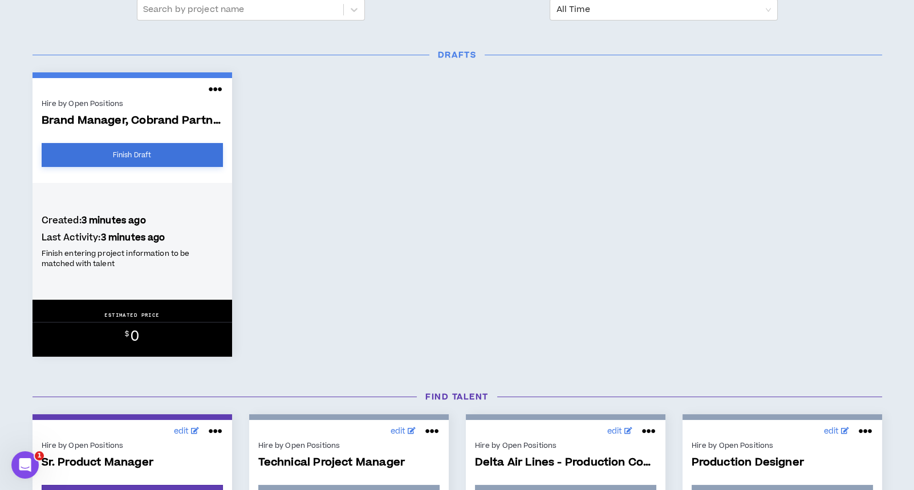
click at [154, 159] on link "Finish Draft" at bounding box center [132, 155] width 181 height 24
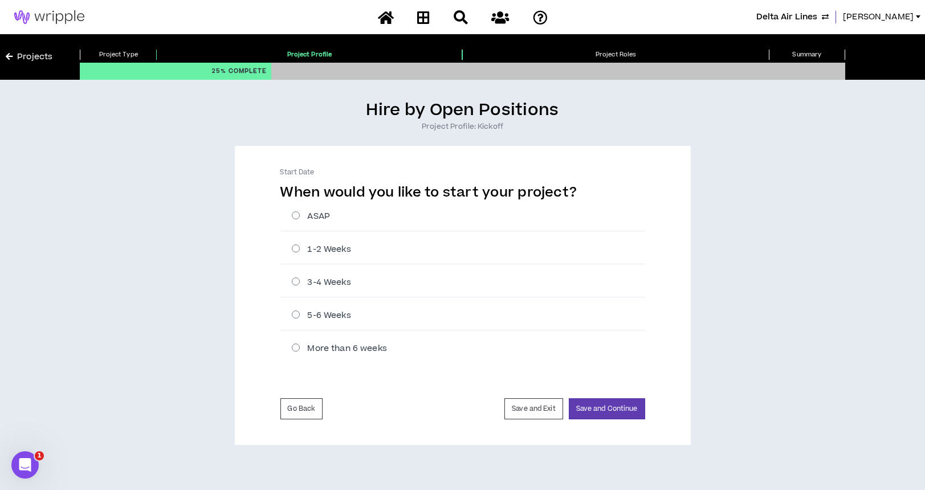
click at [298, 281] on label "3-4 Weeks" at bounding box center [468, 282] width 353 height 12
radio input "****"
click at [593, 412] on button "Save and Continue" at bounding box center [607, 408] width 76 height 21
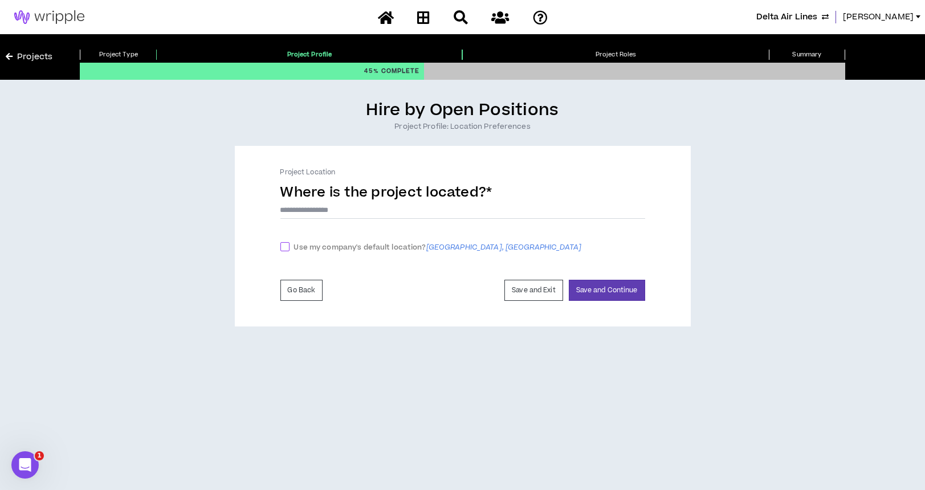
click at [284, 242] on span at bounding box center [284, 246] width 9 height 9
checkbox input "****"
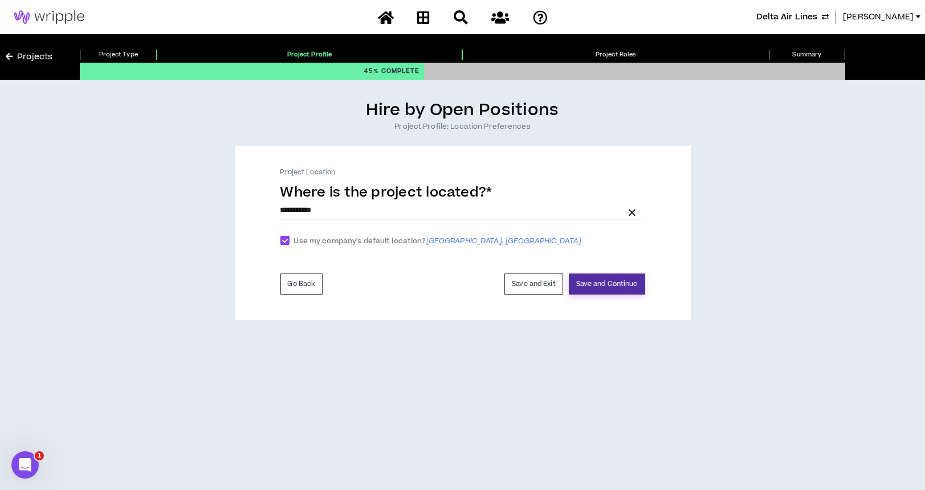
click at [594, 283] on button "Save and Continue" at bounding box center [607, 284] width 76 height 21
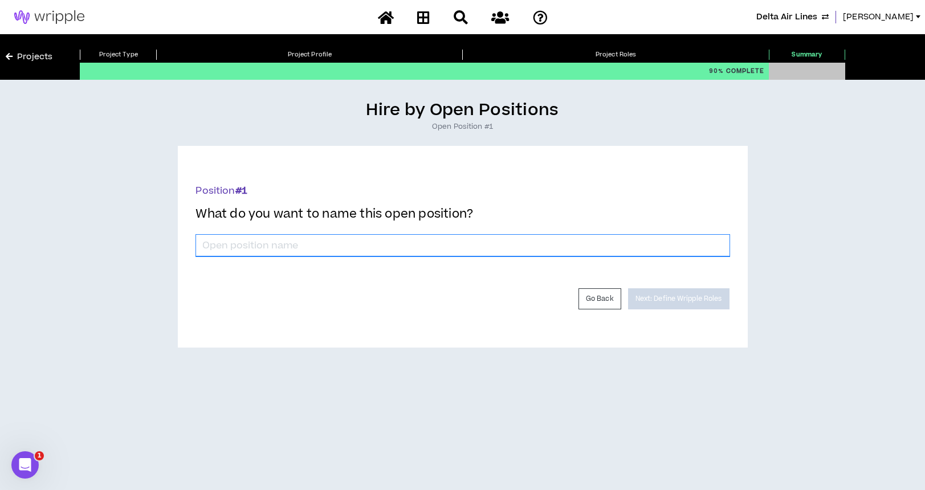
click at [540, 239] on input "*" at bounding box center [462, 246] width 533 height 22
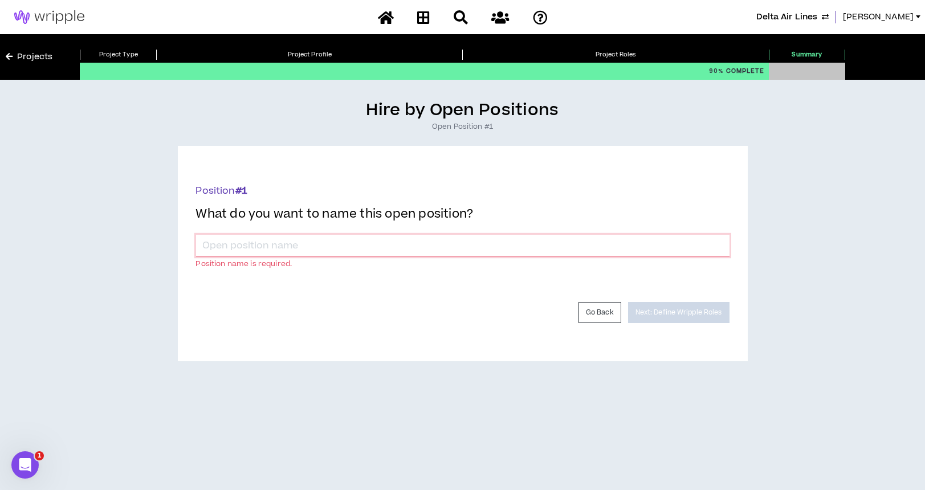
click at [383, 237] on input "*" at bounding box center [462, 246] width 533 height 22
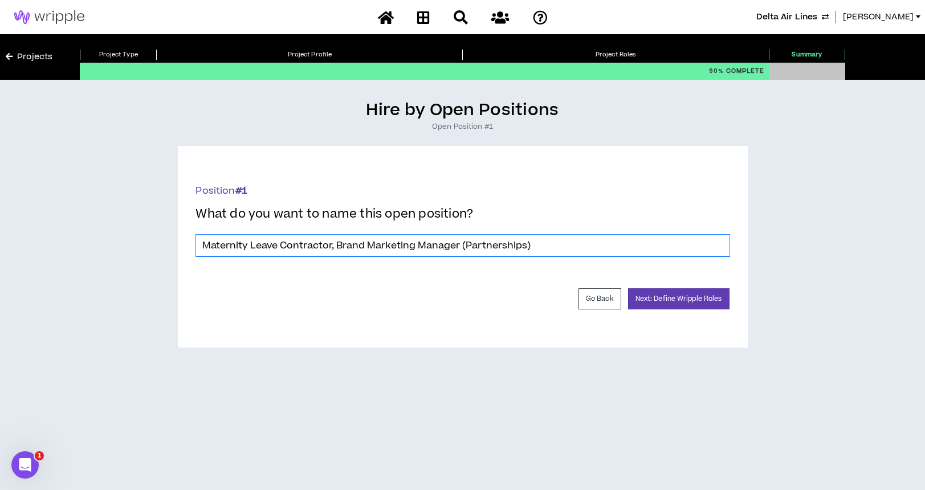
click at [470, 242] on input "Maternity Leave Contractor, Brand Marketing Manager (Partnerships)" at bounding box center [462, 246] width 533 height 22
type input "Maternity Leave Contractor, Brand Marketing Manager (Cobrand Partnerships)"
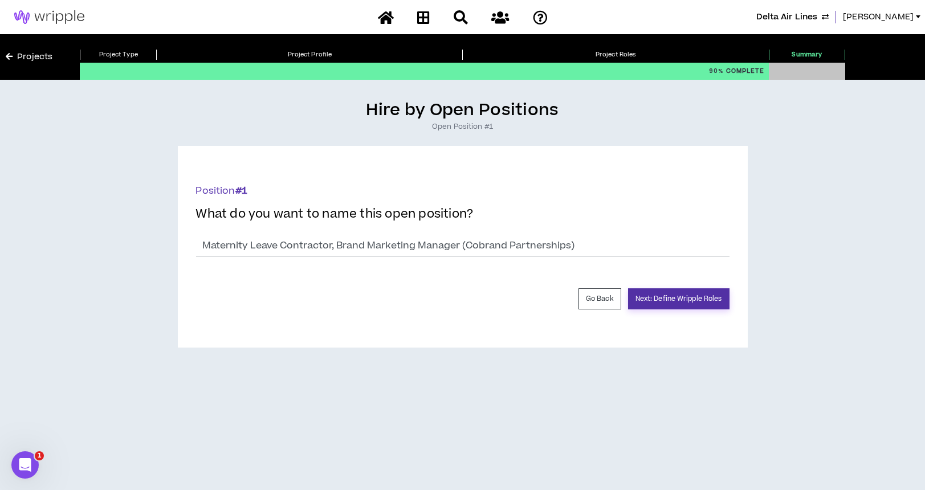
click at [670, 299] on button "Next: Define Wripple Roles" at bounding box center [678, 298] width 101 height 21
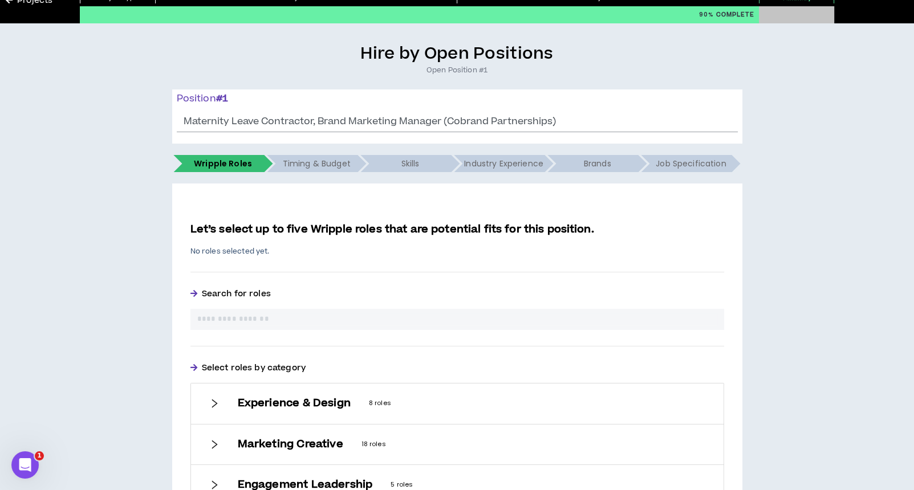
scroll to position [75, 0]
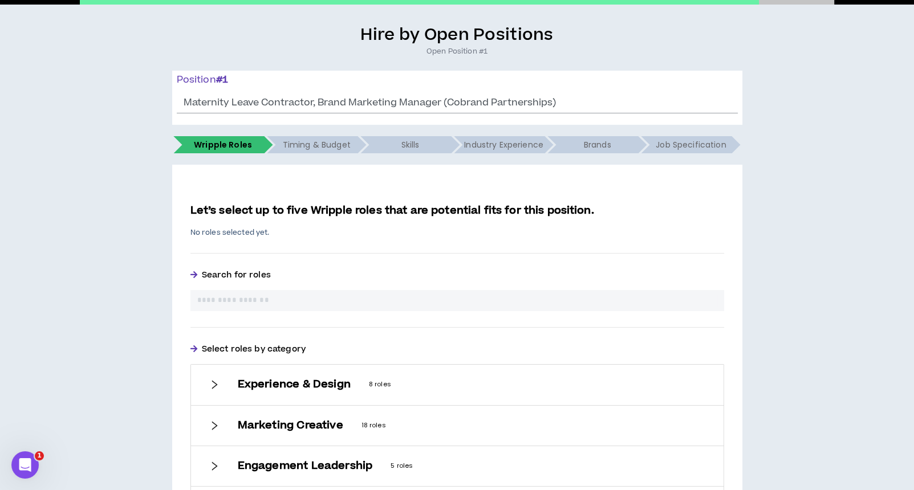
click at [518, 296] on input "text" at bounding box center [457, 301] width 520 height 12
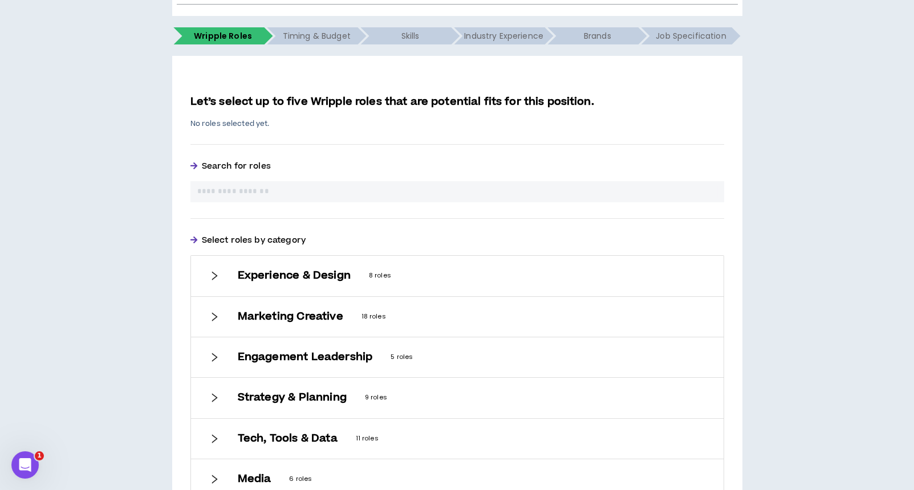
scroll to position [227, 0]
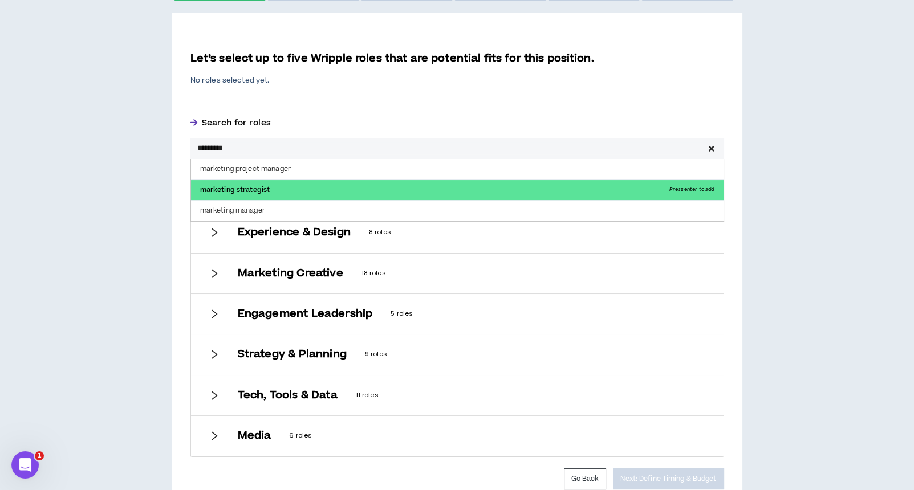
type input "*********"
click at [307, 182] on p "marketing strategist Press enter to add" at bounding box center [457, 190] width 532 height 21
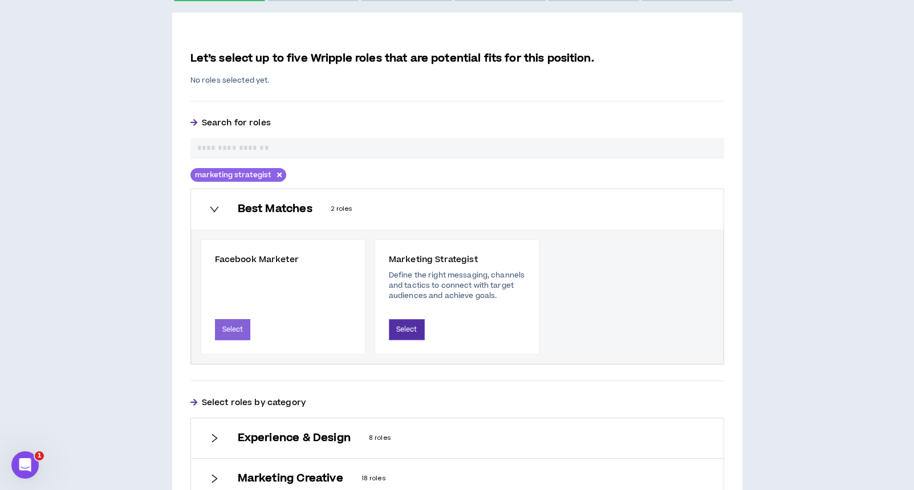
click at [401, 328] on button "Select" at bounding box center [407, 329] width 36 height 21
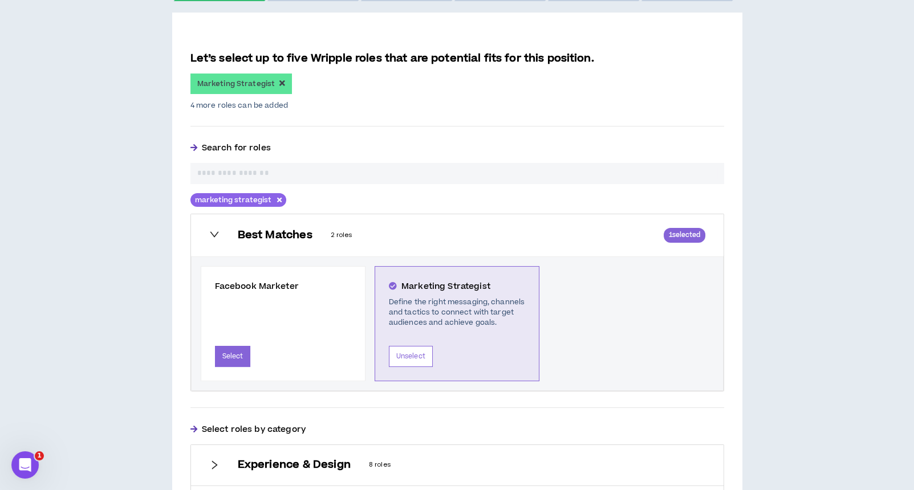
click at [273, 171] on input "text" at bounding box center [457, 174] width 520 height 12
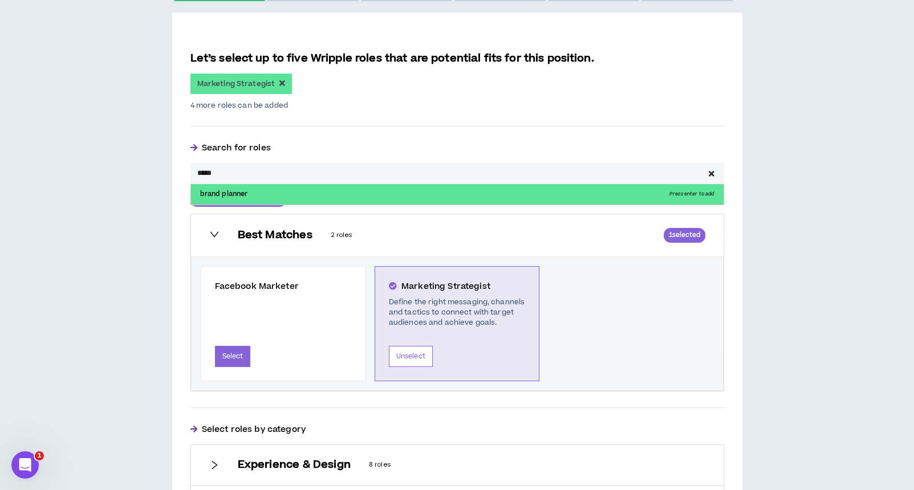
type input "*****"
click at [279, 195] on p "brand planner Press enter to add" at bounding box center [457, 194] width 532 height 21
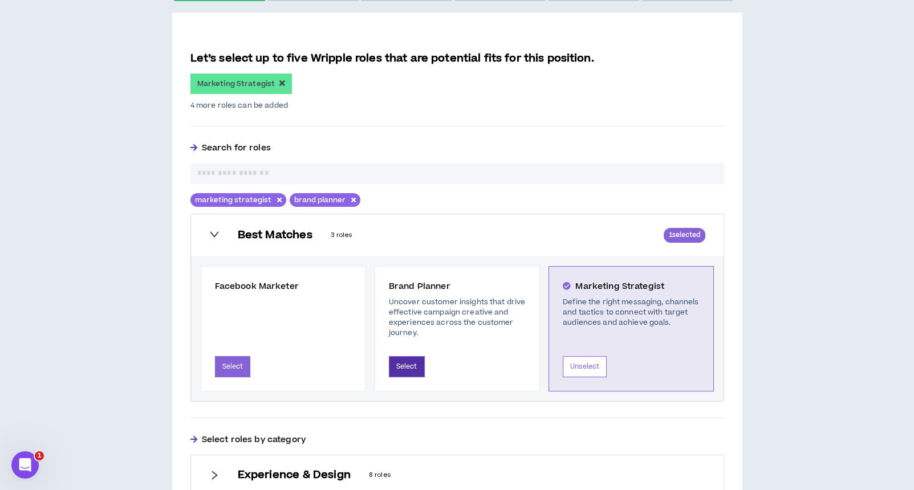
click at [412, 366] on button "Select" at bounding box center [407, 366] width 36 height 21
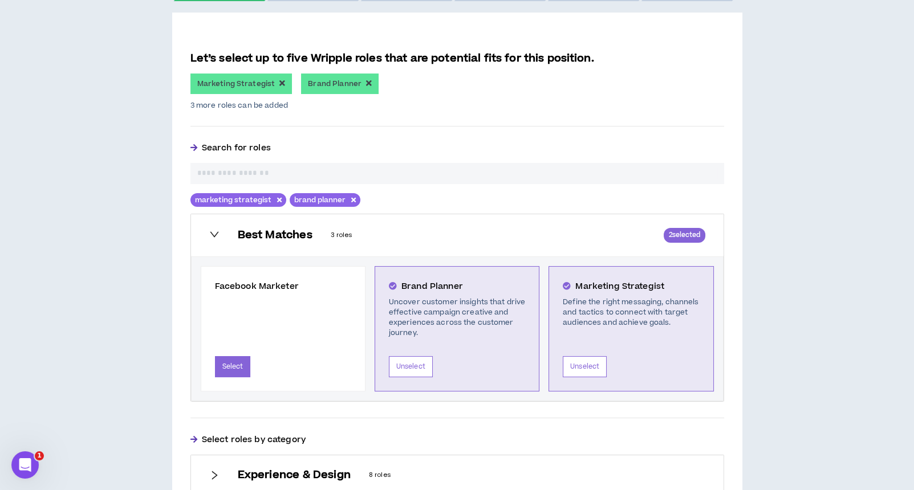
click at [345, 174] on input "text" at bounding box center [457, 174] width 520 height 12
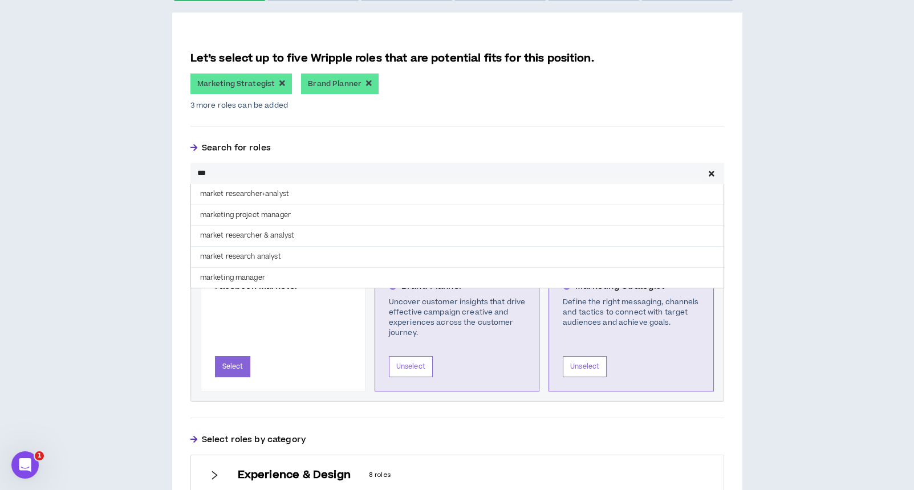
type input "***"
click at [280, 282] on p "marketing manager" at bounding box center [457, 278] width 532 height 21
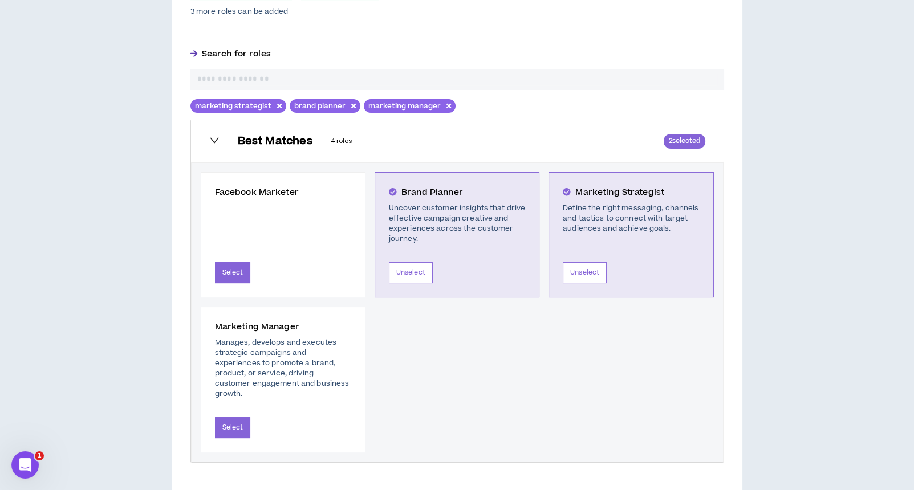
scroll to position [380, 0]
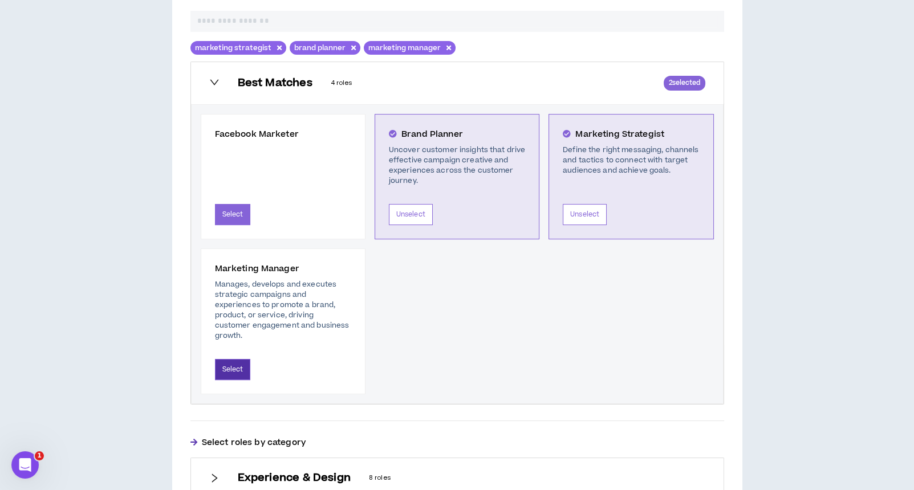
click at [233, 359] on button "Select" at bounding box center [233, 369] width 36 height 21
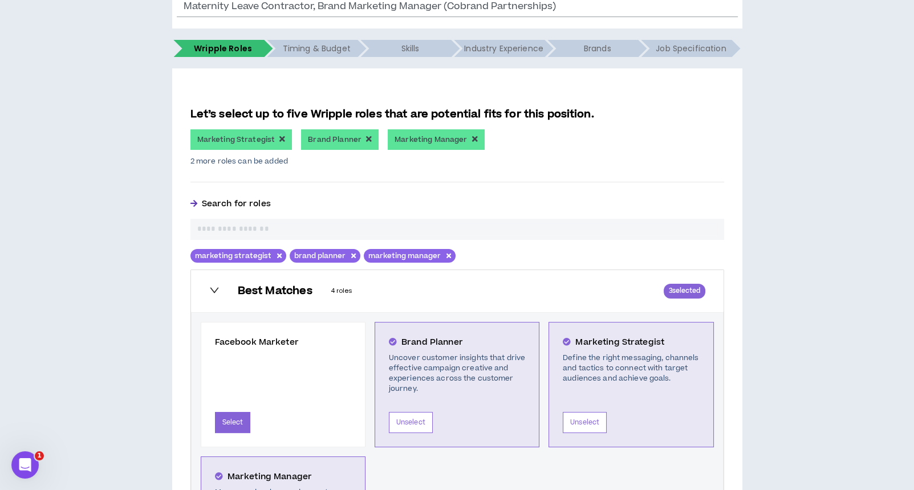
scroll to position [75, 0]
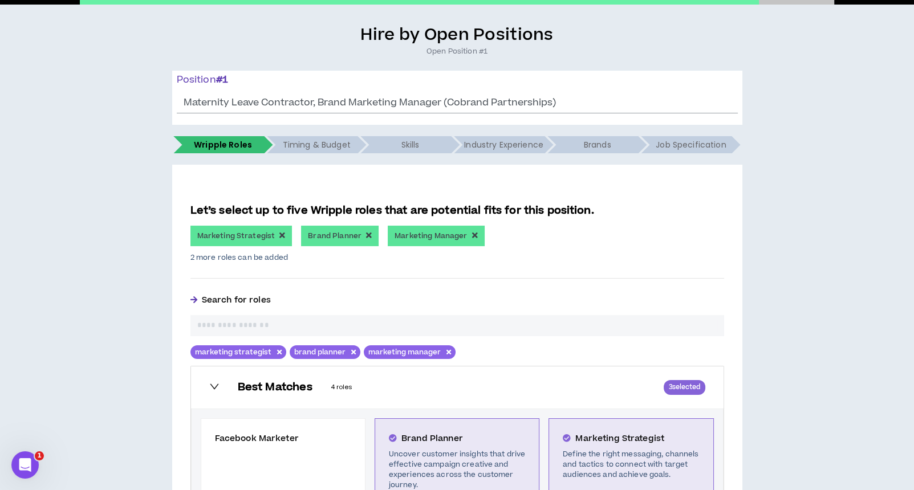
click at [351, 348] on icon "button" at bounding box center [353, 352] width 5 height 9
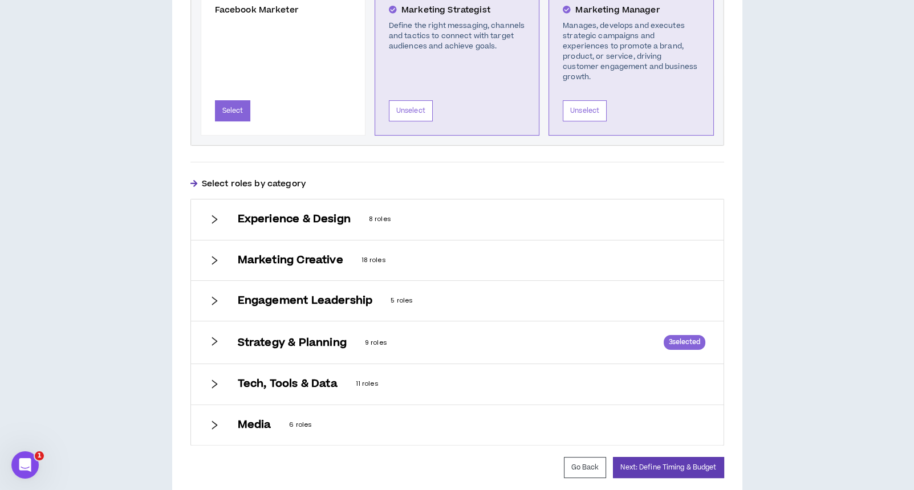
scroll to position [536, 0]
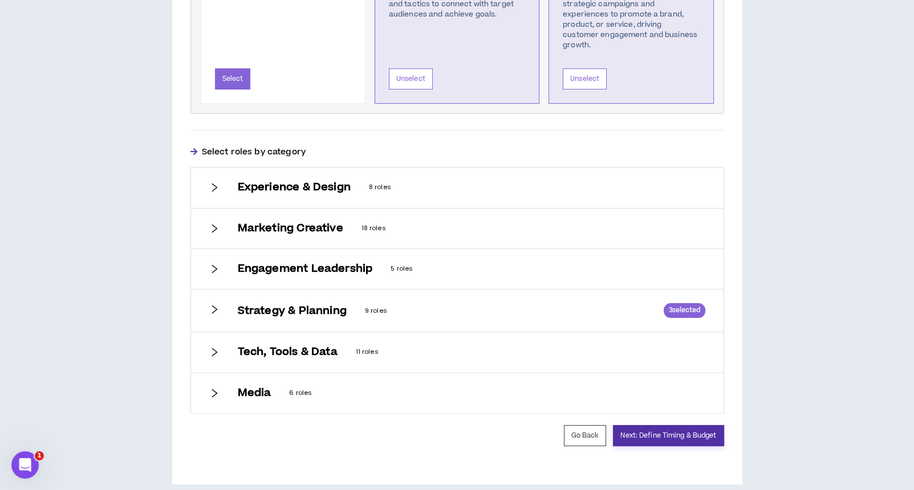
click at [683, 425] on button "Next: Define Timing & Budget" at bounding box center [668, 435] width 111 height 21
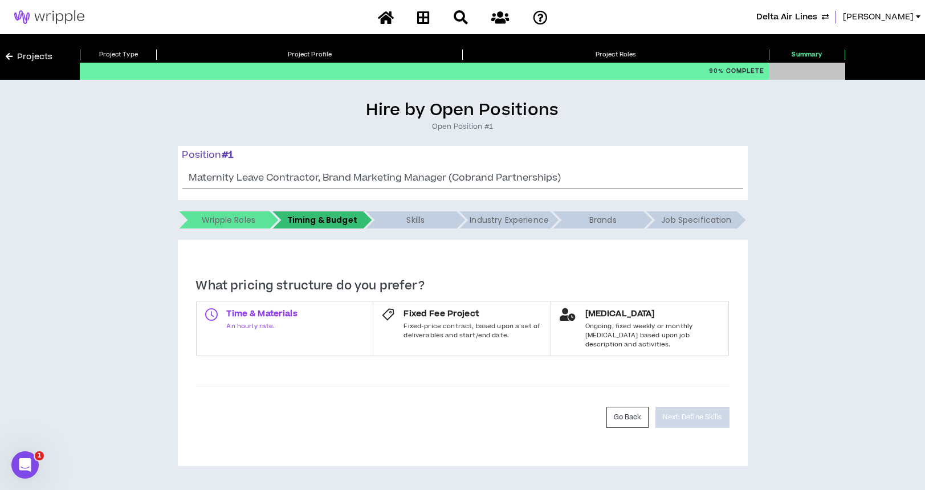
click at [255, 311] on span "Time & Materials" at bounding box center [262, 313] width 71 height 11
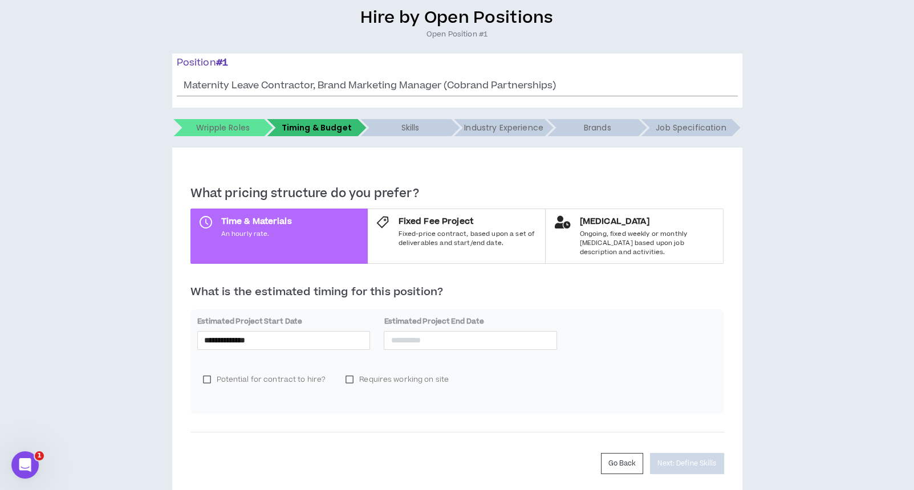
scroll to position [124, 0]
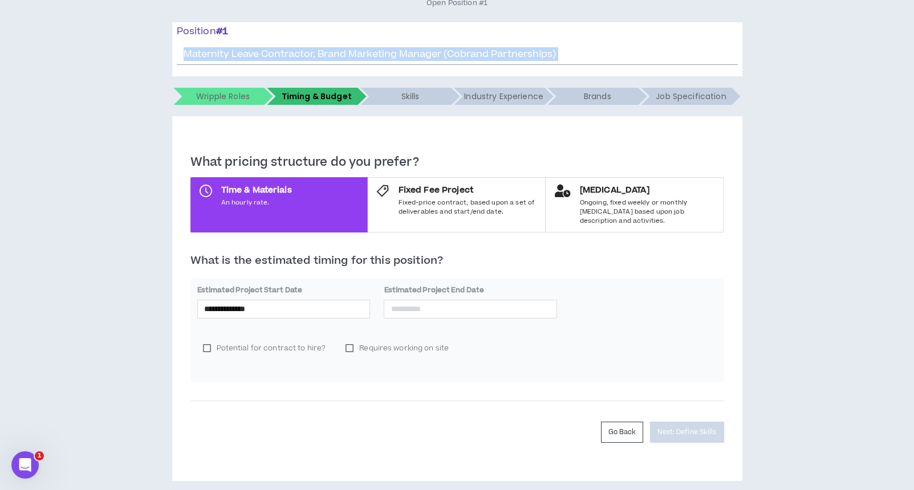
drag, startPoint x: 186, startPoint y: 52, endPoint x: 551, endPoint y: 58, distance: 364.8
click at [551, 58] on div "Maternity Leave Contractor, Brand Marketing Manager (Cobrand Partnerships) The …" at bounding box center [457, 54] width 561 height 22
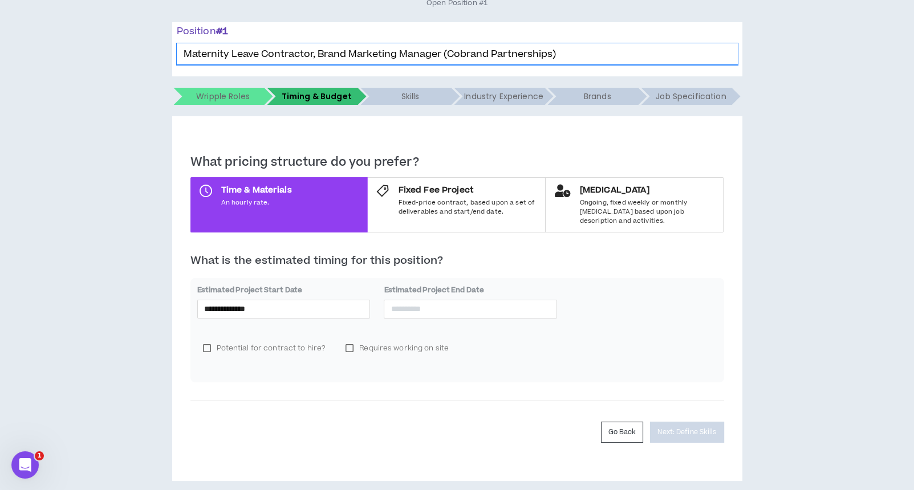
drag, startPoint x: 560, startPoint y: 54, endPoint x: 166, endPoint y: 51, distance: 394.4
click at [166, 51] on div "**********" at bounding box center [457, 228] width 902 height 505
drag, startPoint x: 207, startPoint y: 51, endPoint x: 188, endPoint y: 46, distance: 20.6
click at [185, 44] on input "Maternity Leave Contractor, Brand Marketing Manager (Cobrand Partnerships)" at bounding box center [457, 54] width 561 height 22
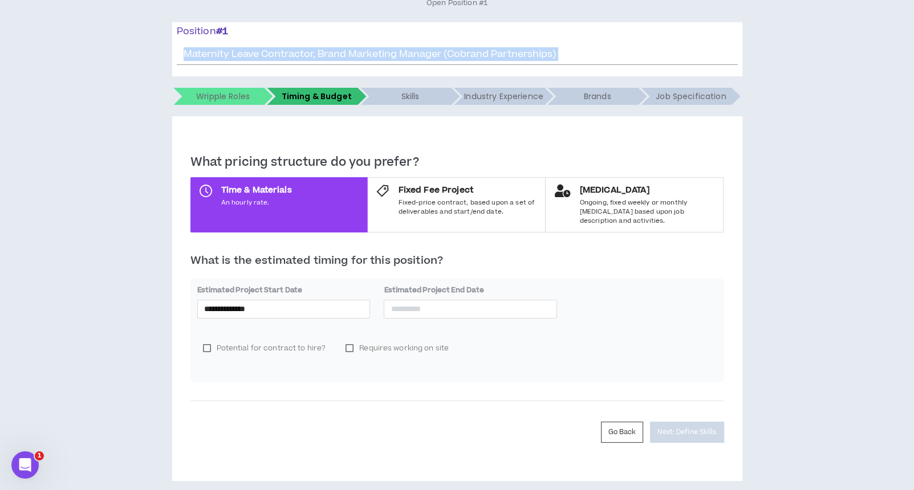
drag, startPoint x: 186, startPoint y: 51, endPoint x: 602, endPoint y: 56, distance: 416.1
click at [602, 56] on div "Maternity Leave Contractor, Brand Marketing Manager (Cobrand Partnerships) The …" at bounding box center [457, 54] width 561 height 22
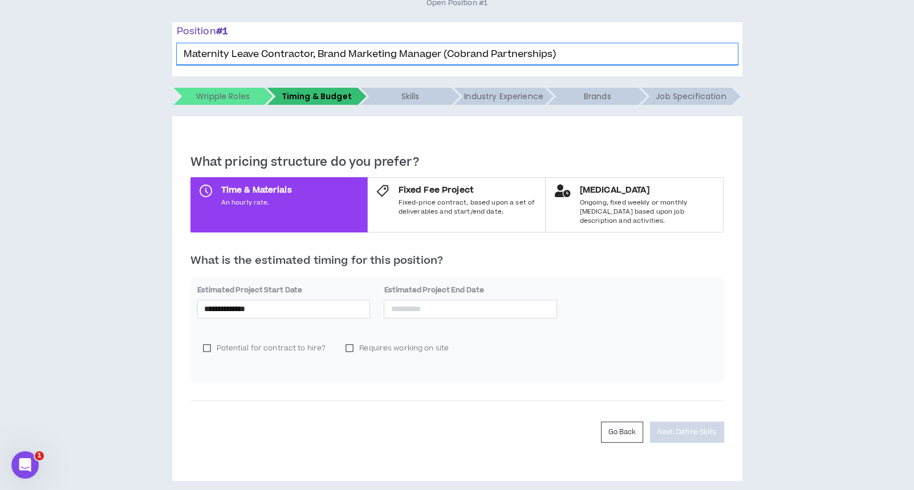
drag, startPoint x: 565, startPoint y: 54, endPoint x: 179, endPoint y: 51, distance: 386.4
click at [179, 51] on div "Maternity Leave Contractor, Brand Marketing Manager (Cobrand Partnerships) The …" at bounding box center [457, 54] width 561 height 22
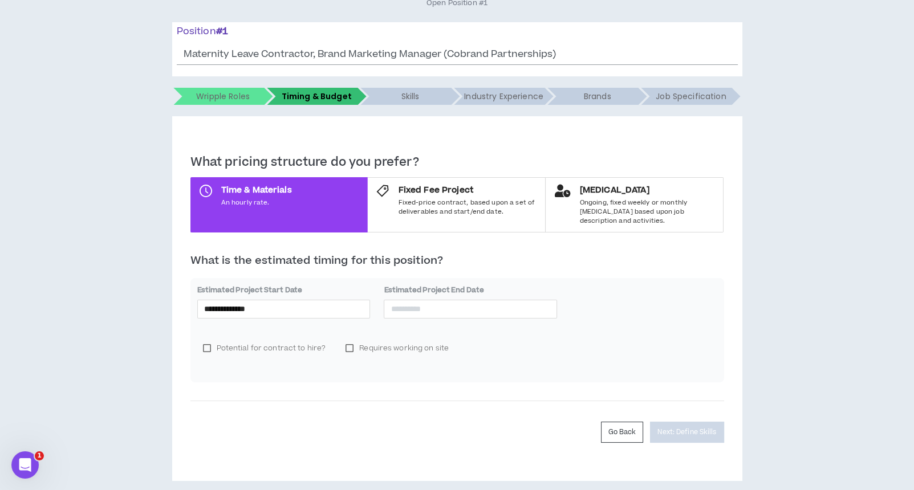
click at [195, 46] on div "The position name field if required" at bounding box center [457, 46] width 561 height 0
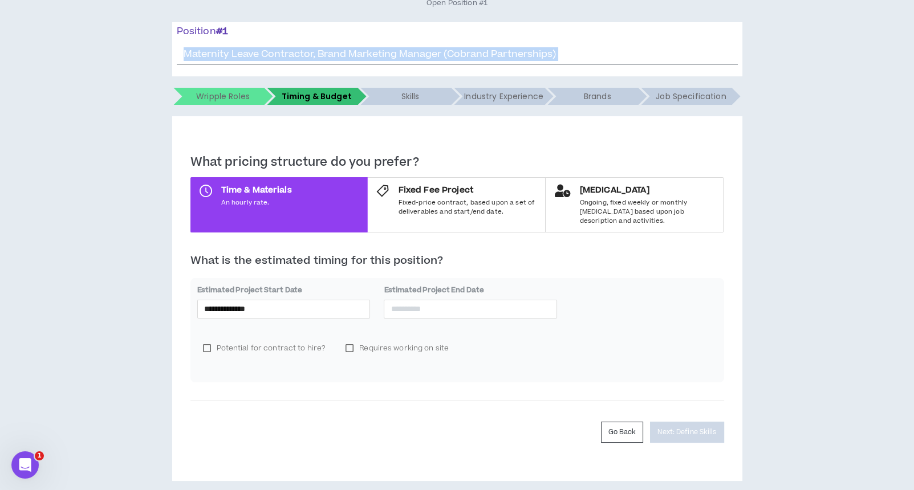
drag, startPoint x: 186, startPoint y: 51, endPoint x: 522, endPoint y: 53, distance: 335.1
click at [522, 53] on div "Maternity Leave Contractor, Brand Marketing Manager (Cobrand Partnerships) The …" at bounding box center [457, 54] width 561 height 22
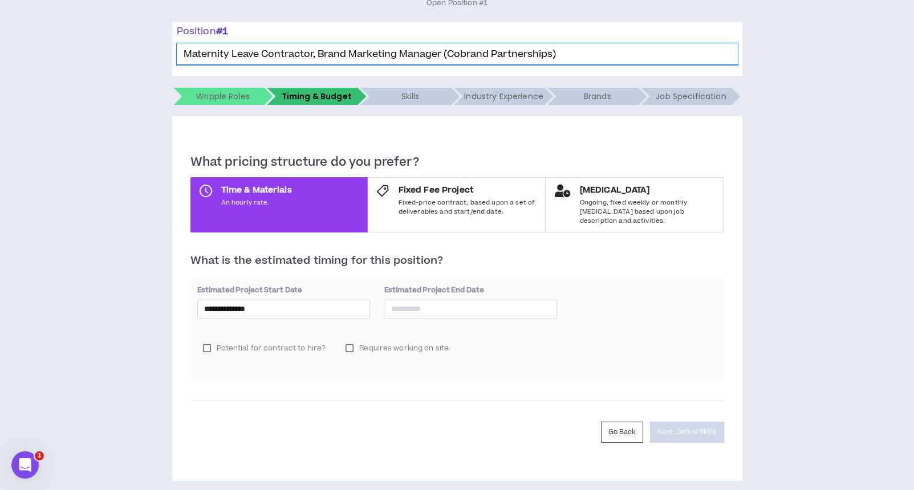
drag, startPoint x: 557, startPoint y: 54, endPoint x: 186, endPoint y: 52, distance: 370.5
click at [186, 52] on div "Maternity Leave Contractor, Brand Marketing Manager (Cobrand Partnerships) The …" at bounding box center [457, 54] width 561 height 22
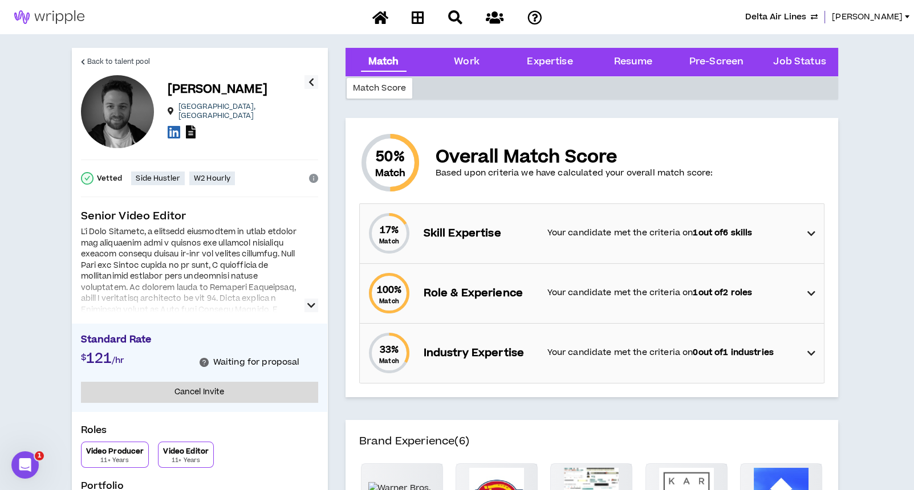
click at [189, 128] on icon at bounding box center [191, 131] width 10 height 13
click at [131, 62] on span "Back to talent pool" at bounding box center [118, 61] width 63 height 11
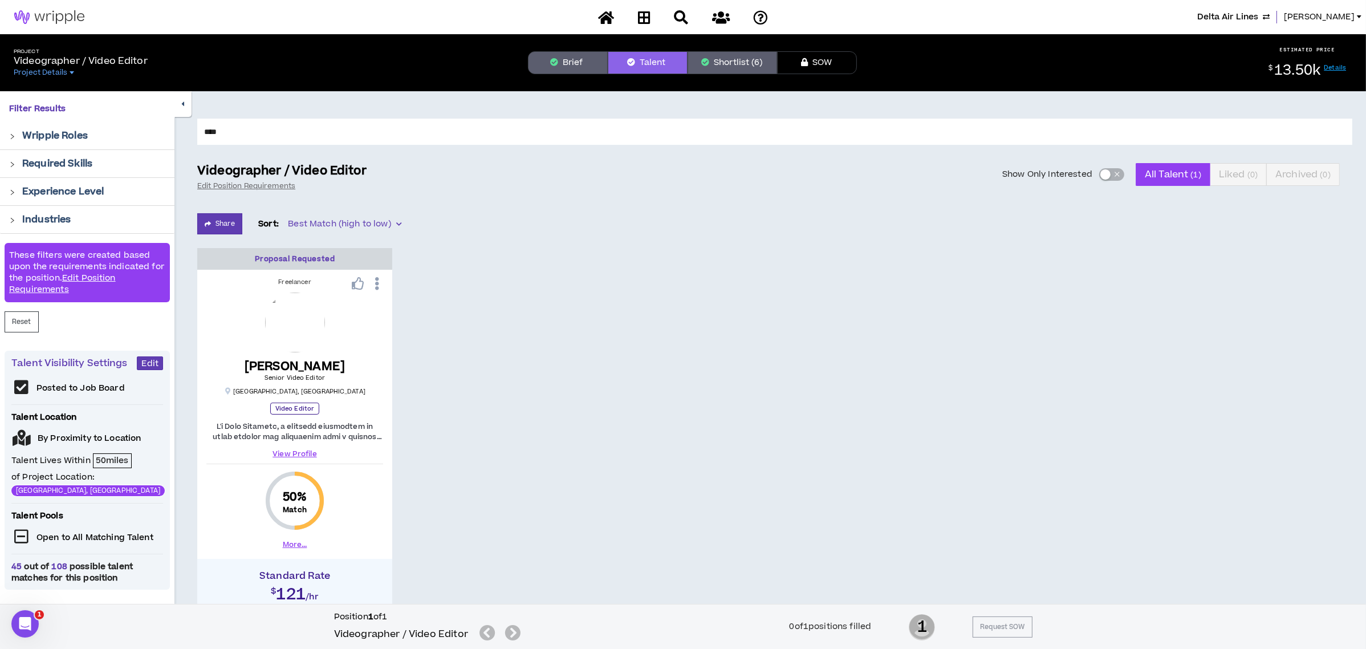
click at [913, 18] on span "Delta Air Lines" at bounding box center [1227, 17] width 61 height 13
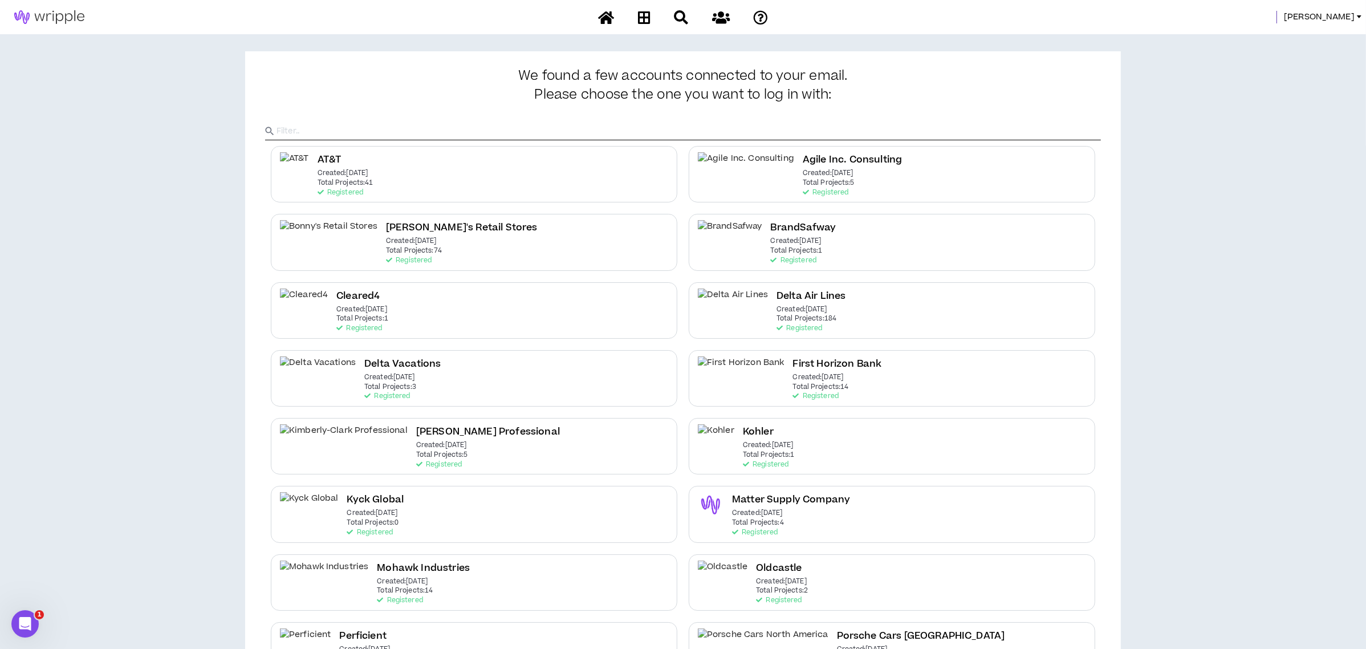
scroll to position [304, 0]
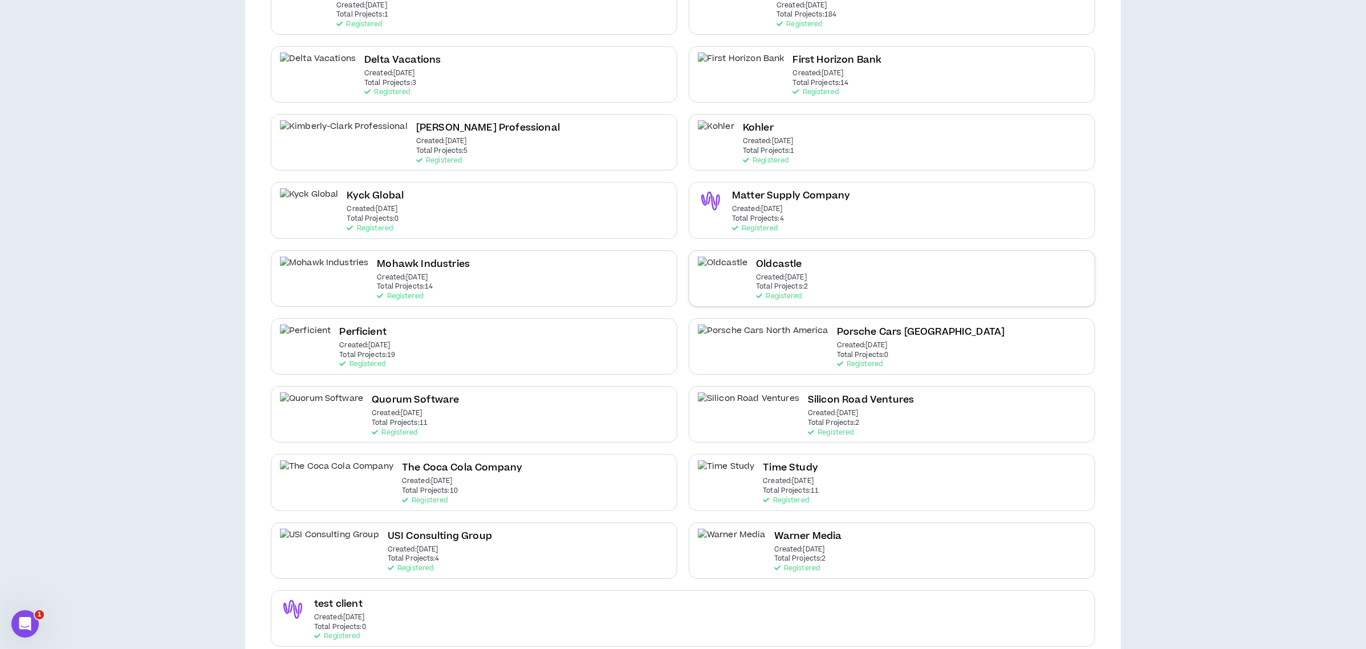
click at [832, 286] on div "Oldcastle Created: Apr 9 2025 Total Projects: 2 Registered" at bounding box center [891, 278] width 406 height 56
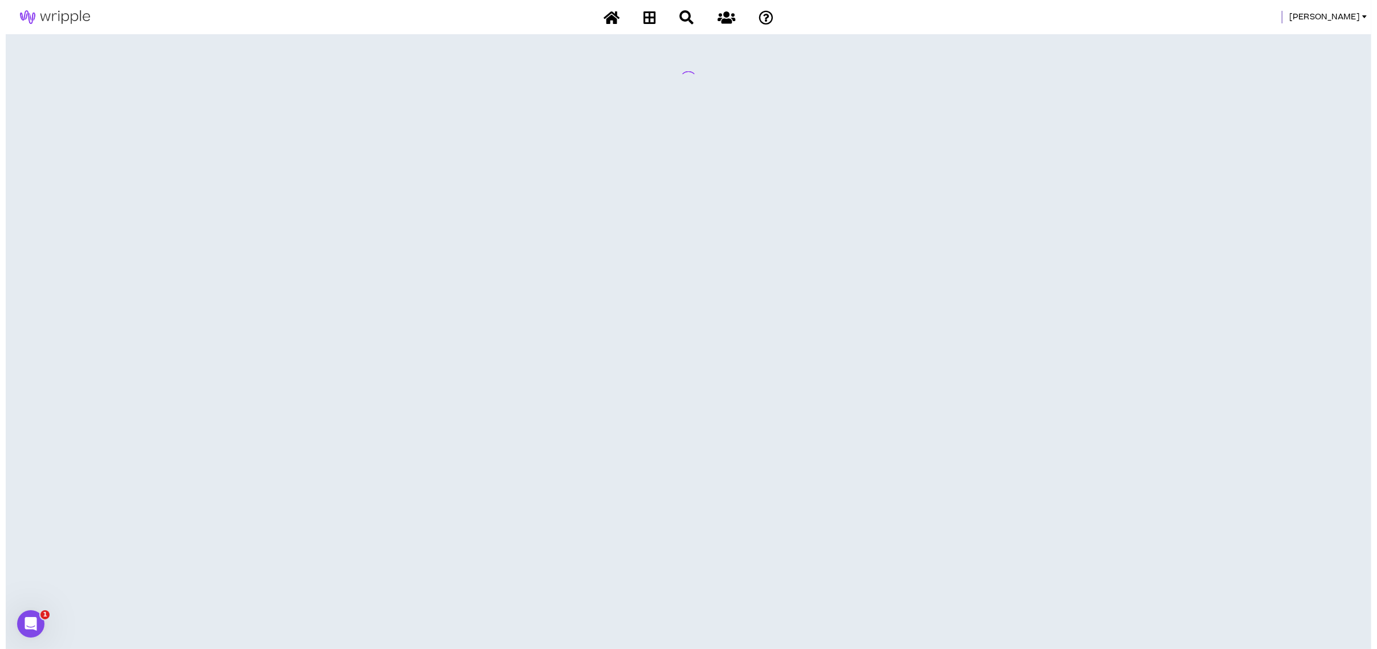
scroll to position [0, 0]
